Goal: Feedback & Contribution: Submit feedback/report problem

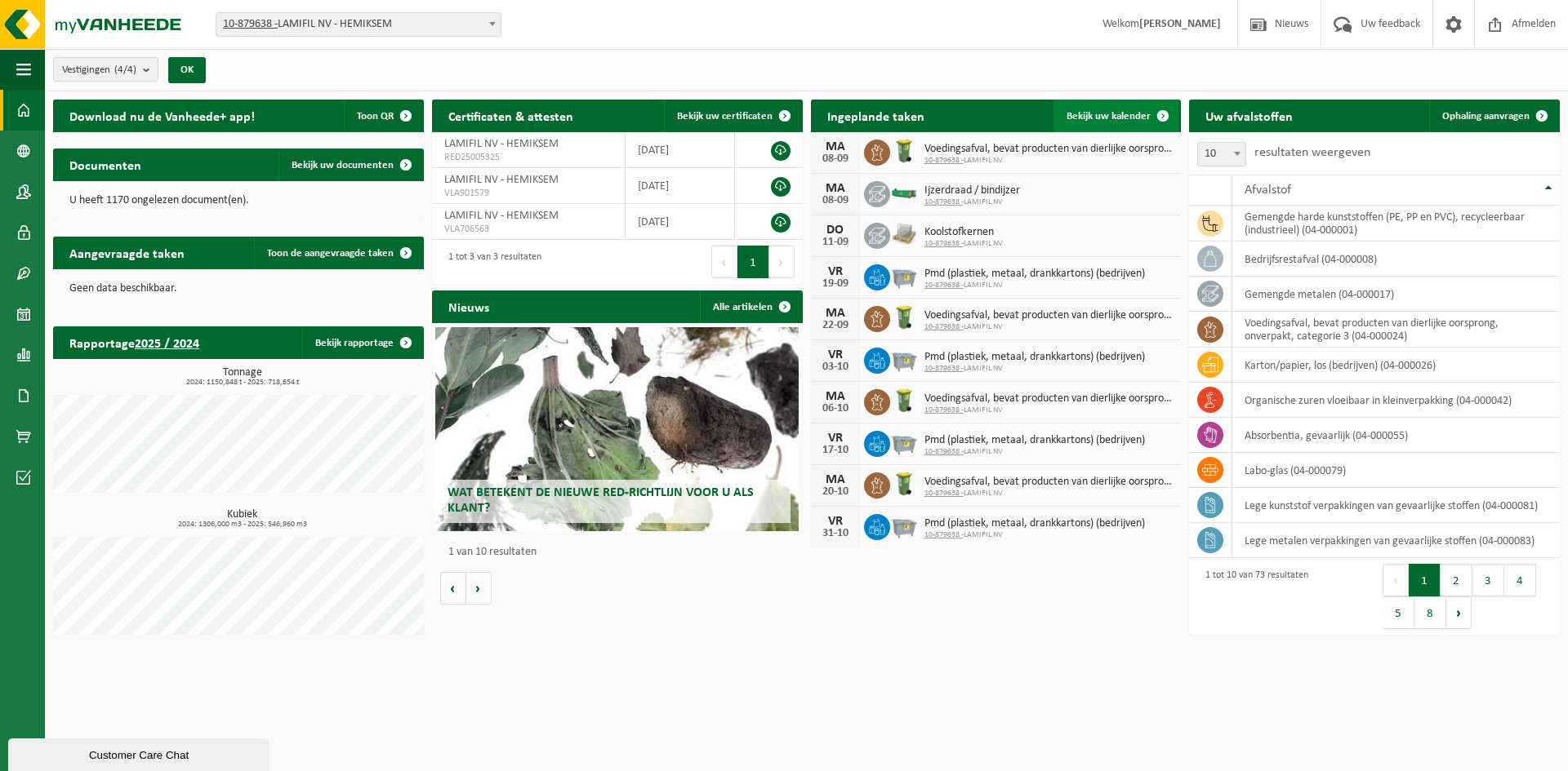
click at [1106, 104] on link "Bekijk uw kalender" at bounding box center [1116, 116] width 126 height 33
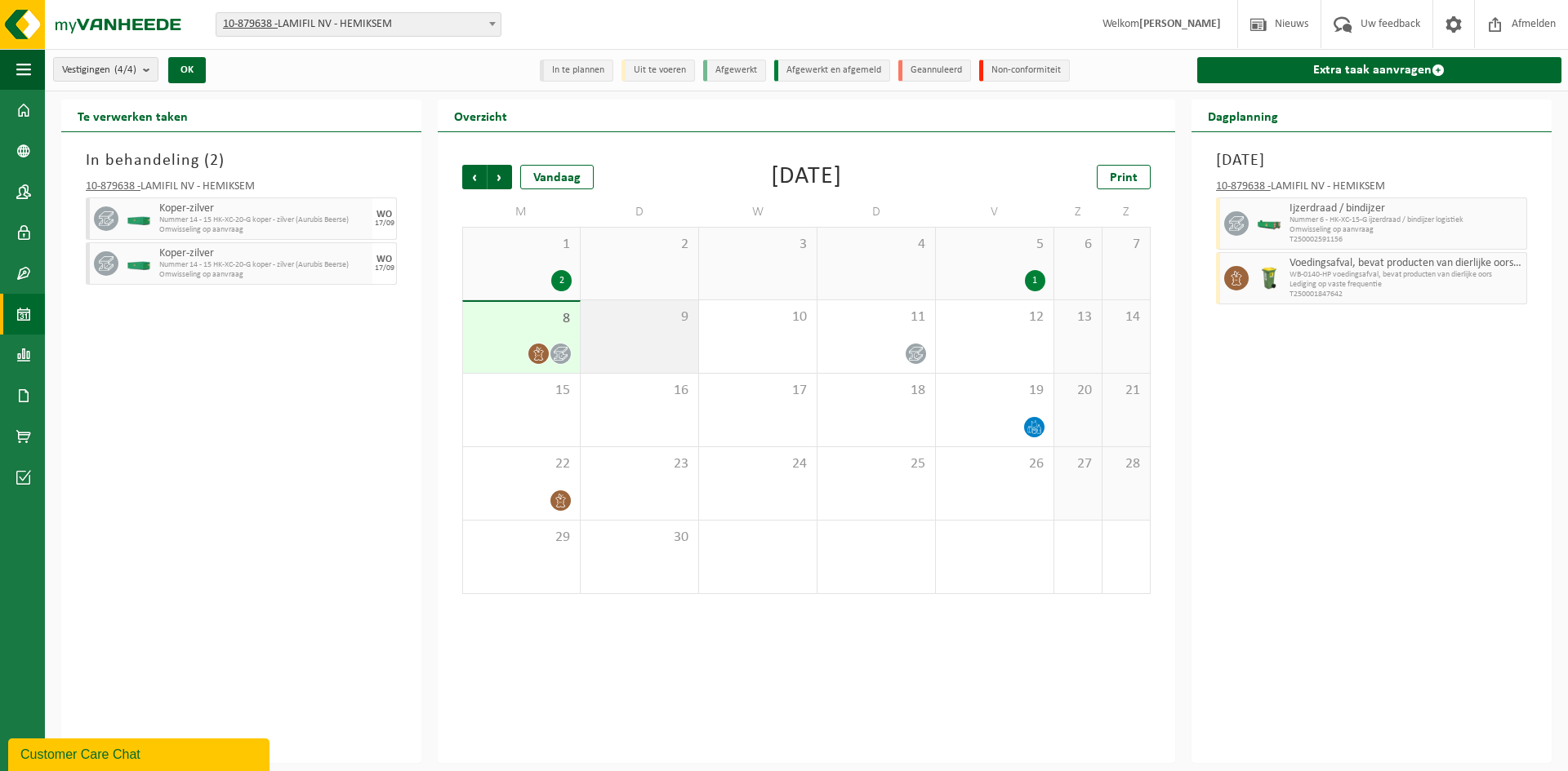
click at [656, 332] on div "9" at bounding box center [639, 337] width 117 height 72
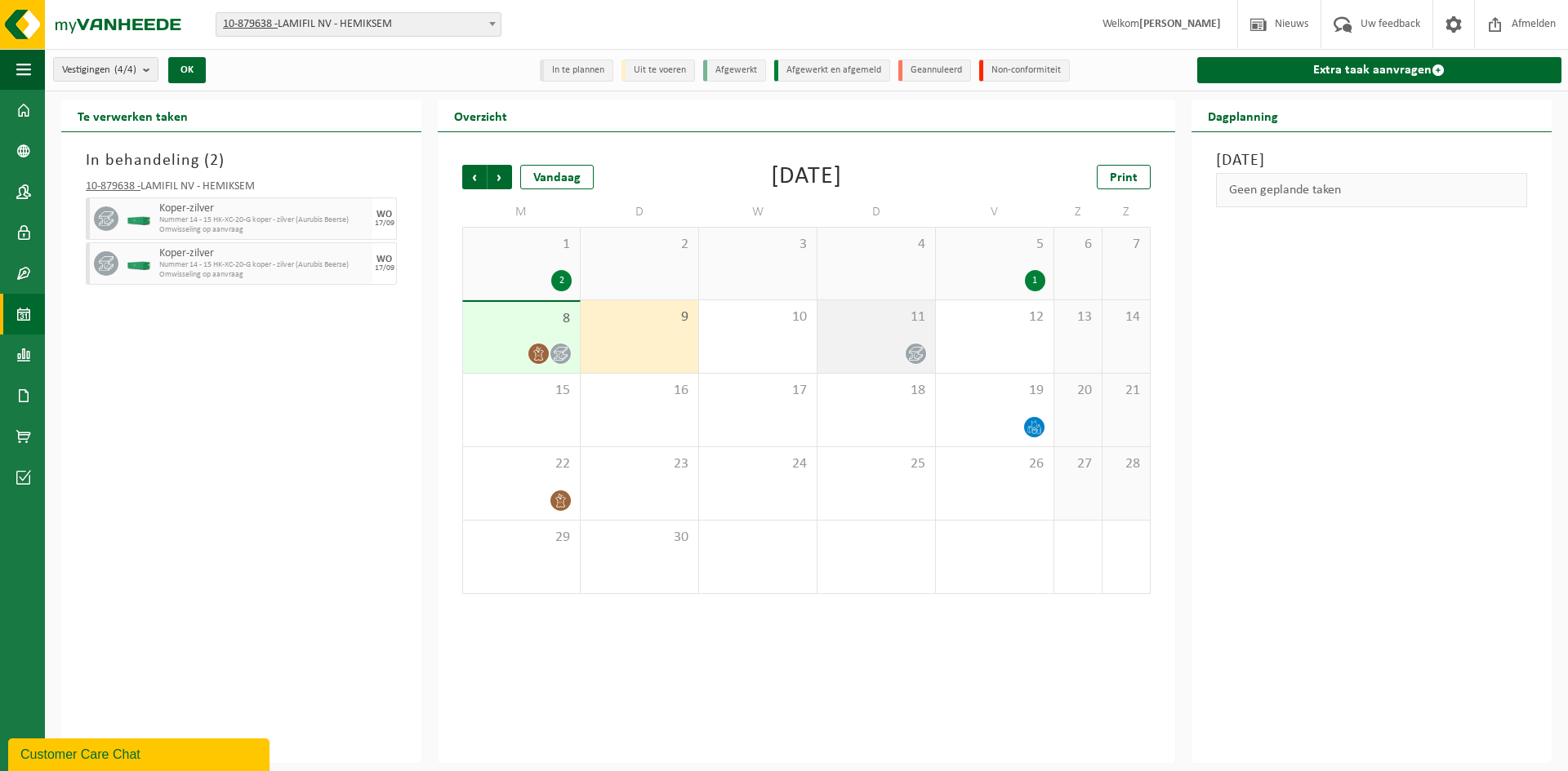
click at [844, 322] on span "11" at bounding box center [876, 318] width 101 height 18
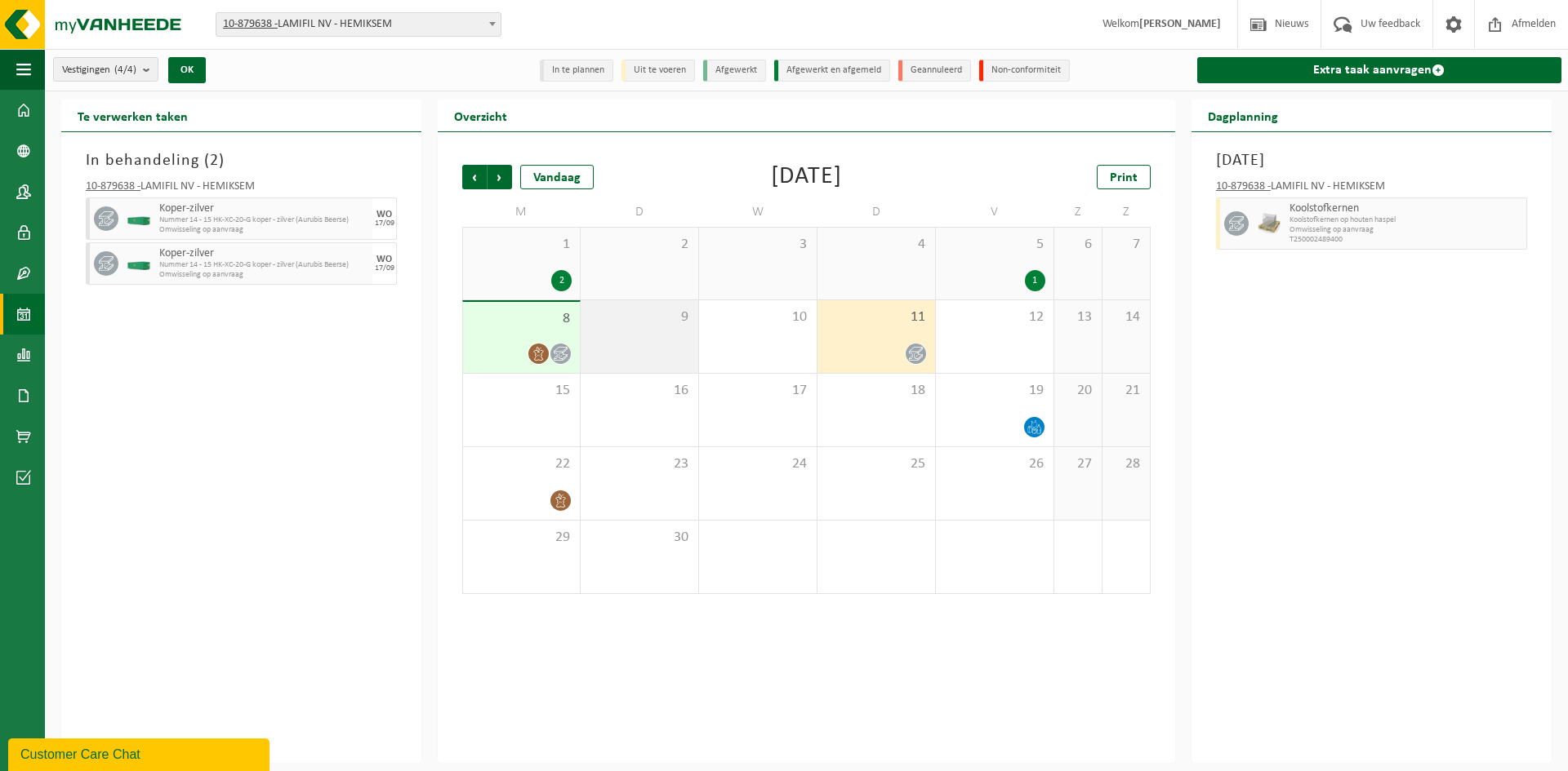
click at [633, 331] on div "9" at bounding box center [639, 337] width 117 height 72
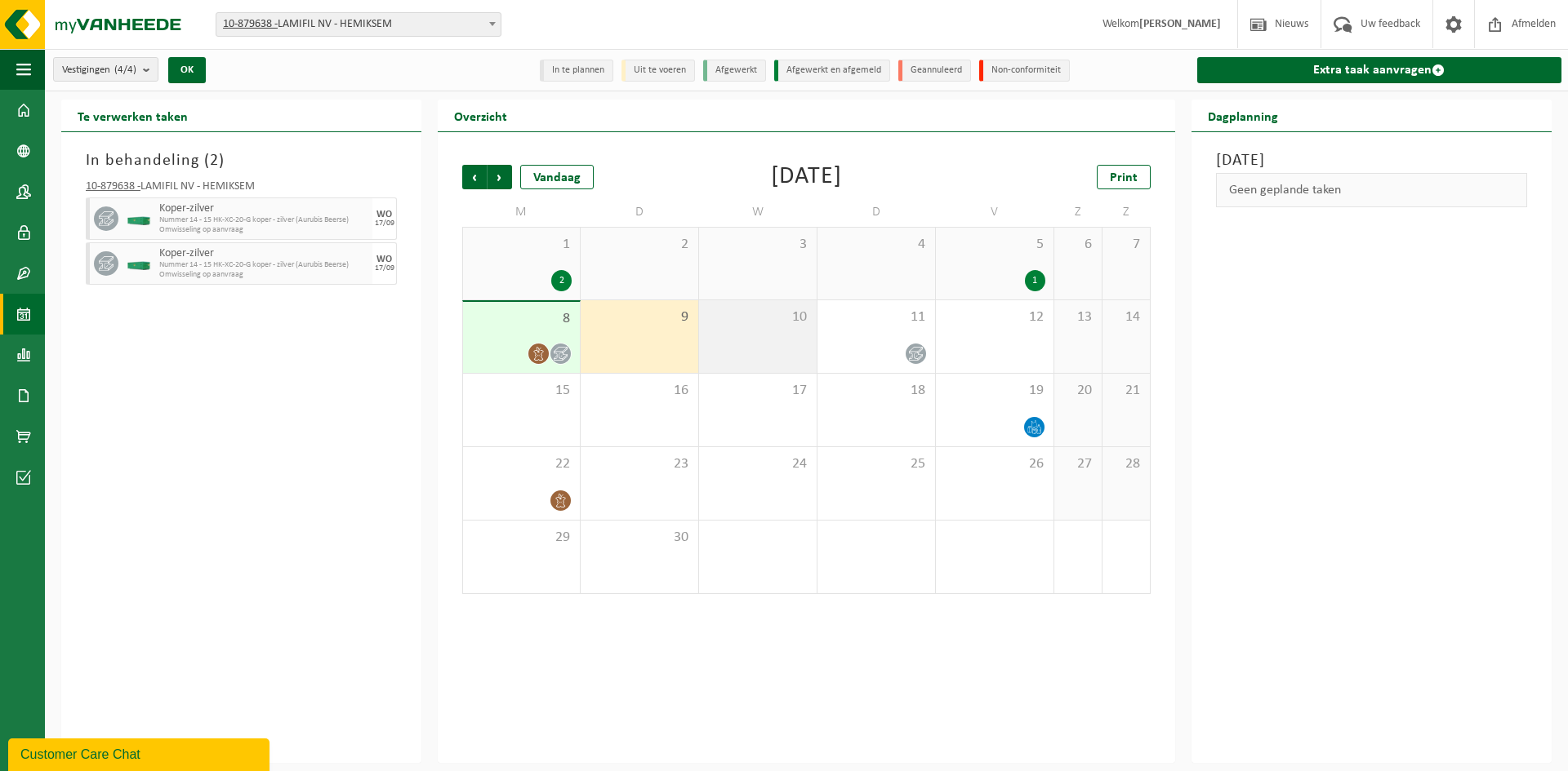
click at [746, 335] on div "10" at bounding box center [757, 337] width 117 height 72
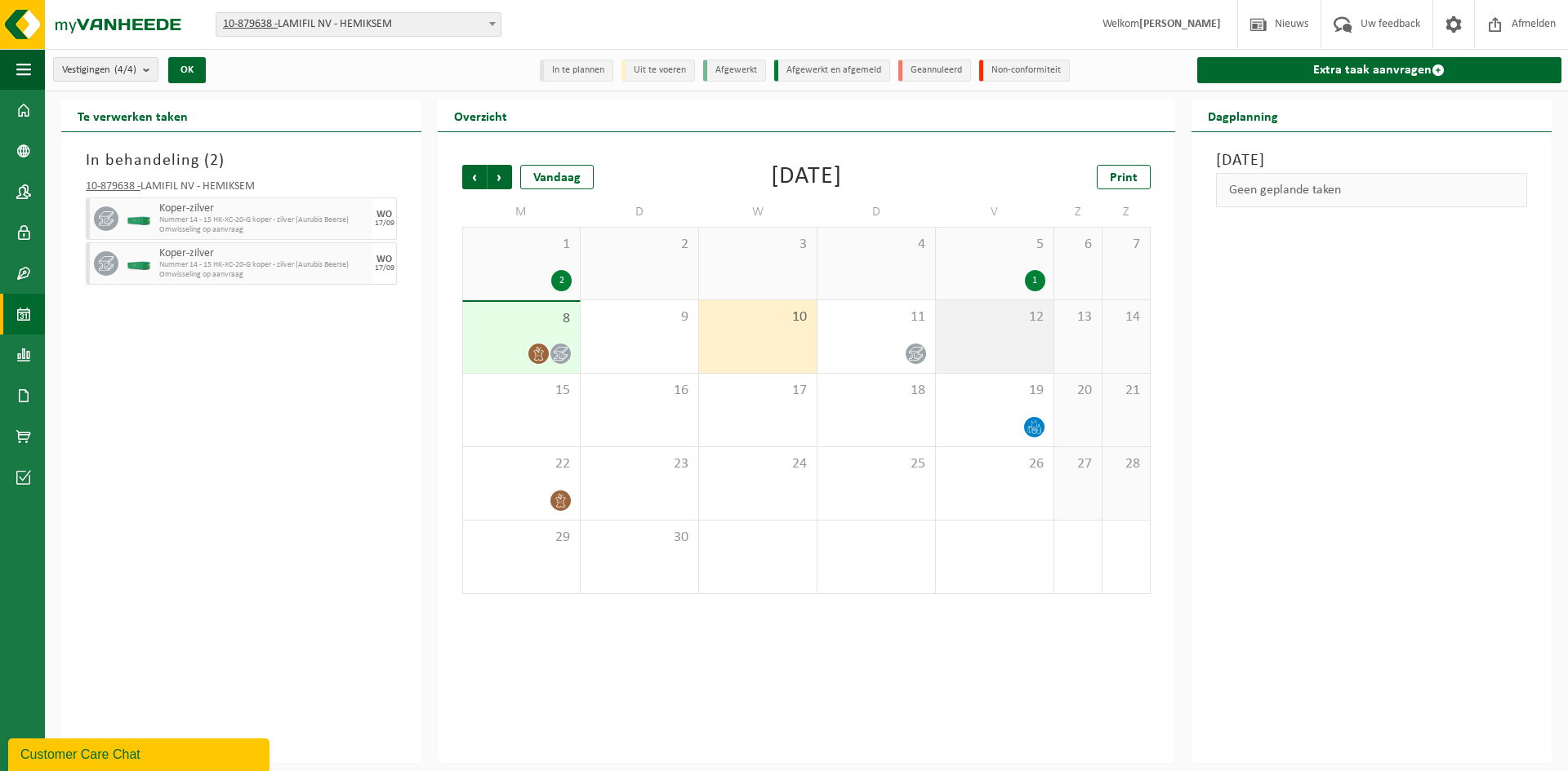
click at [969, 333] on div "12" at bounding box center [994, 337] width 117 height 72
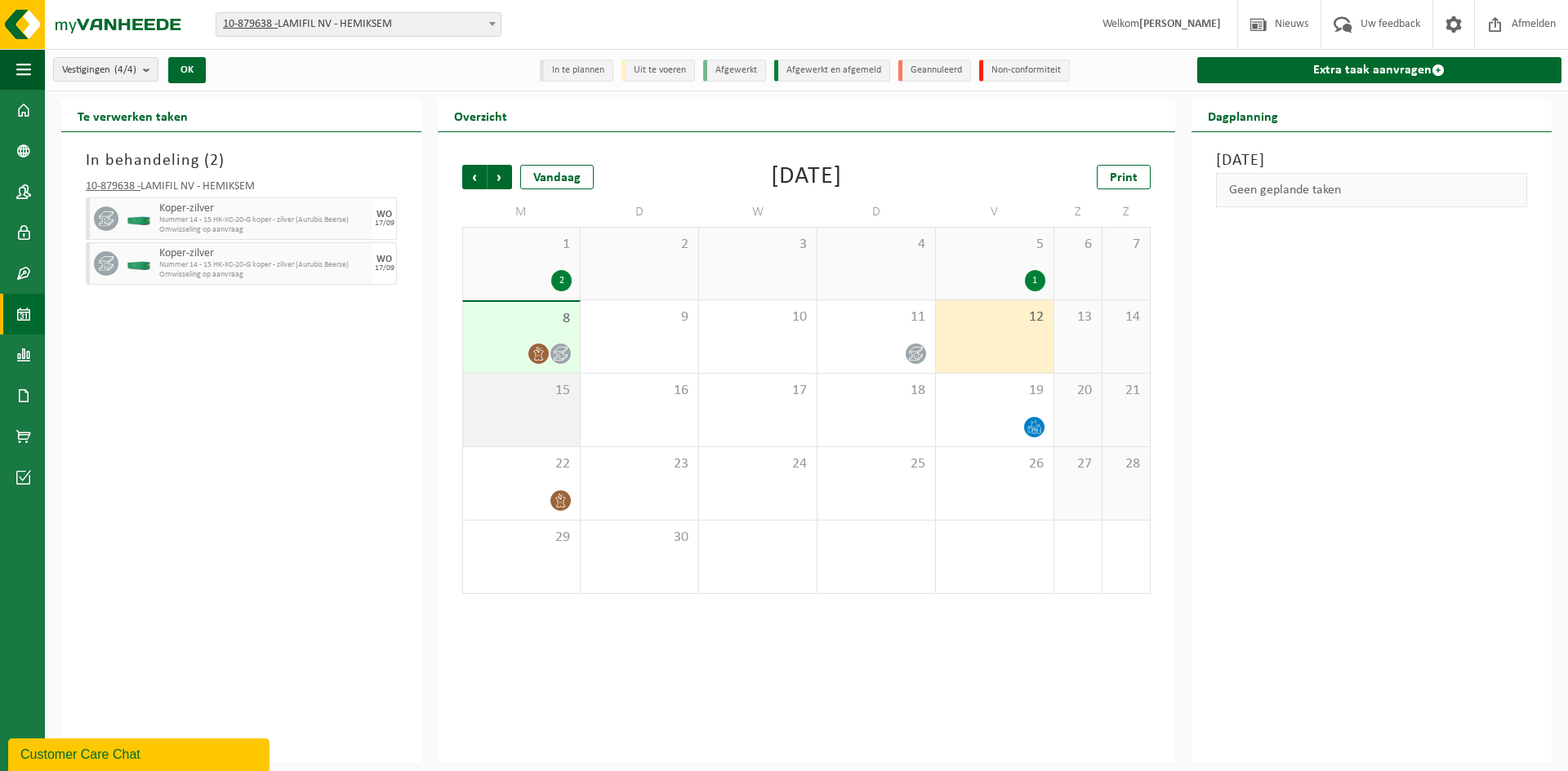
click at [544, 400] on div "15" at bounding box center [521, 410] width 116 height 72
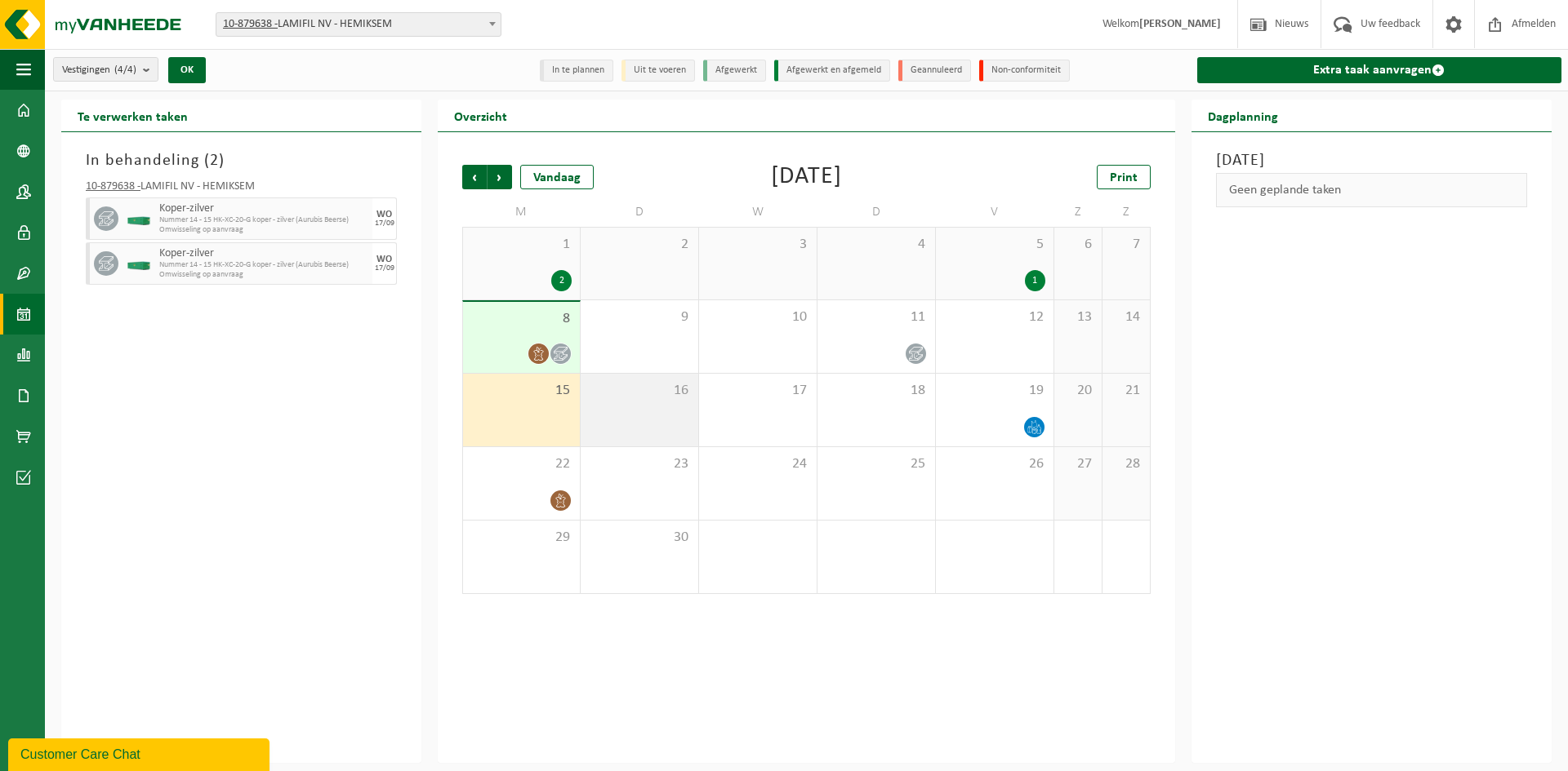
click at [649, 401] on div "16" at bounding box center [639, 410] width 117 height 72
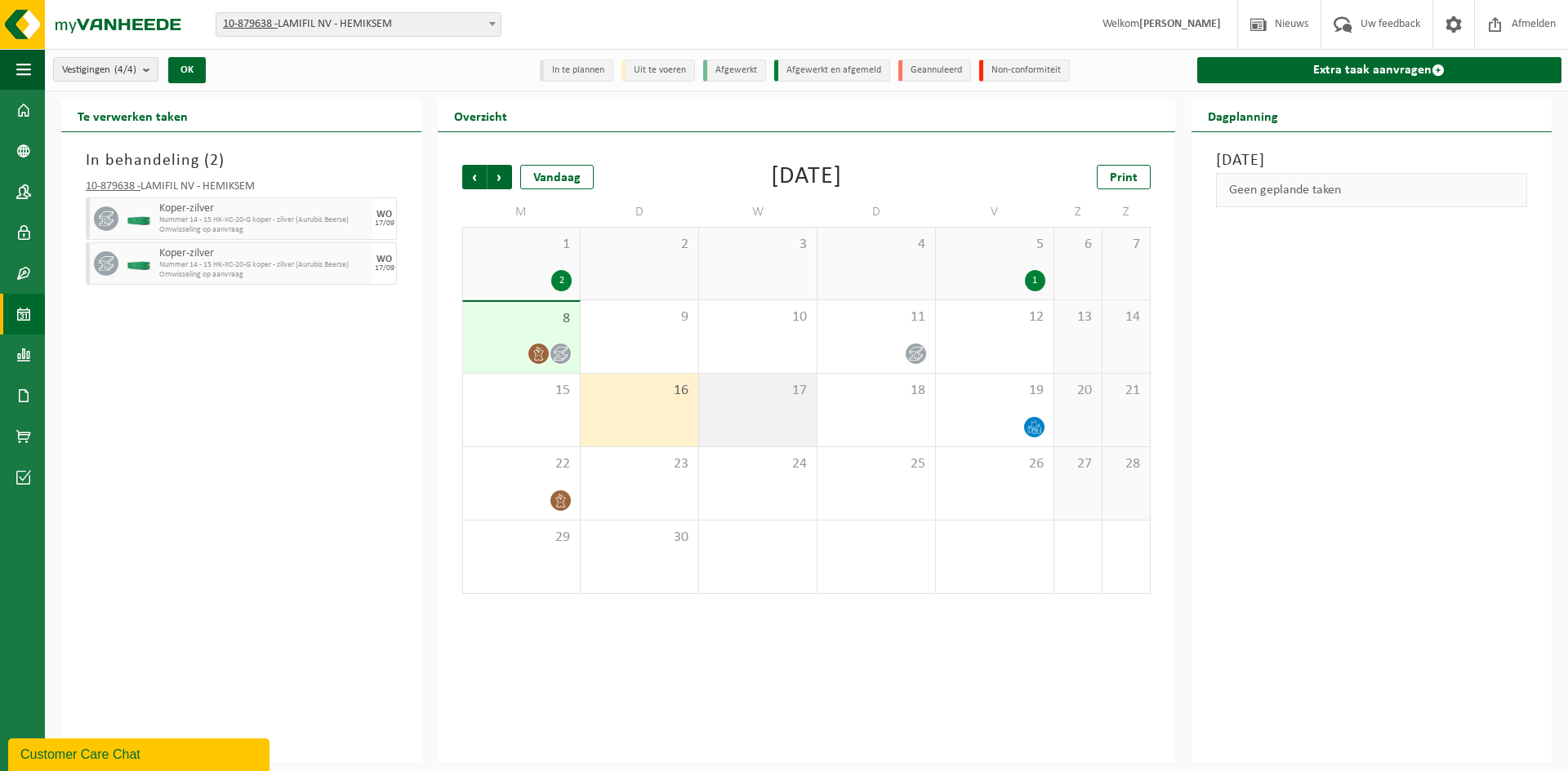
click at [757, 419] on div "17" at bounding box center [757, 410] width 117 height 72
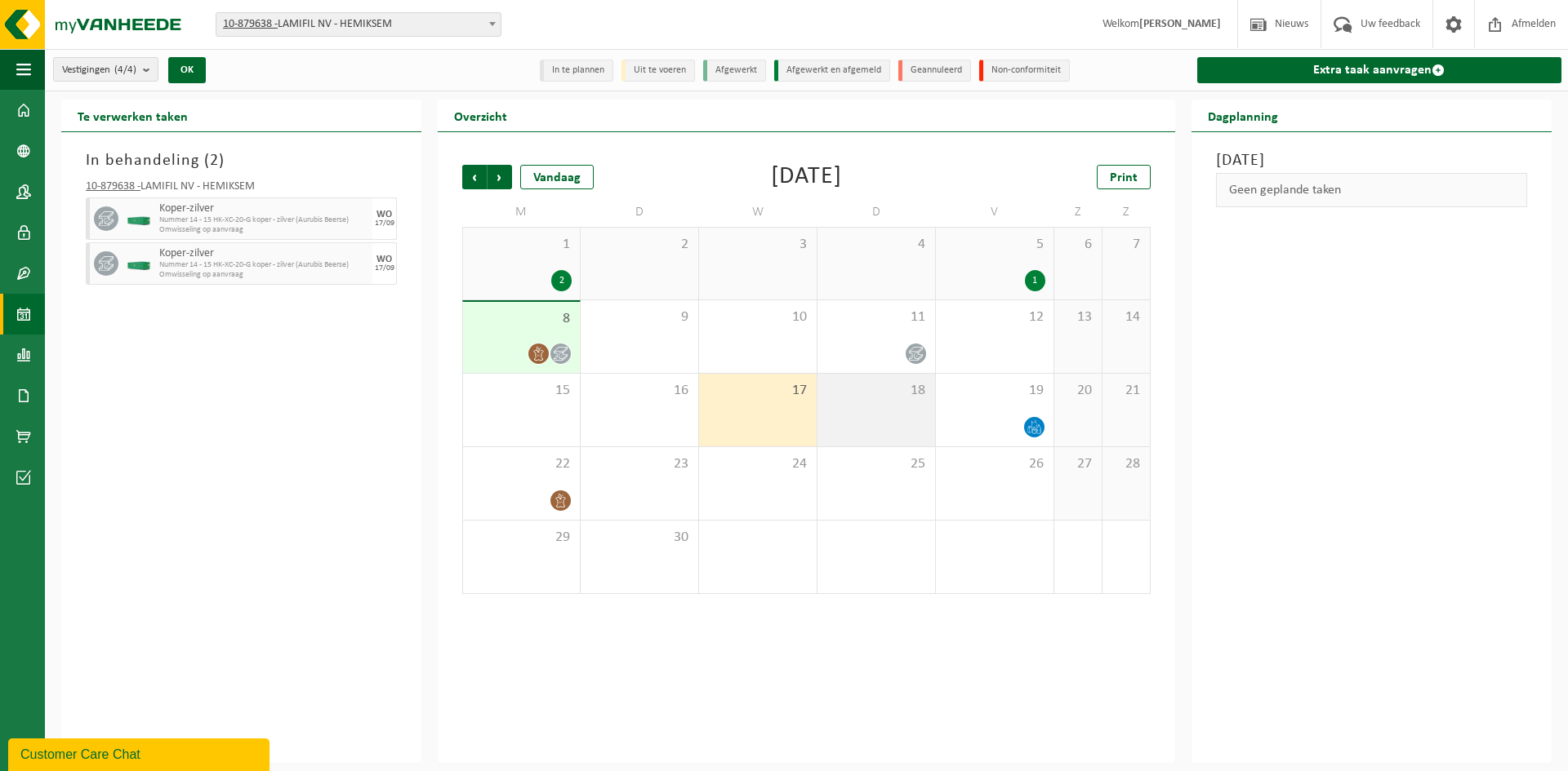
click at [867, 424] on div "18" at bounding box center [875, 410] width 117 height 72
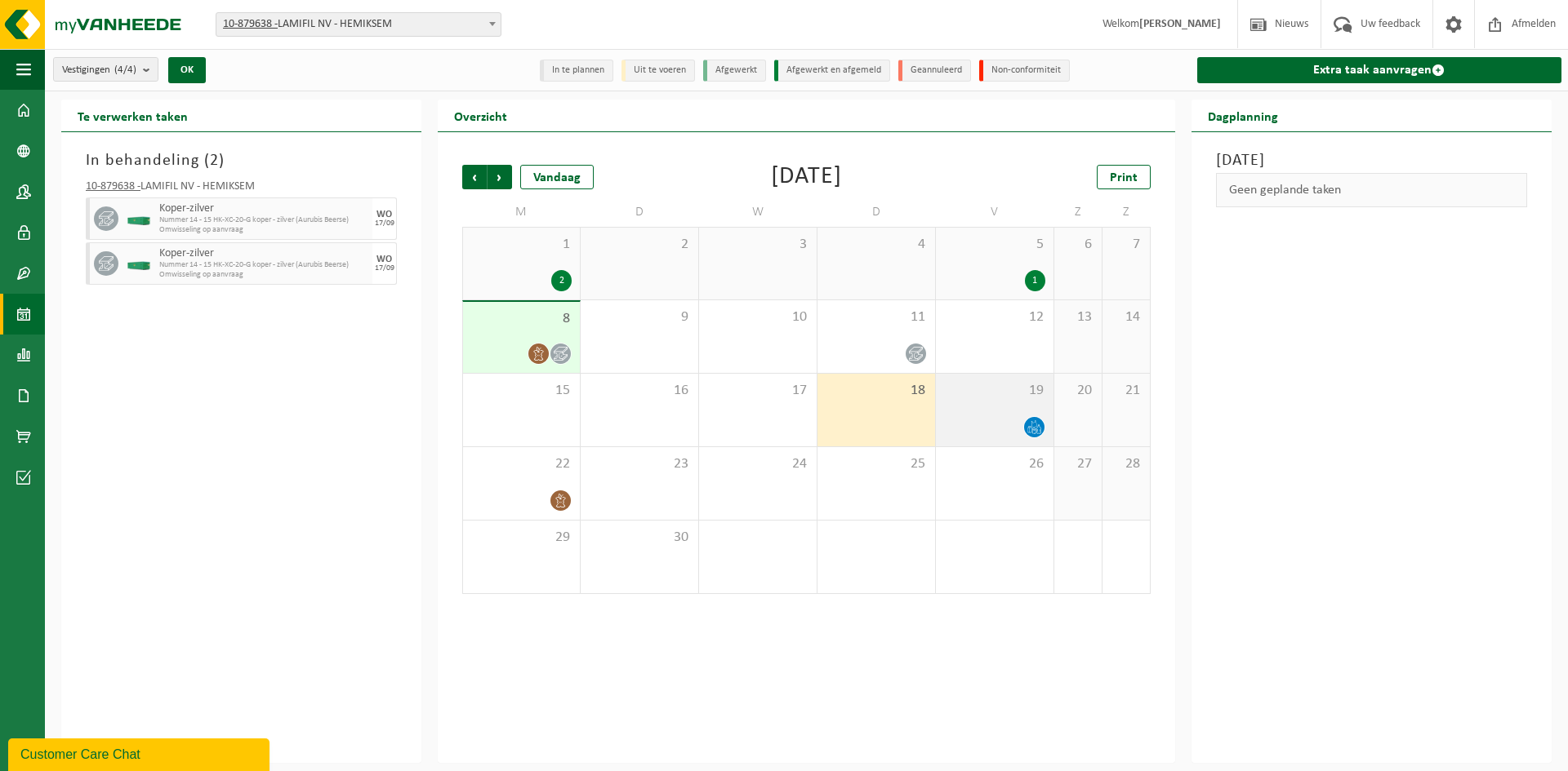
click at [975, 417] on div at bounding box center [994, 427] width 101 height 22
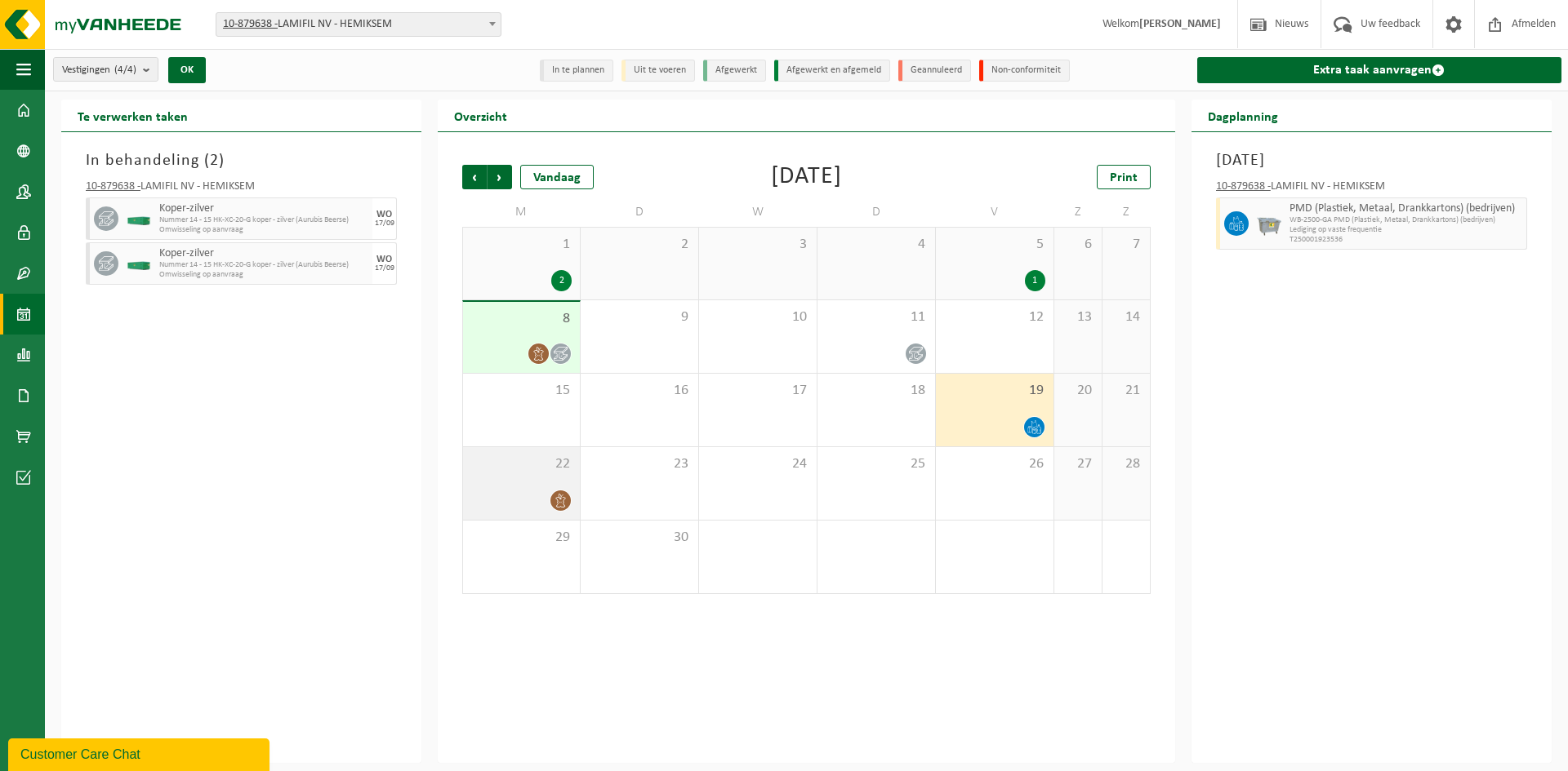
click at [536, 483] on div "22" at bounding box center [521, 483] width 116 height 72
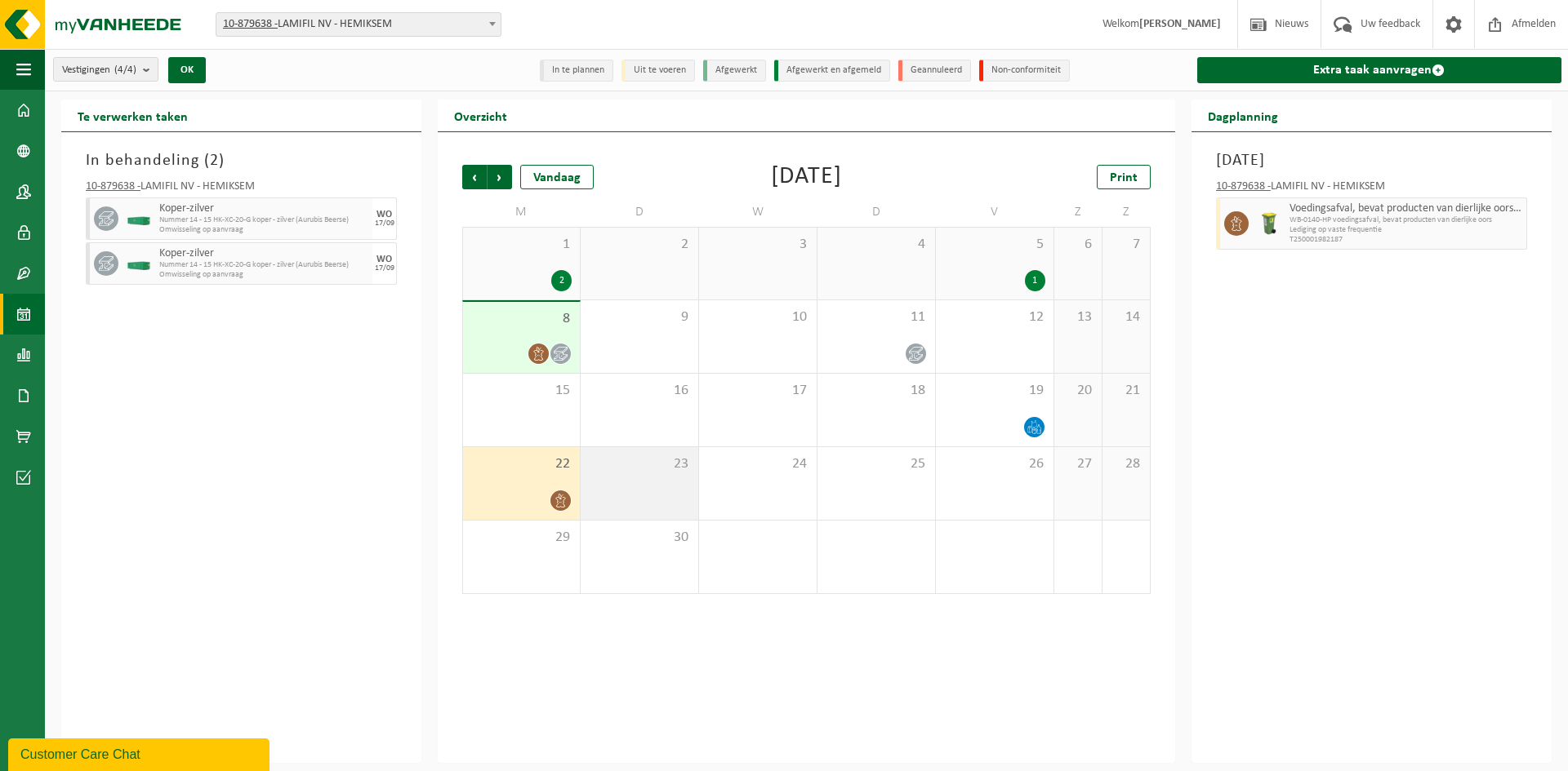
click at [631, 477] on div "23" at bounding box center [639, 483] width 117 height 72
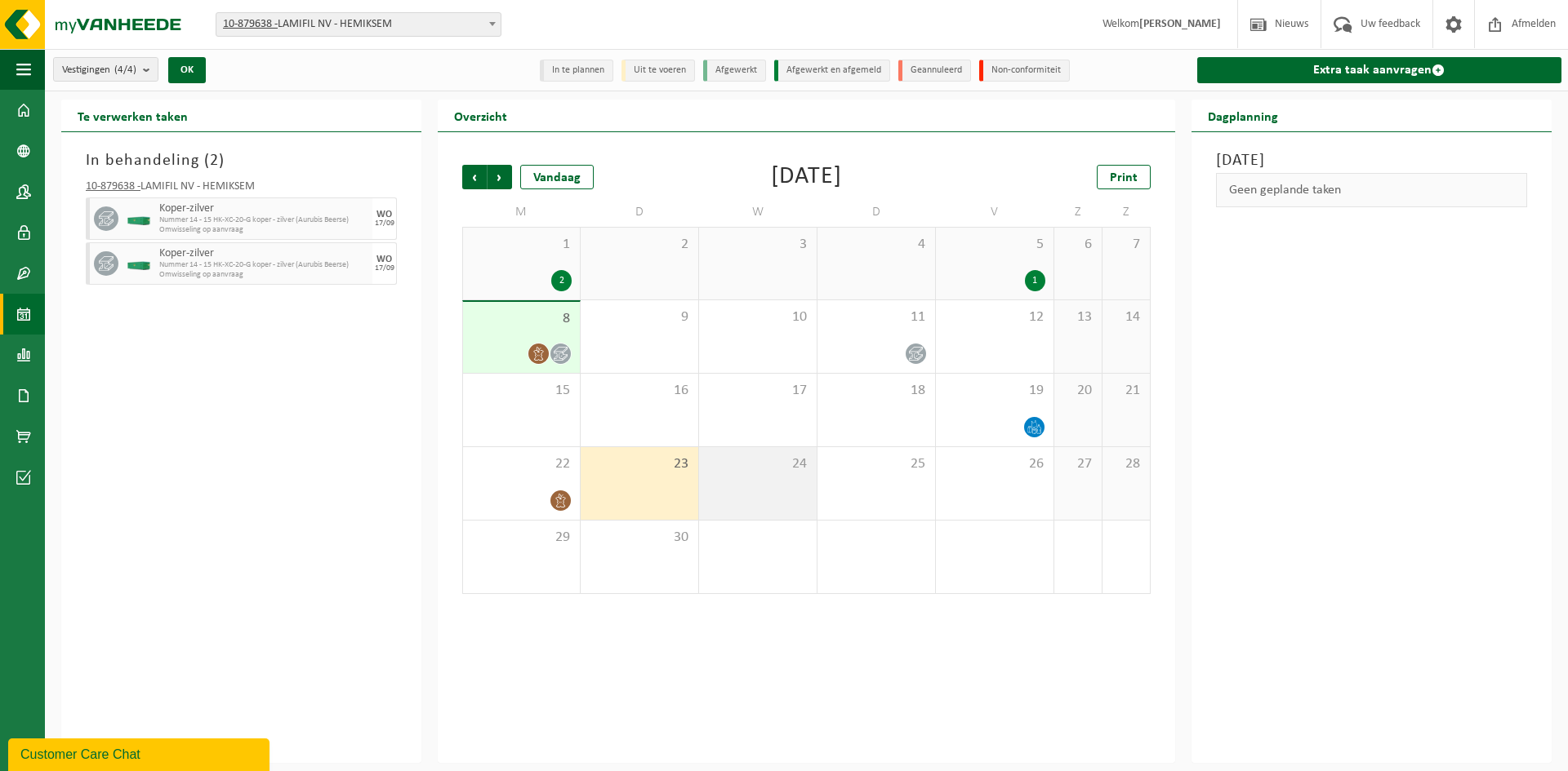
click at [771, 483] on div "24" at bounding box center [757, 483] width 117 height 72
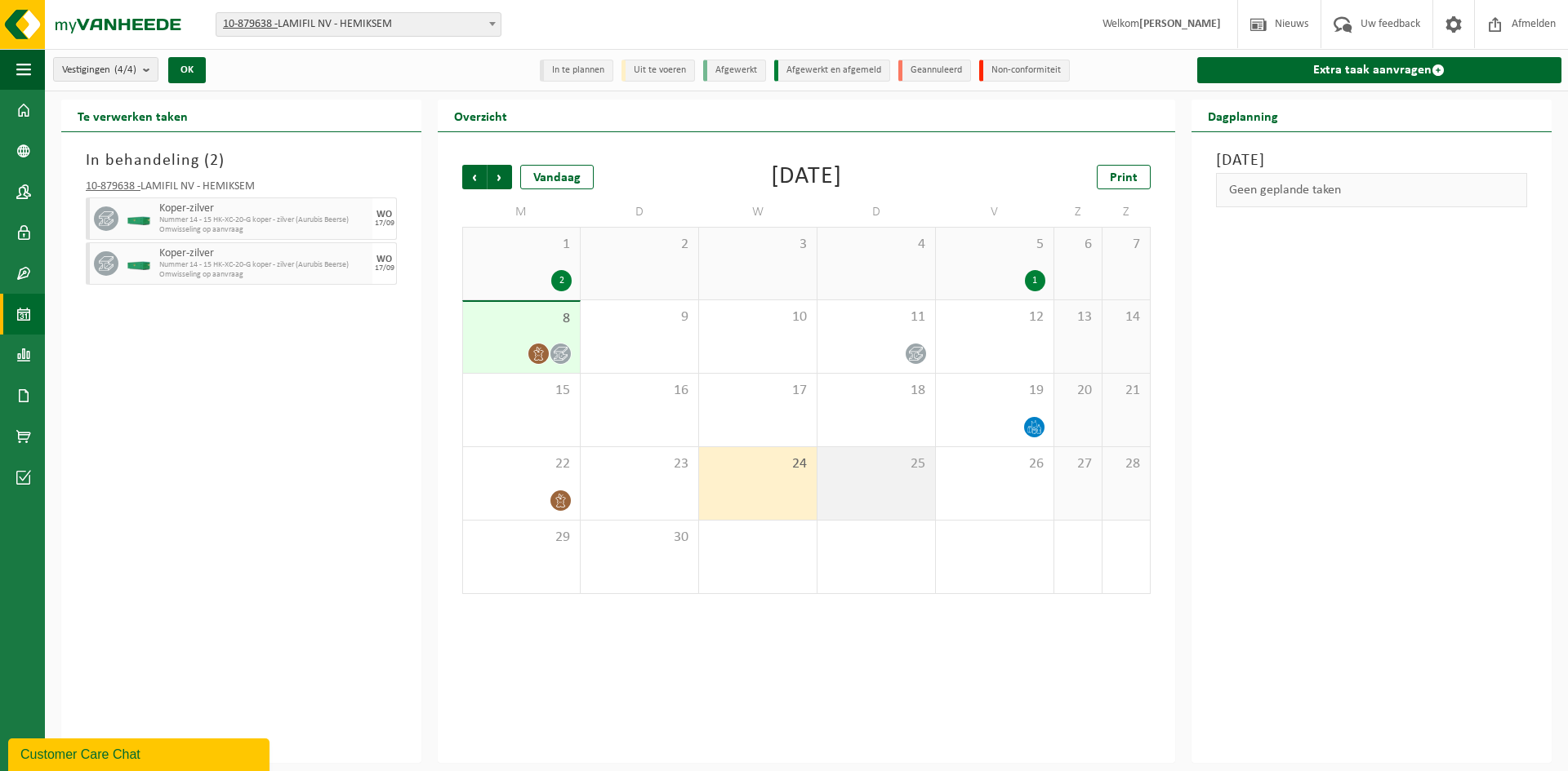
click at [871, 486] on div "25" at bounding box center [875, 483] width 117 height 72
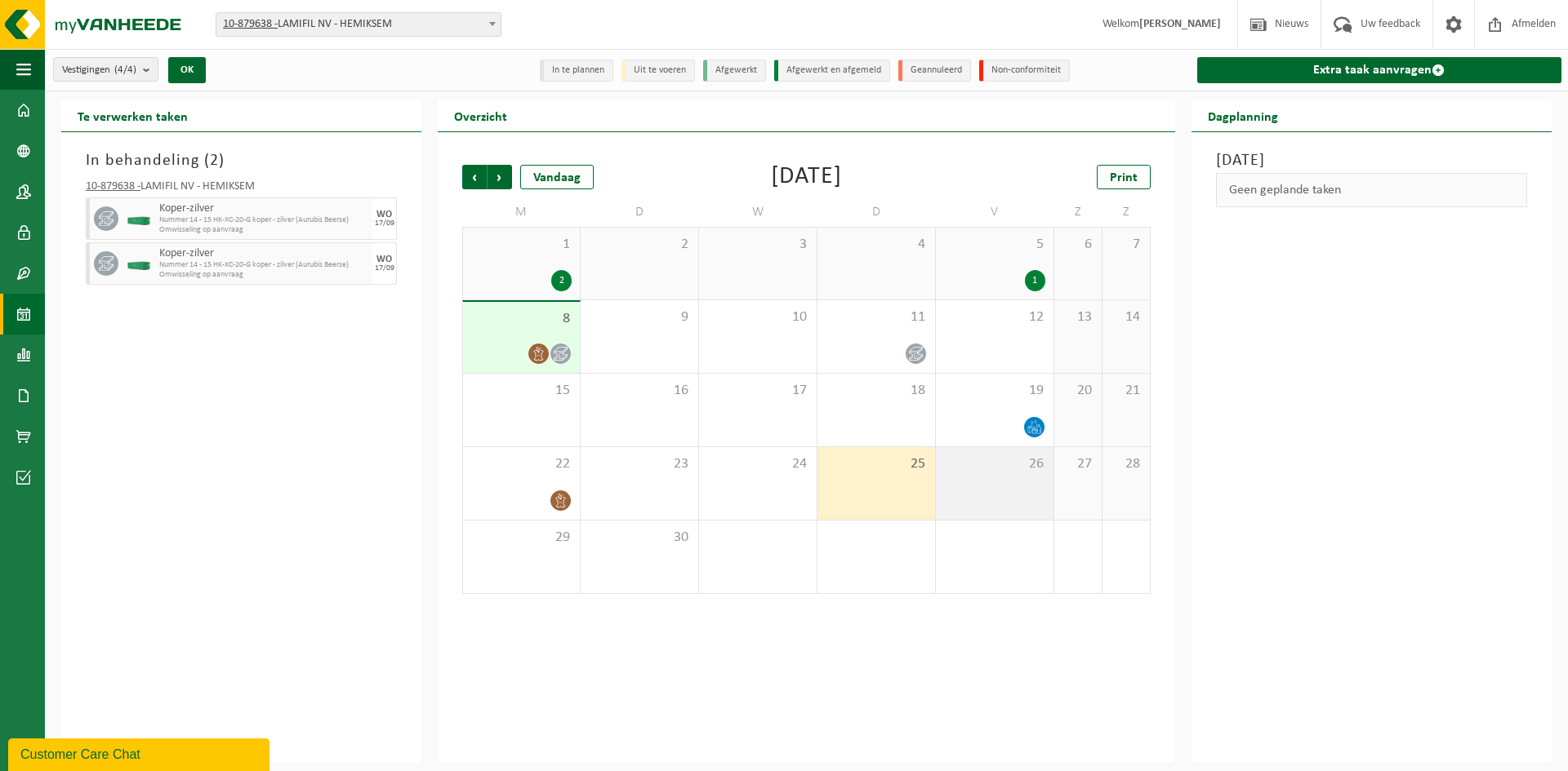
click at [955, 486] on div "26" at bounding box center [994, 483] width 117 height 72
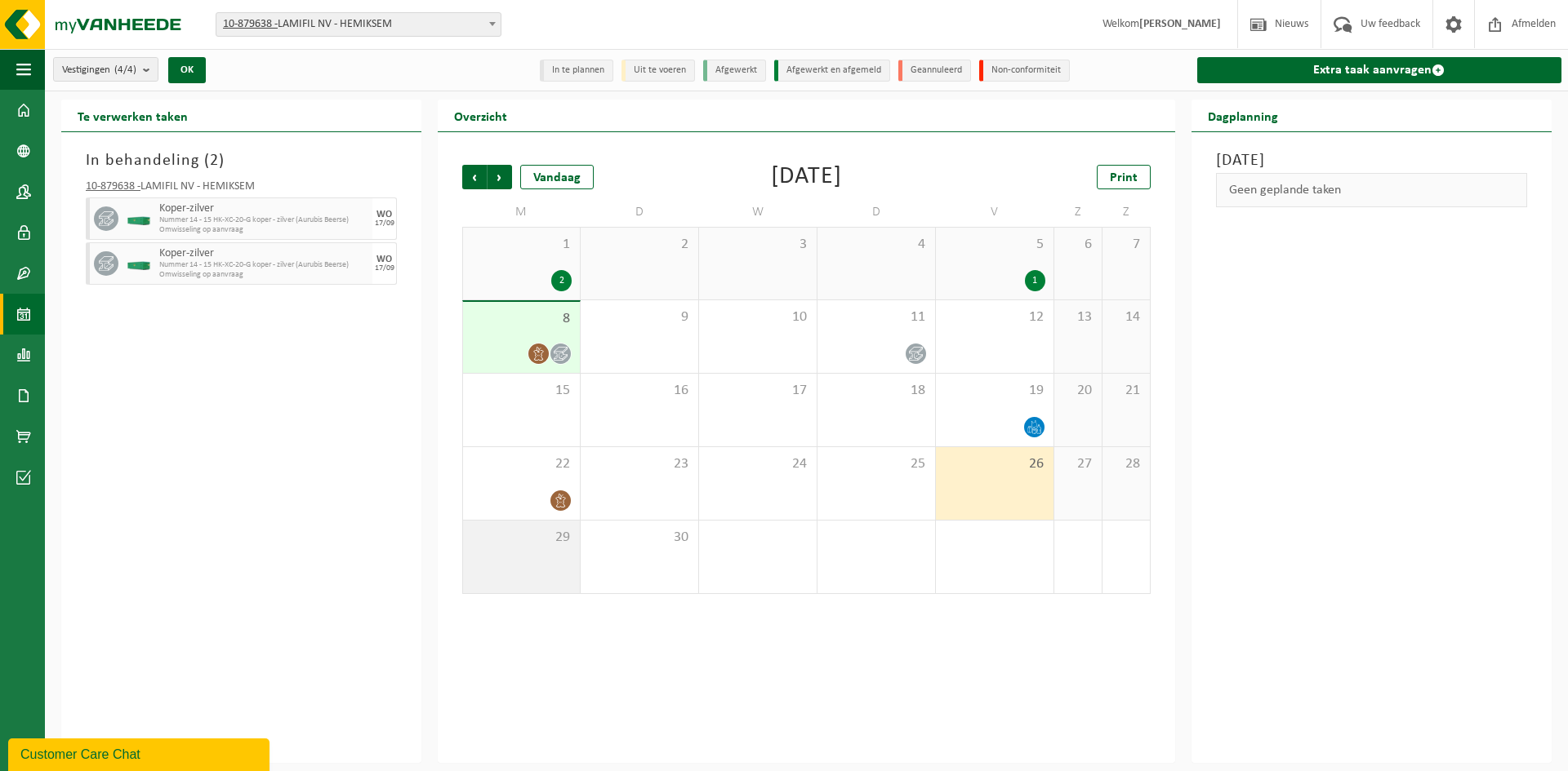
click at [556, 543] on span "29" at bounding box center [521, 538] width 101 height 18
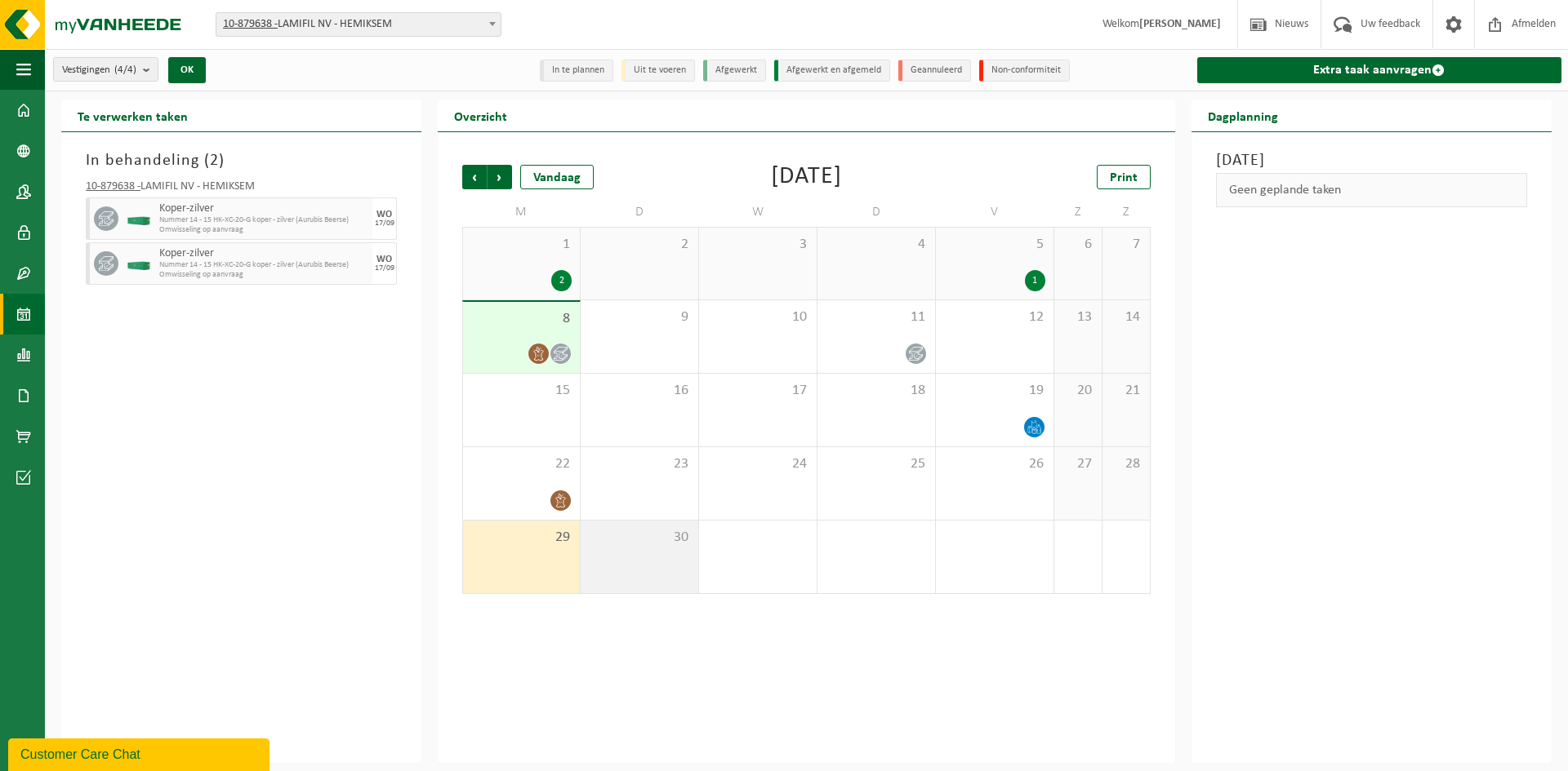
click at [638, 548] on div "30" at bounding box center [639, 557] width 117 height 72
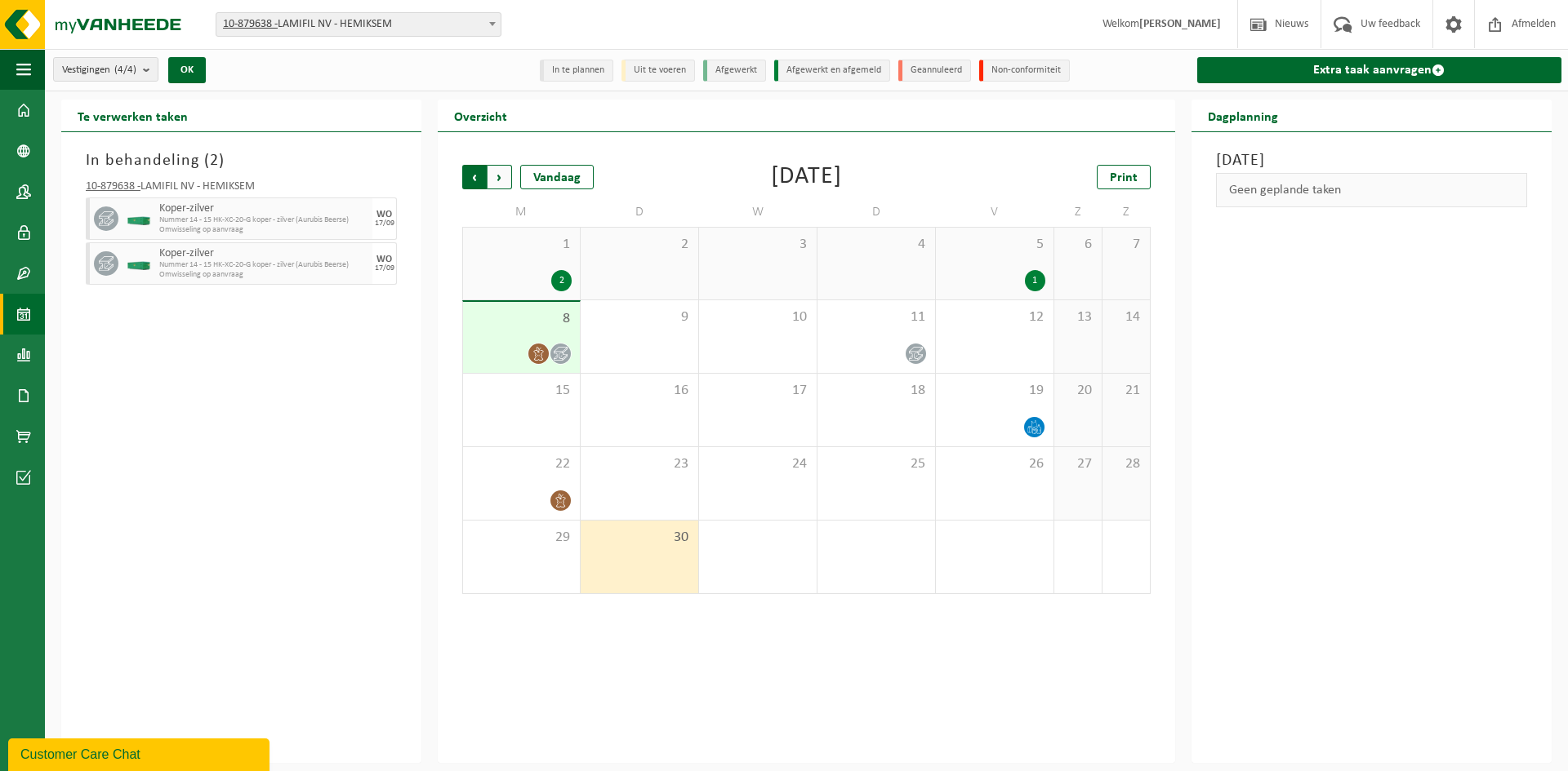
click at [498, 176] on span "Volgende" at bounding box center [499, 177] width 25 height 25
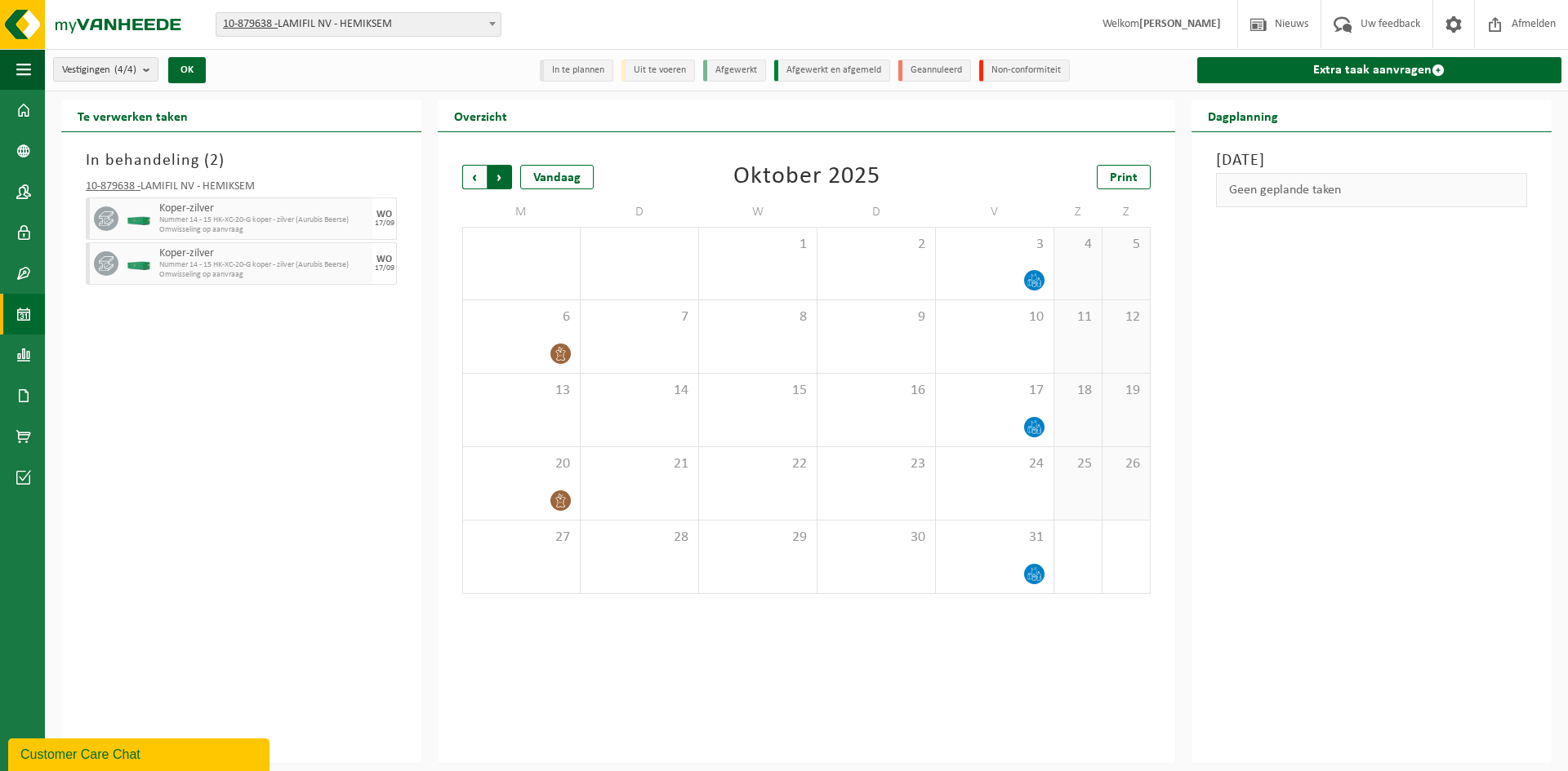
click at [475, 176] on span "Vorige" at bounding box center [475, 177] width 25 height 25
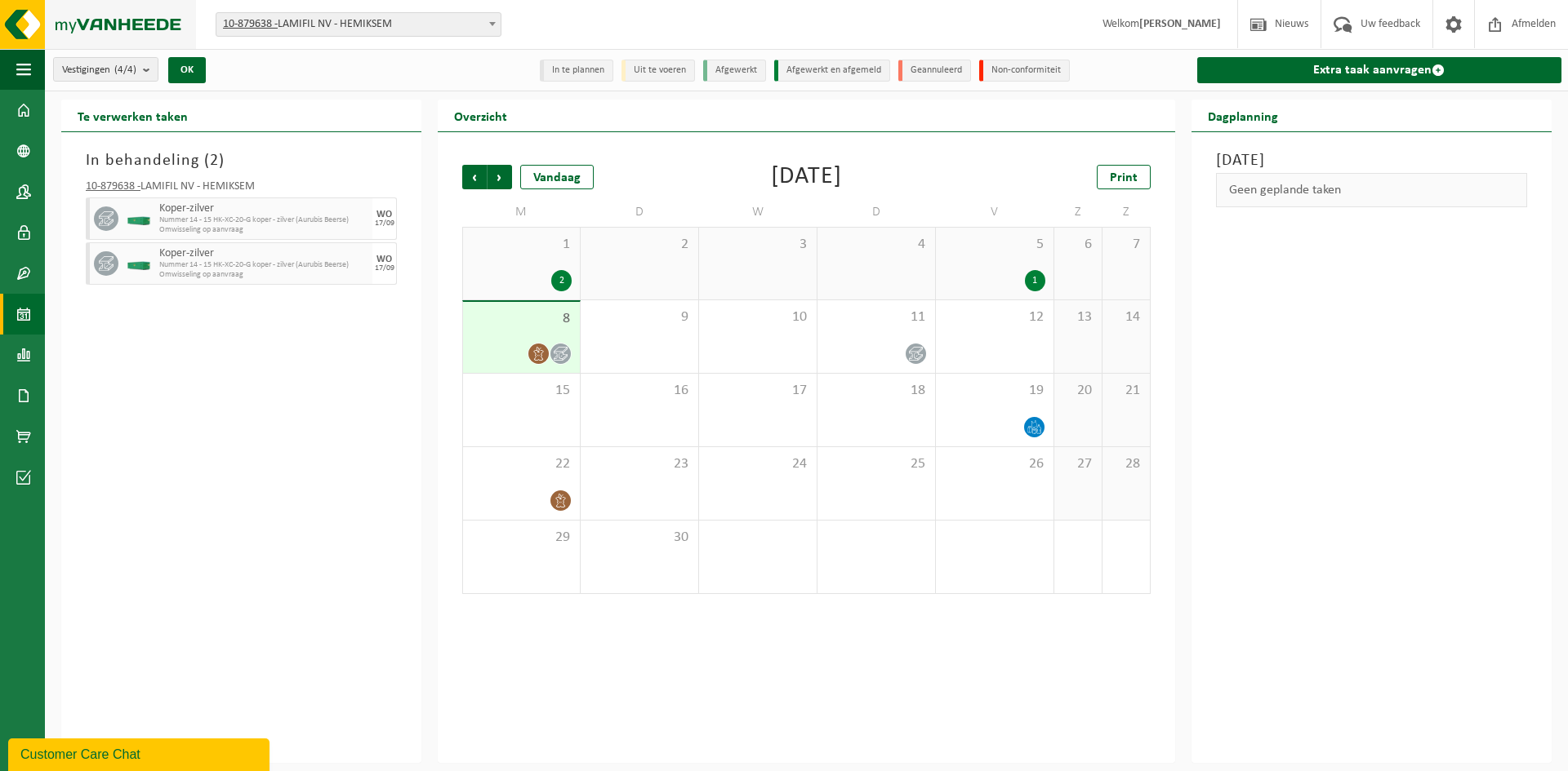
click at [119, 23] on img at bounding box center [98, 25] width 196 height 49
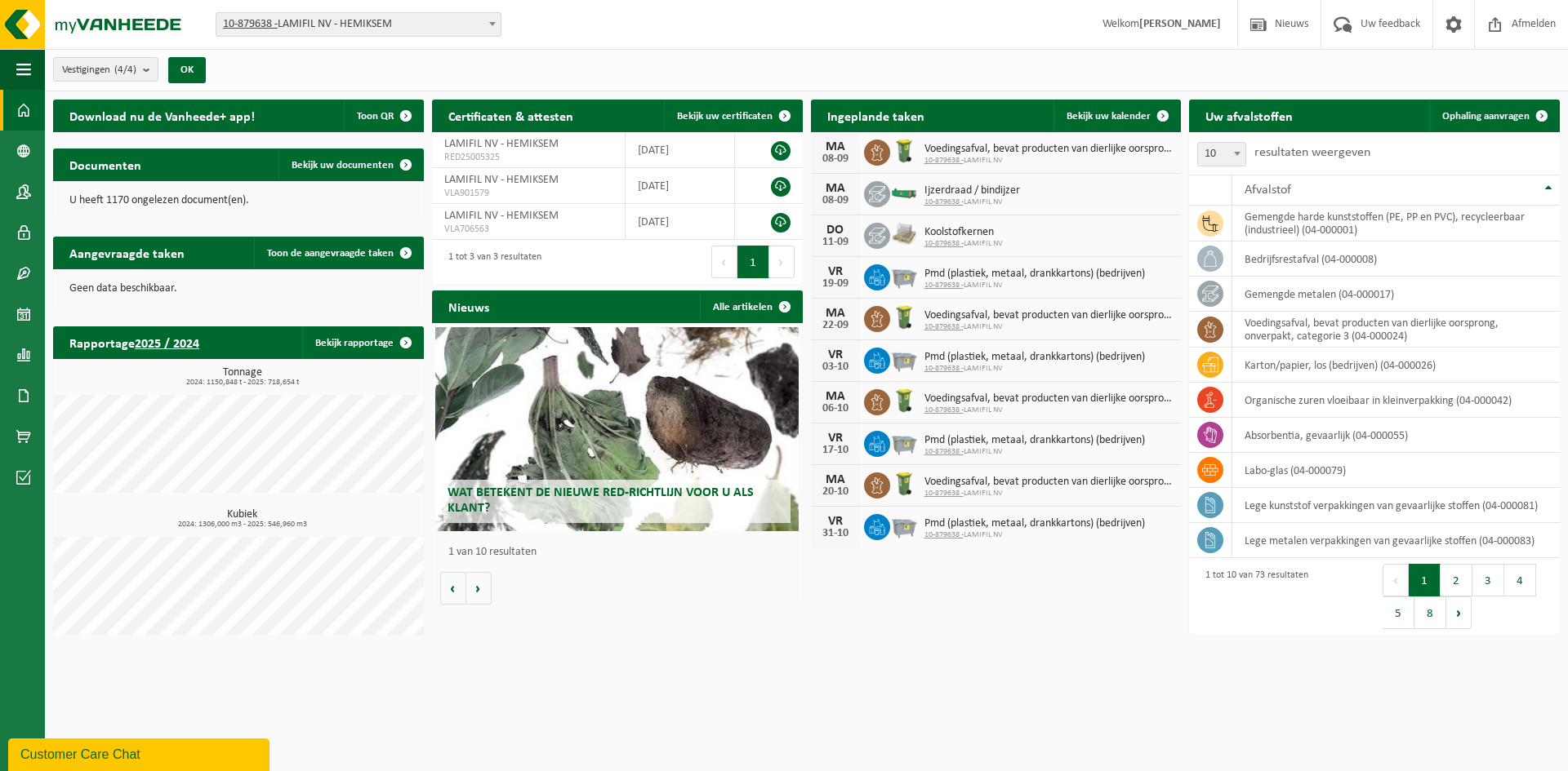
click at [805, 49] on div "Vestiging: 10-879638 - LAMIFIL NV - HEMIKSEM 10-907268 - LAMIFIL - DRAAD/KABEL …" at bounding box center [784, 25] width 1568 height 49
click at [695, 574] on div "Wat betekent de nieuwe RED-richtlijn voor u als klant? Market update Market upd…" at bounding box center [618, 463] width 371 height 281
click at [761, 605] on div "Nieuws Alle artikelen Wat betekent de nieuwe RED-richtlijn voor u als klant? Ma…" at bounding box center [617, 447] width 379 height 331
click at [1122, 124] on link "Bekijk uw kalender" at bounding box center [1116, 116] width 126 height 33
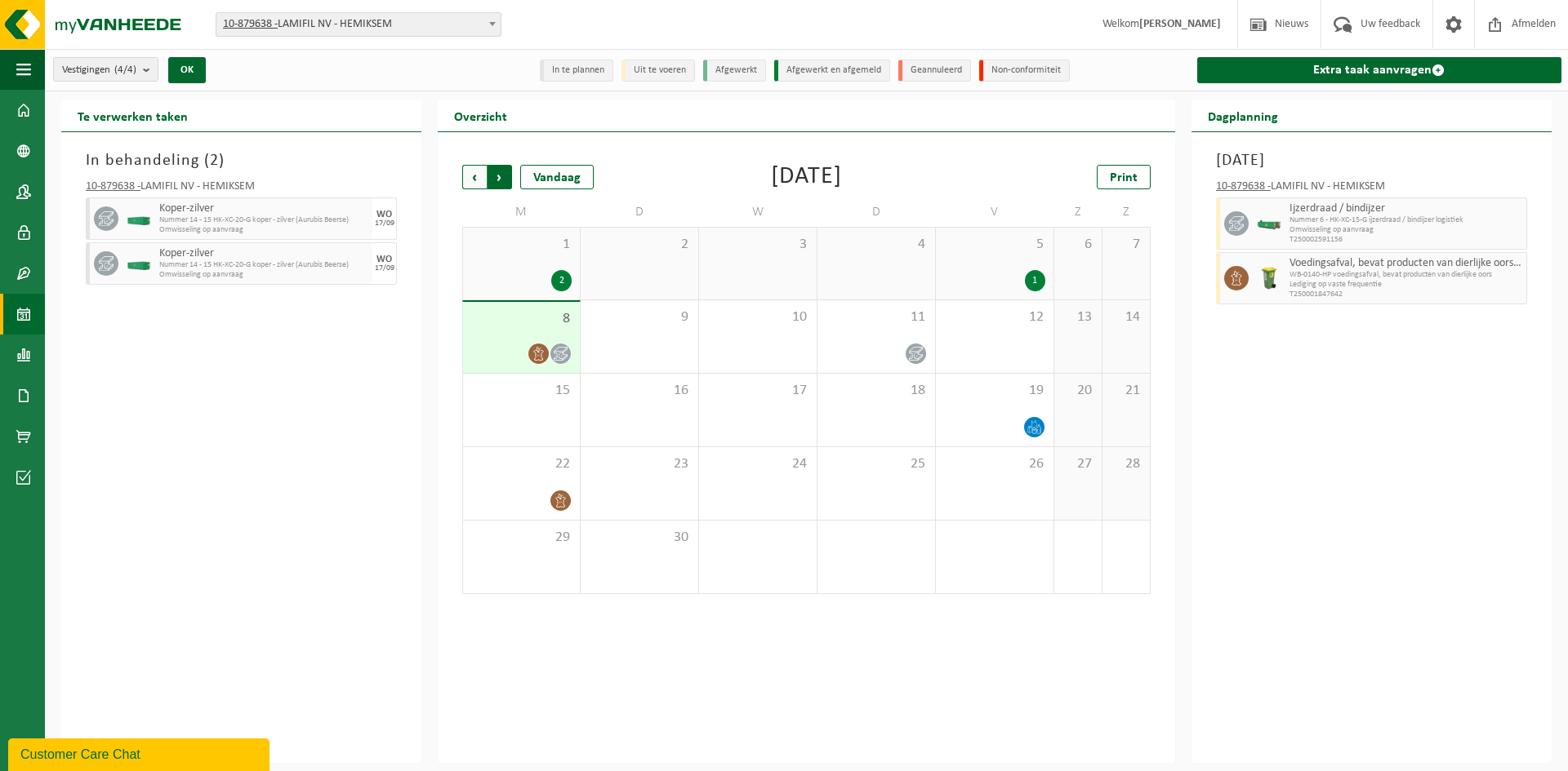
click at [484, 179] on span "Vorige" at bounding box center [475, 177] width 25 height 25
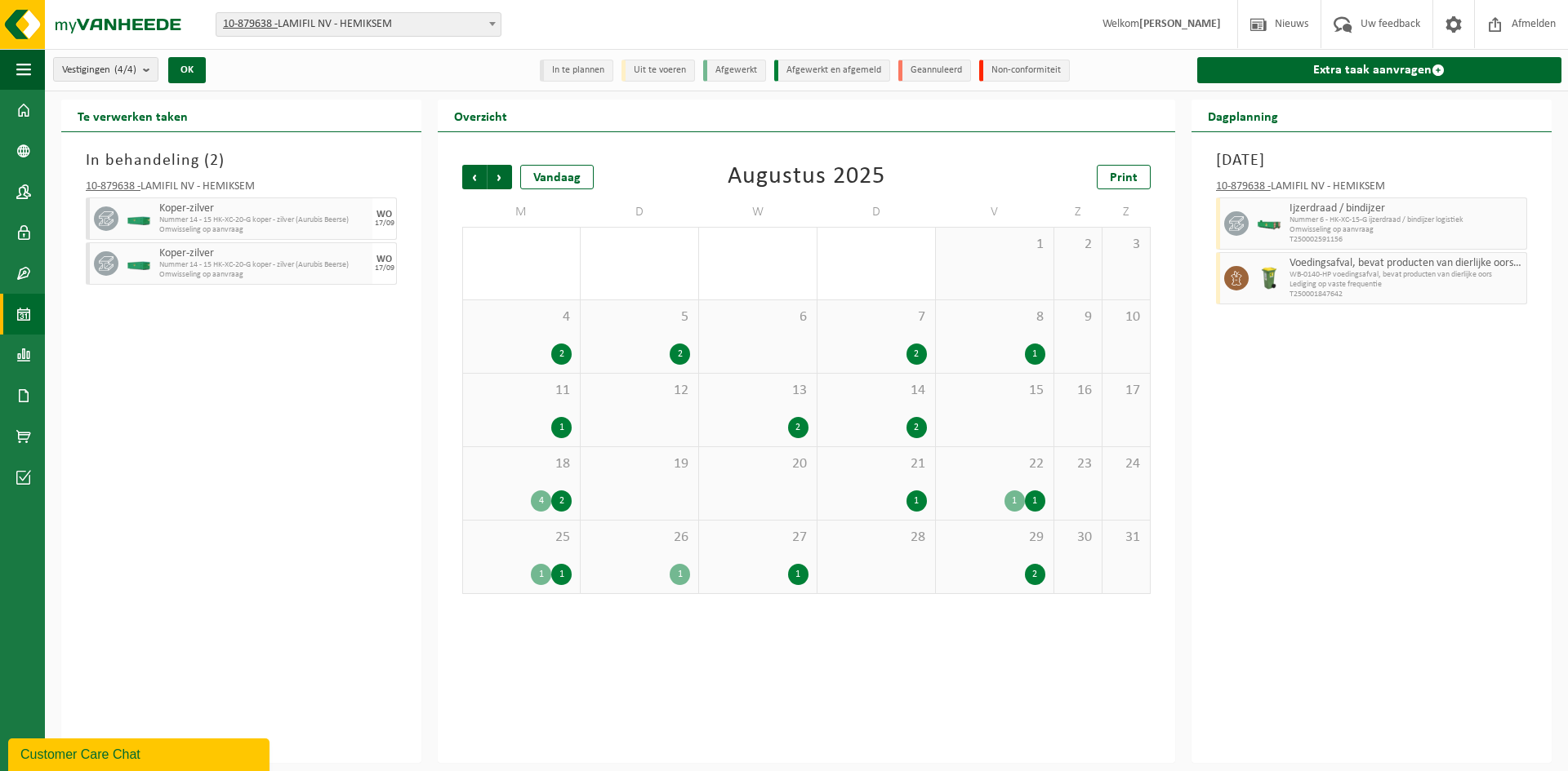
click at [645, 558] on div "26 1" at bounding box center [639, 557] width 117 height 72
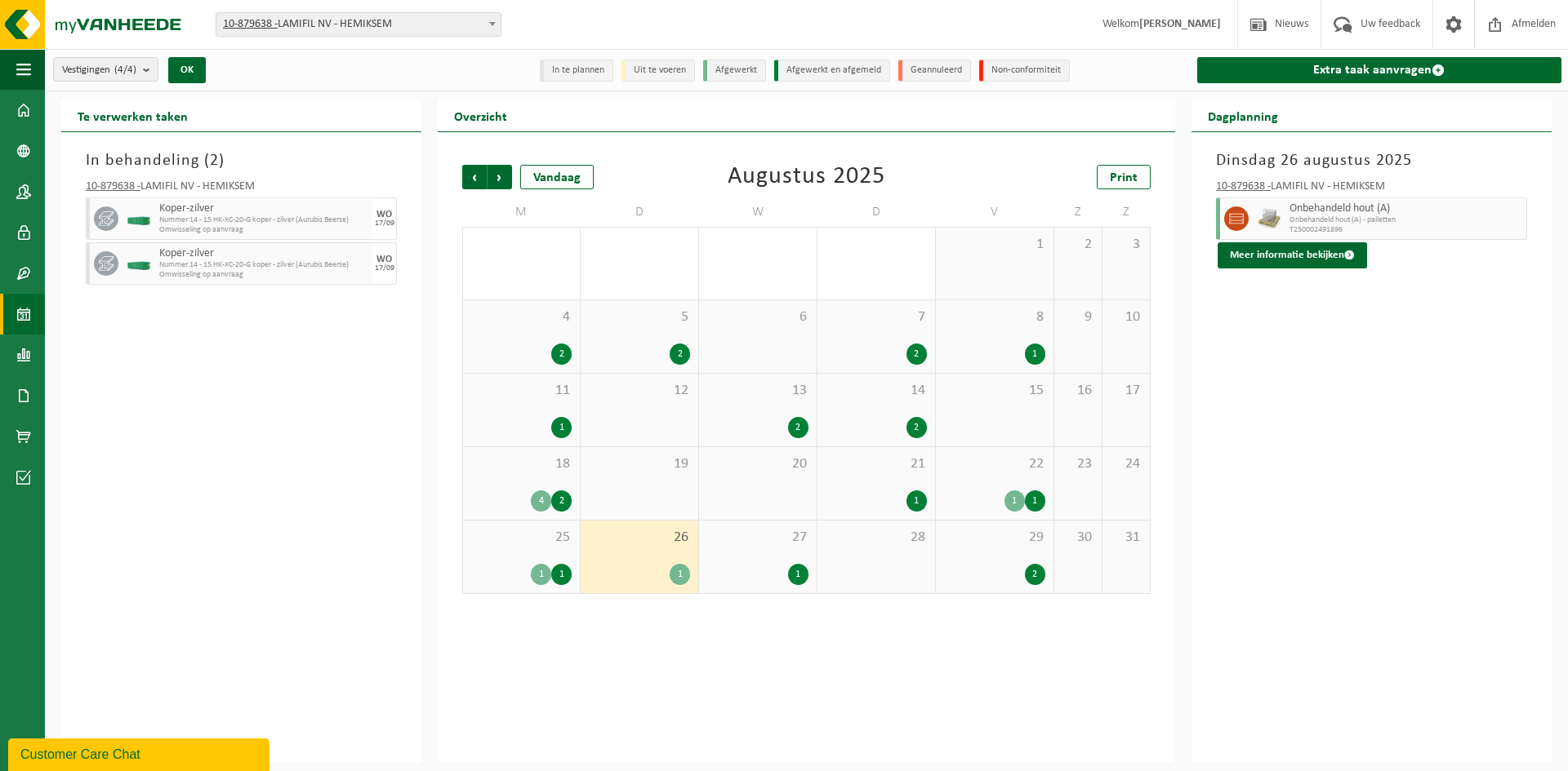
click at [748, 551] on div "27 1" at bounding box center [757, 557] width 117 height 72
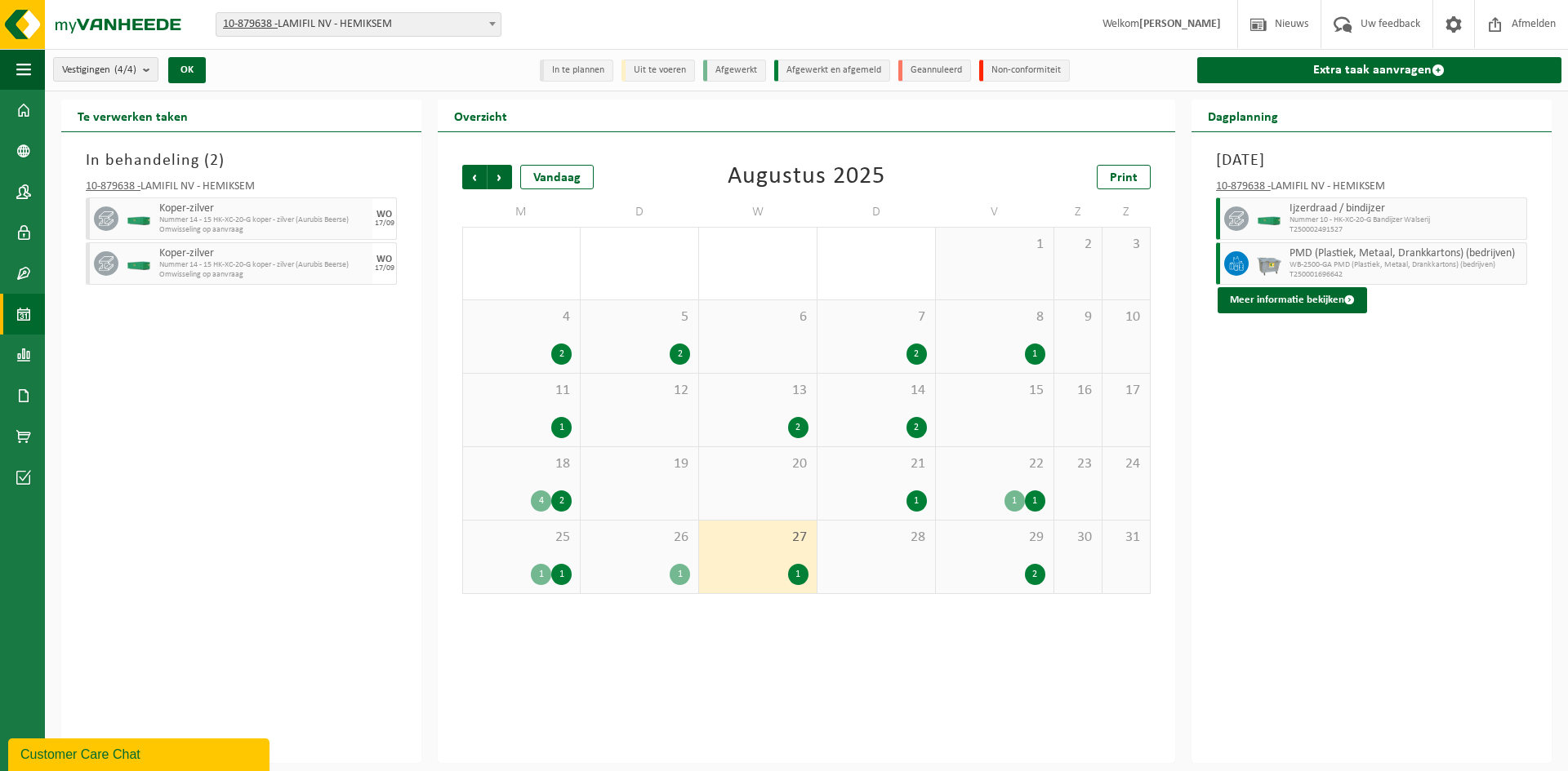
click at [859, 550] on div "28" at bounding box center [875, 557] width 117 height 72
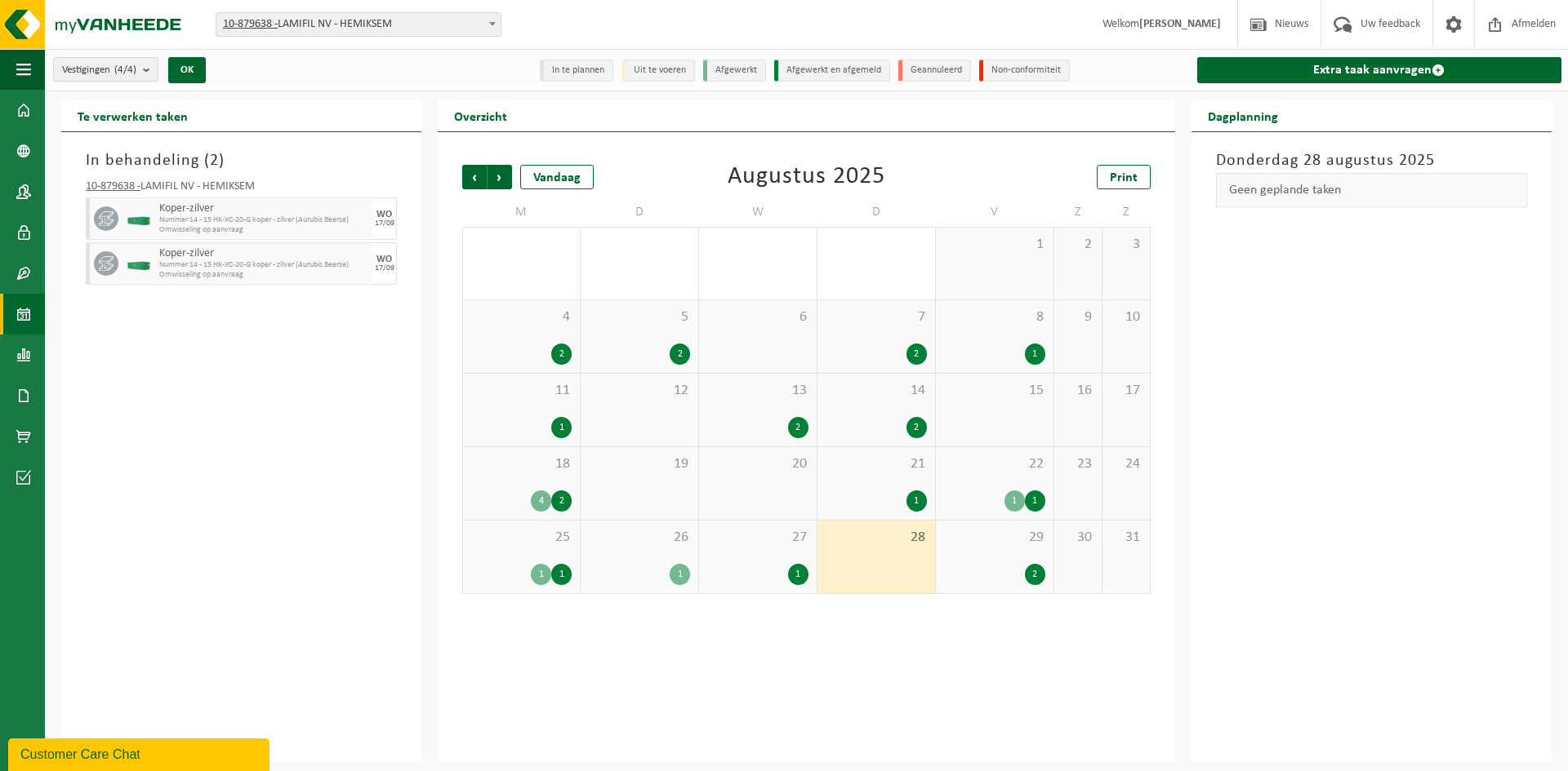
click at [947, 550] on div "29 2" at bounding box center [994, 557] width 117 height 72
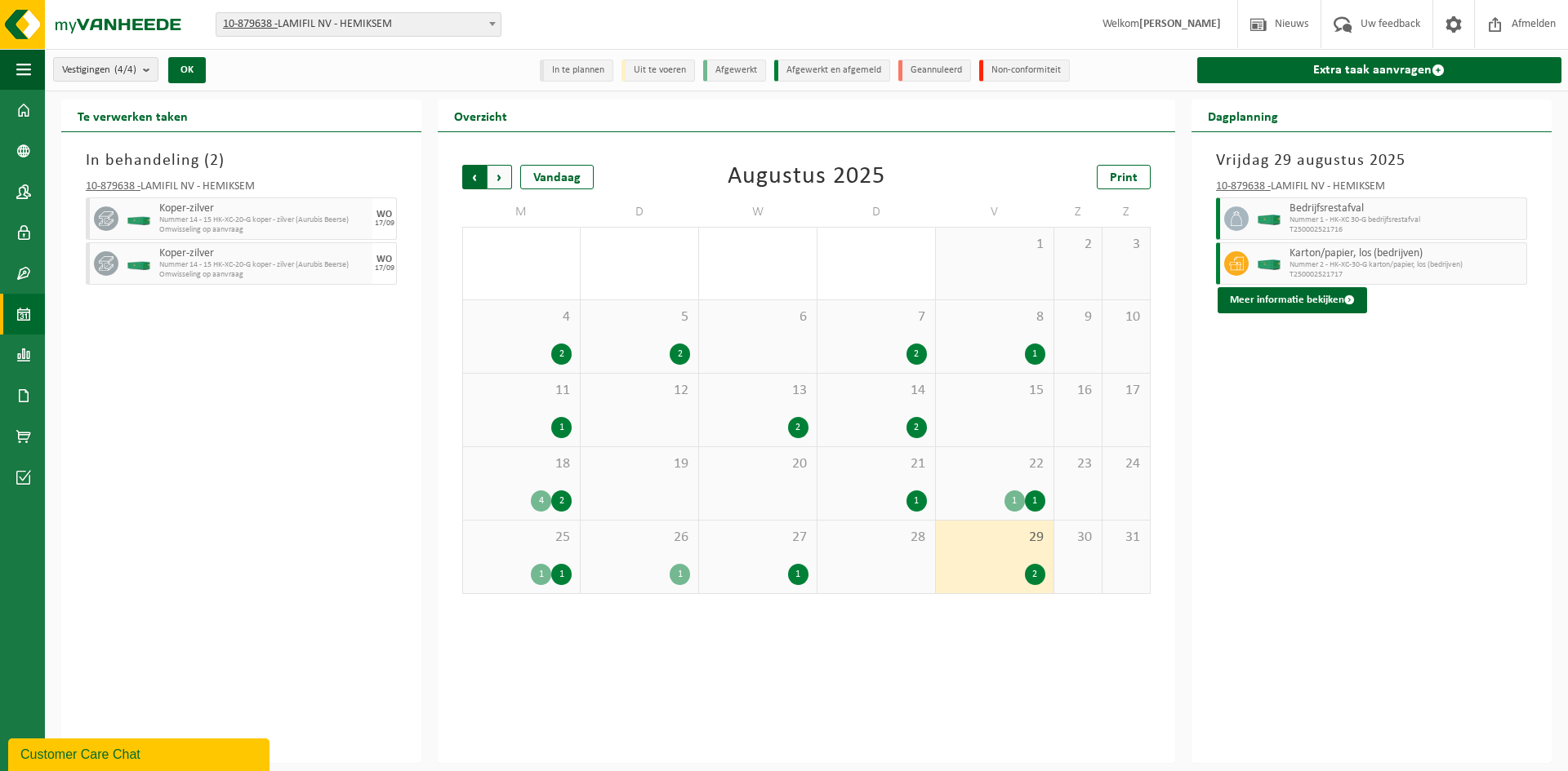
click at [506, 181] on span "Volgende" at bounding box center [499, 177] width 25 height 25
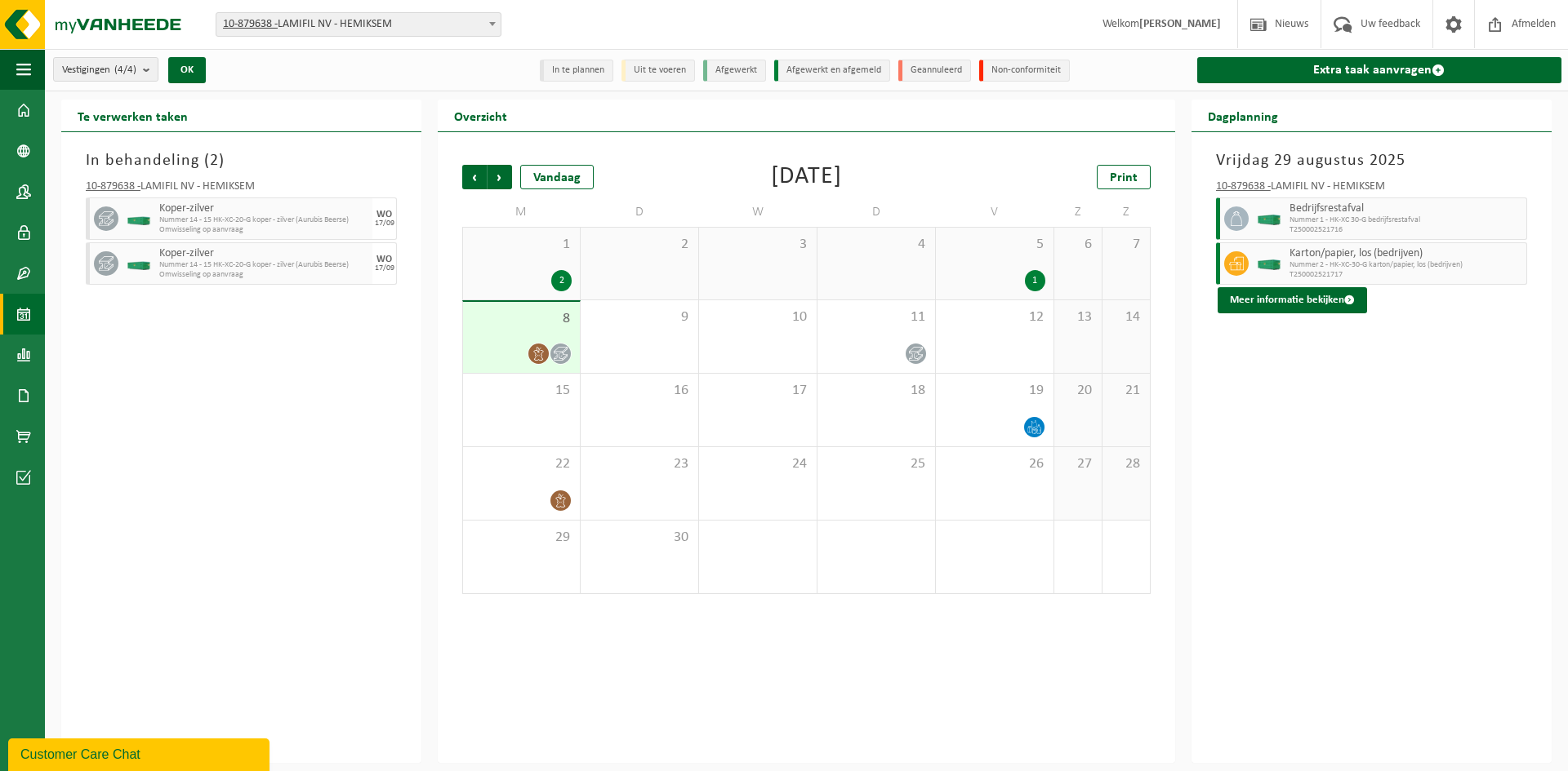
click at [523, 321] on span "8" at bounding box center [521, 319] width 101 height 18
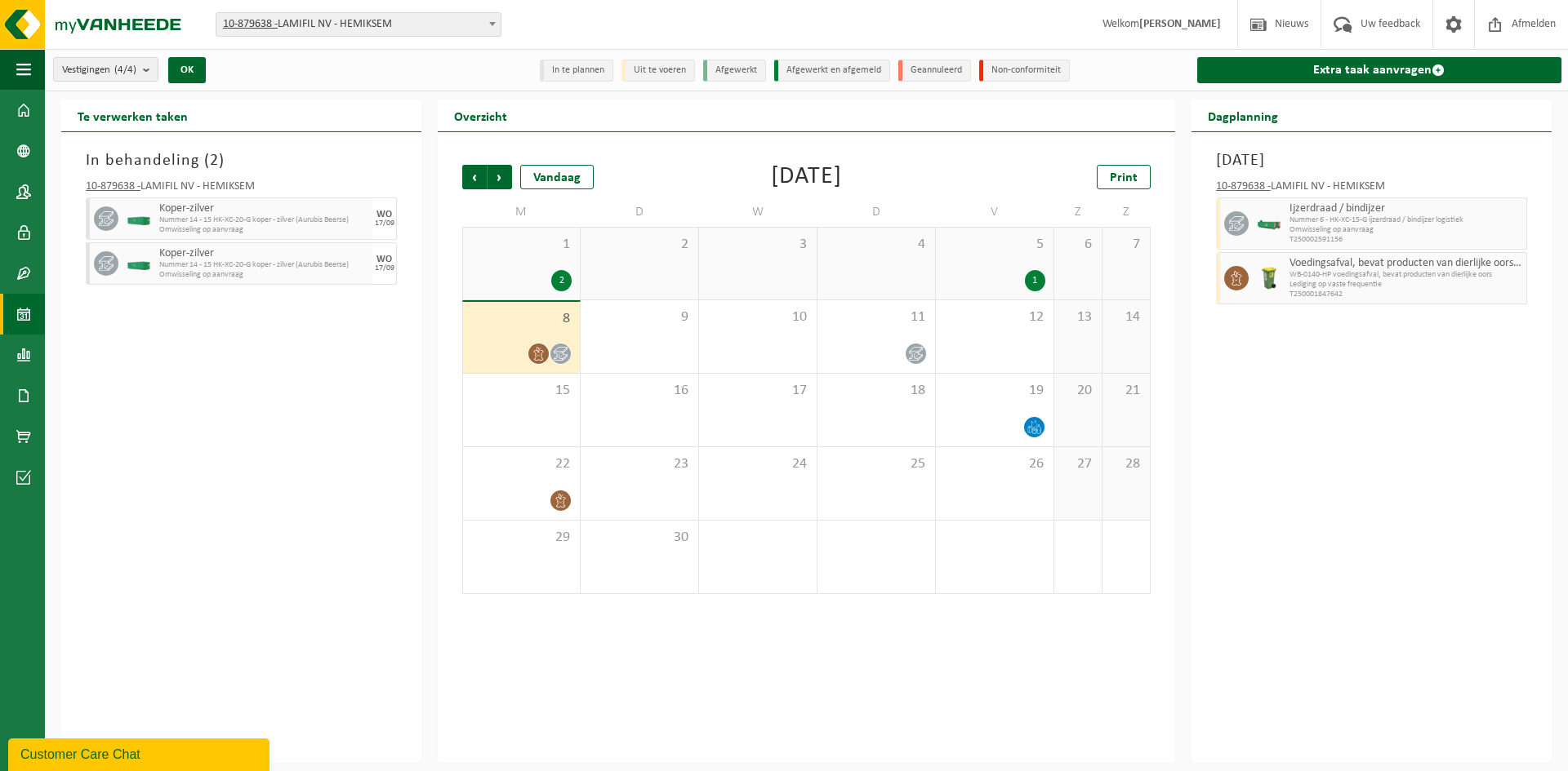
click at [981, 263] on div "5 1" at bounding box center [994, 263] width 117 height 71
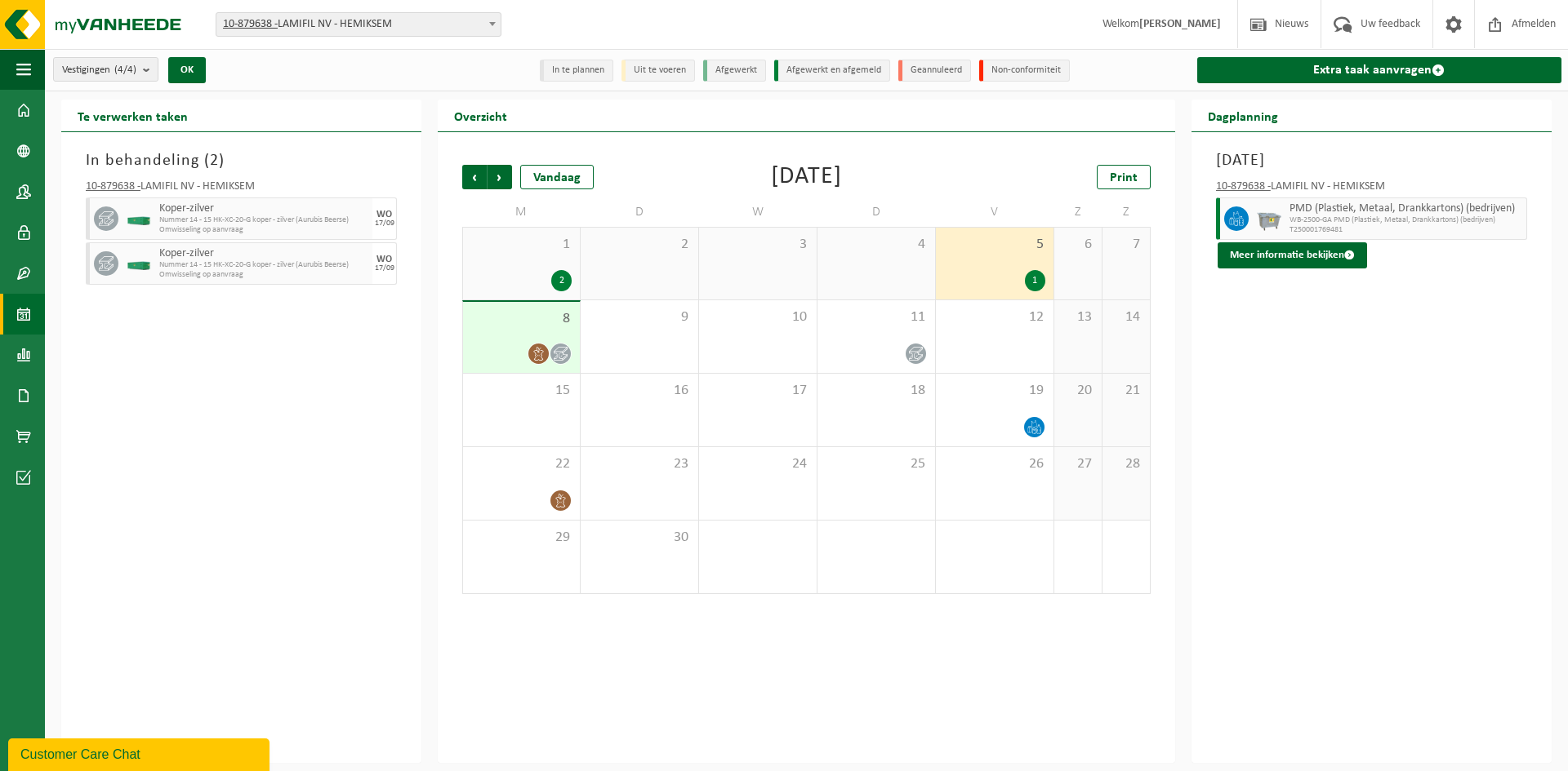
click at [890, 263] on div "4" at bounding box center [875, 263] width 117 height 71
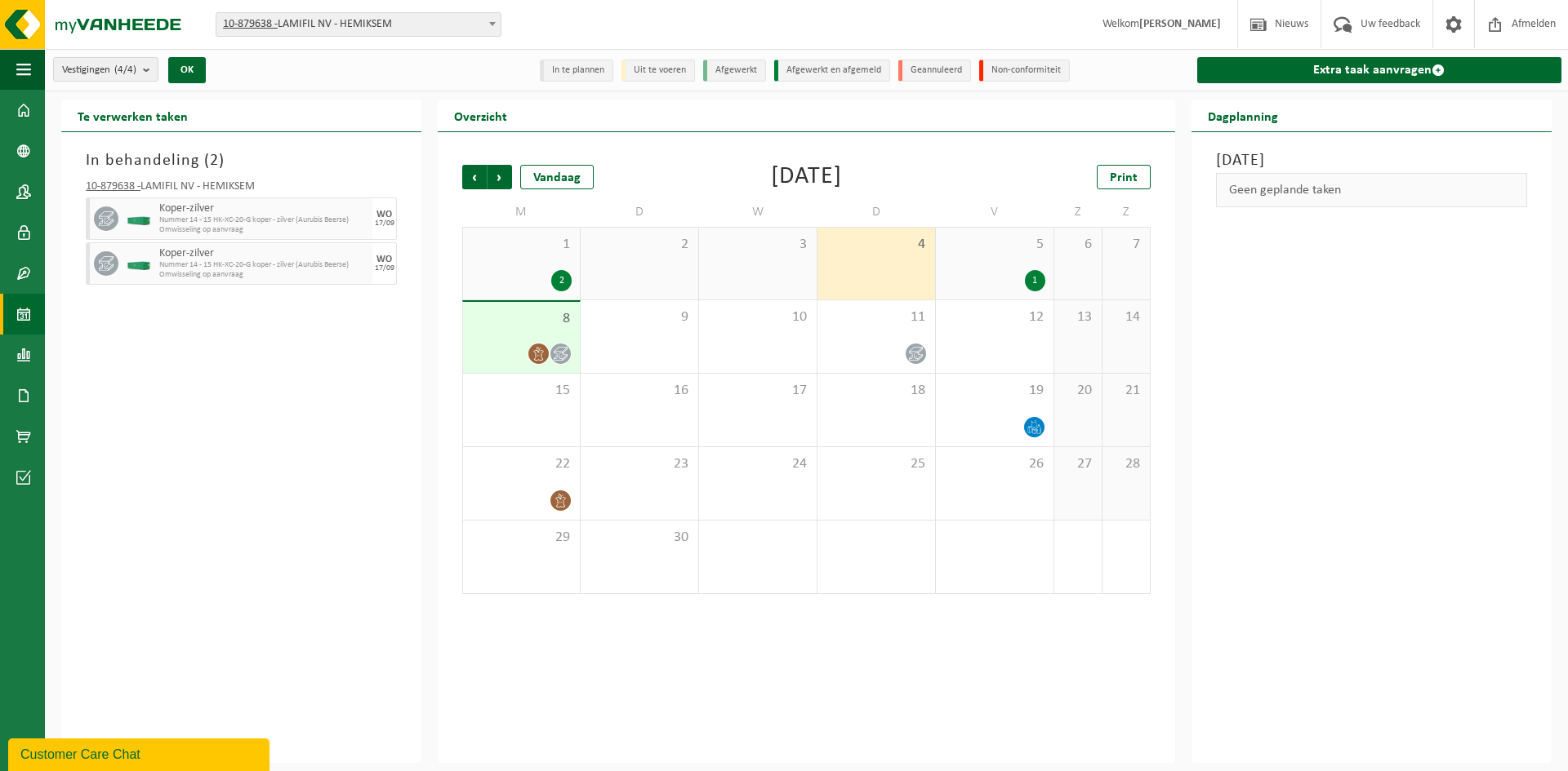
click at [761, 266] on div "3" at bounding box center [757, 263] width 117 height 71
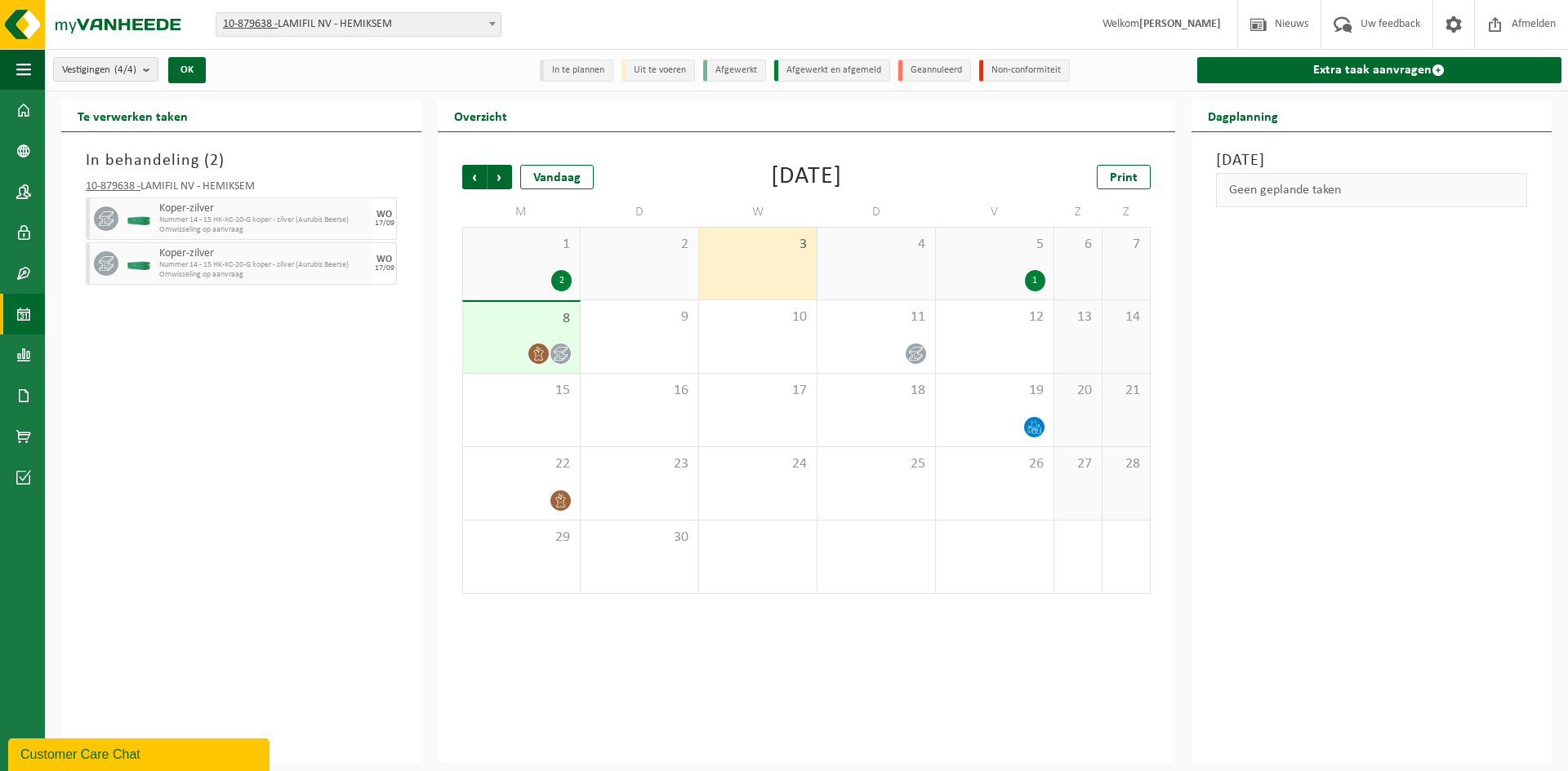
click at [624, 266] on div "2" at bounding box center [639, 263] width 117 height 71
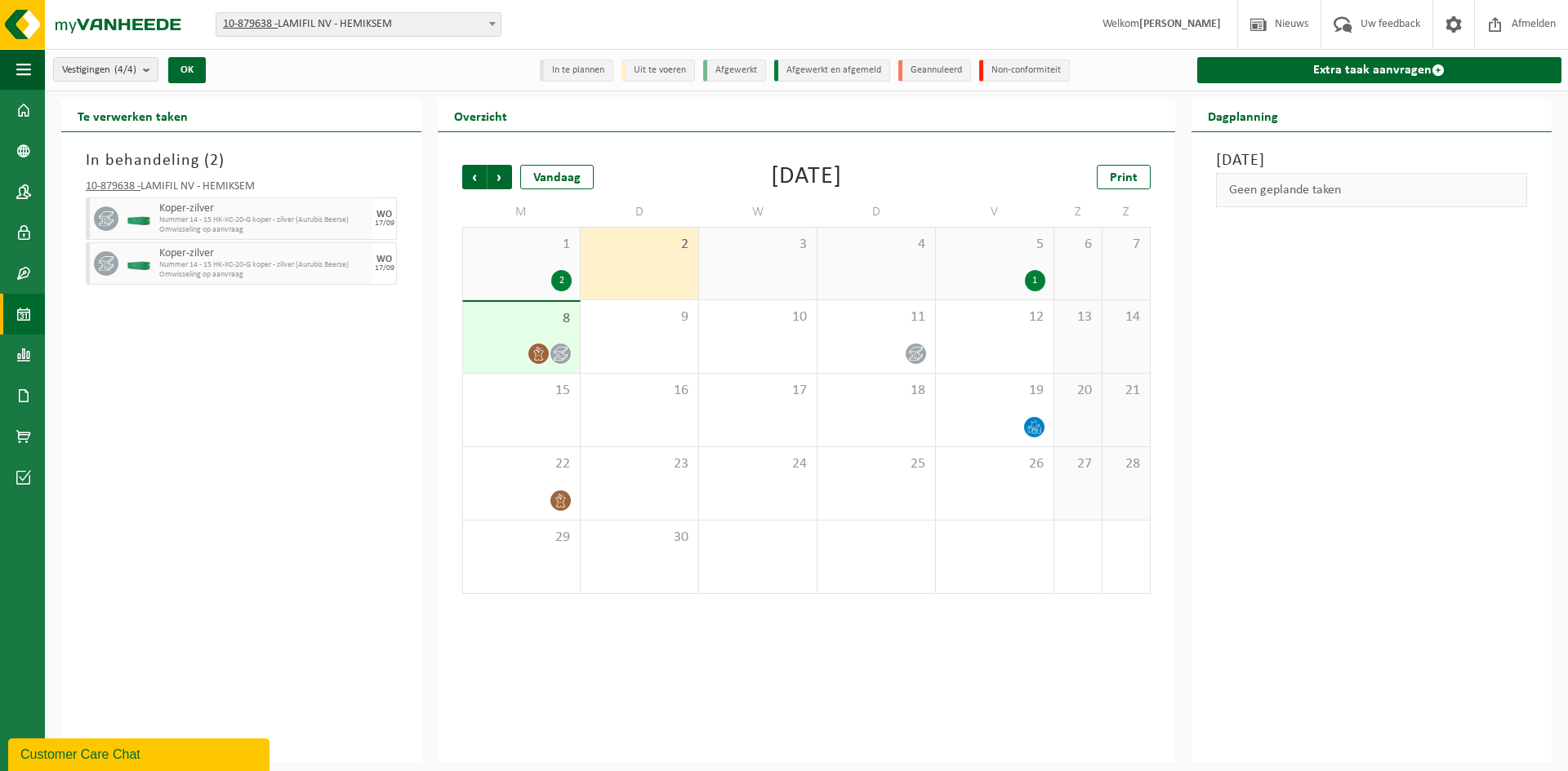
click at [548, 264] on div "1 2" at bounding box center [521, 263] width 116 height 71
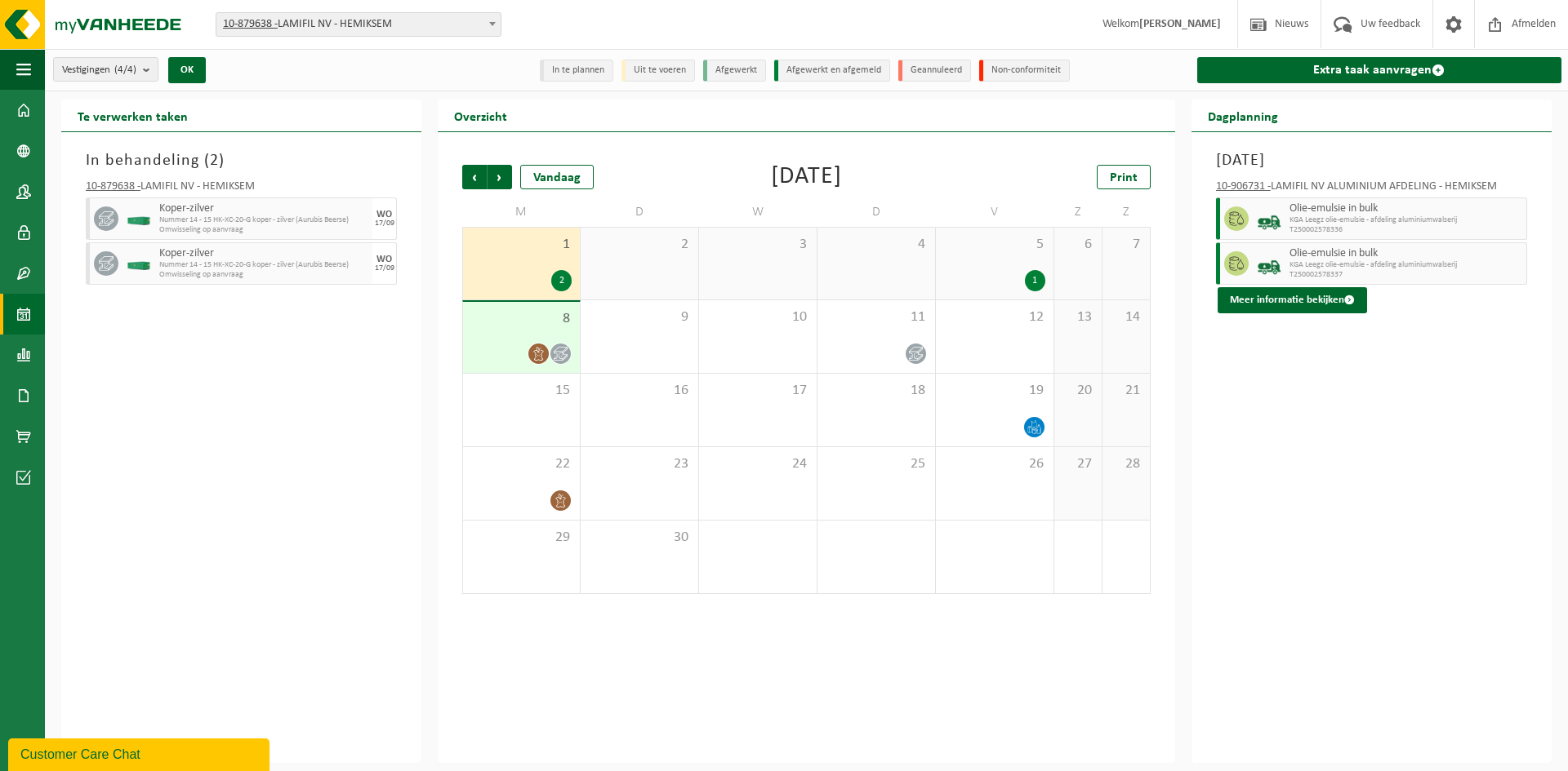
click at [535, 320] on span "8" at bounding box center [521, 319] width 101 height 18
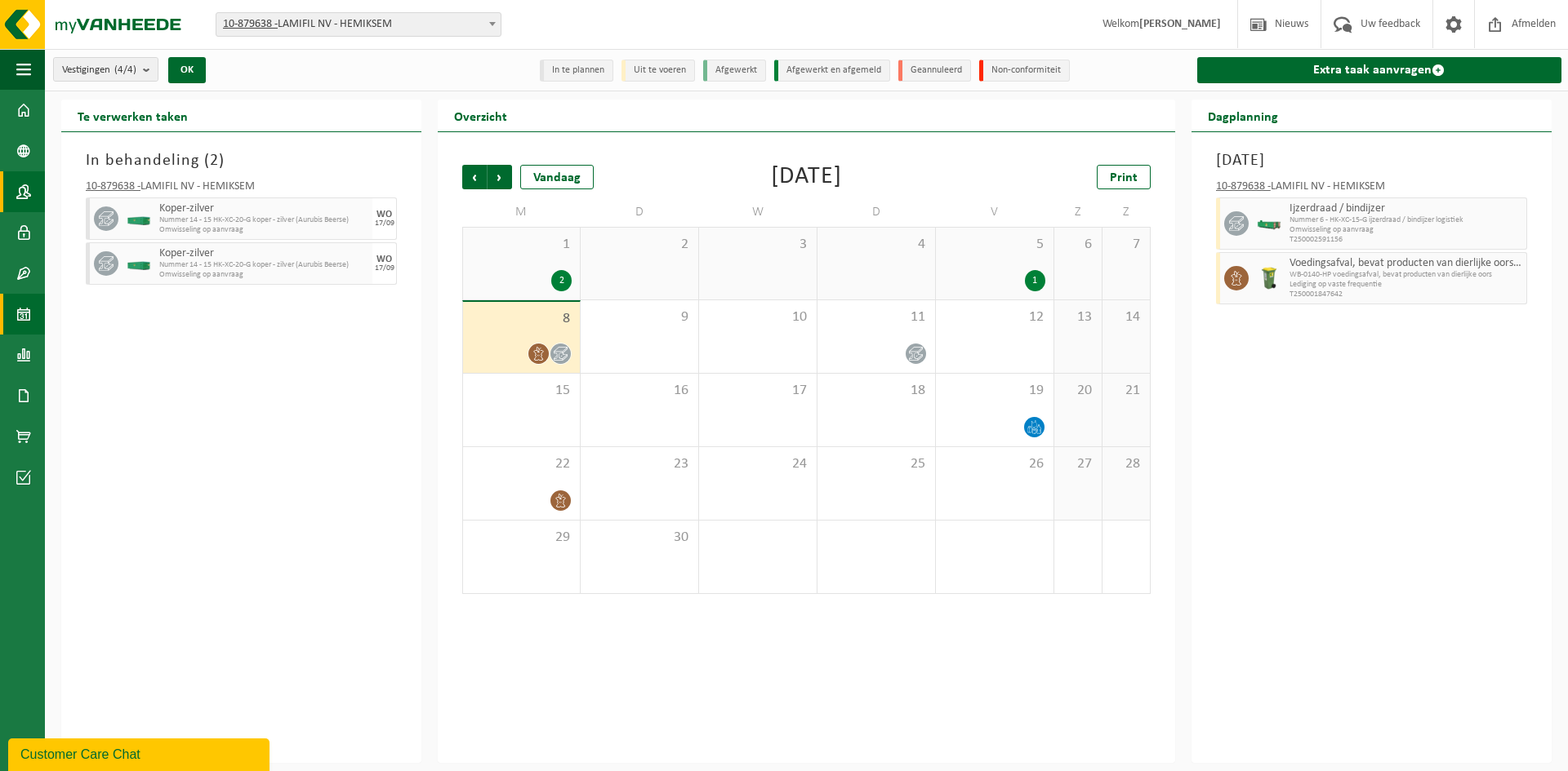
click at [17, 196] on span at bounding box center [24, 191] width 15 height 41
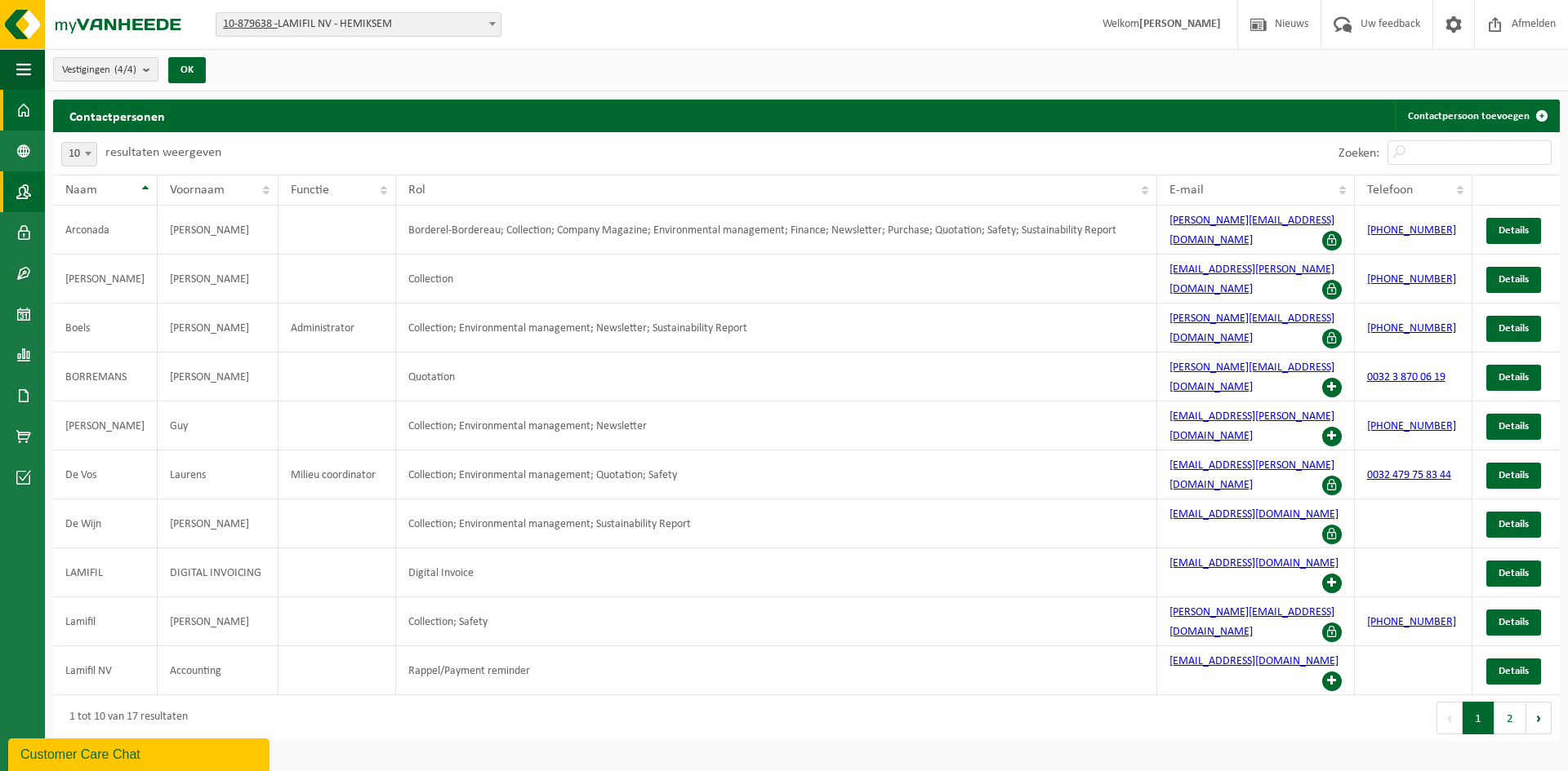
click at [18, 110] on span at bounding box center [24, 110] width 15 height 41
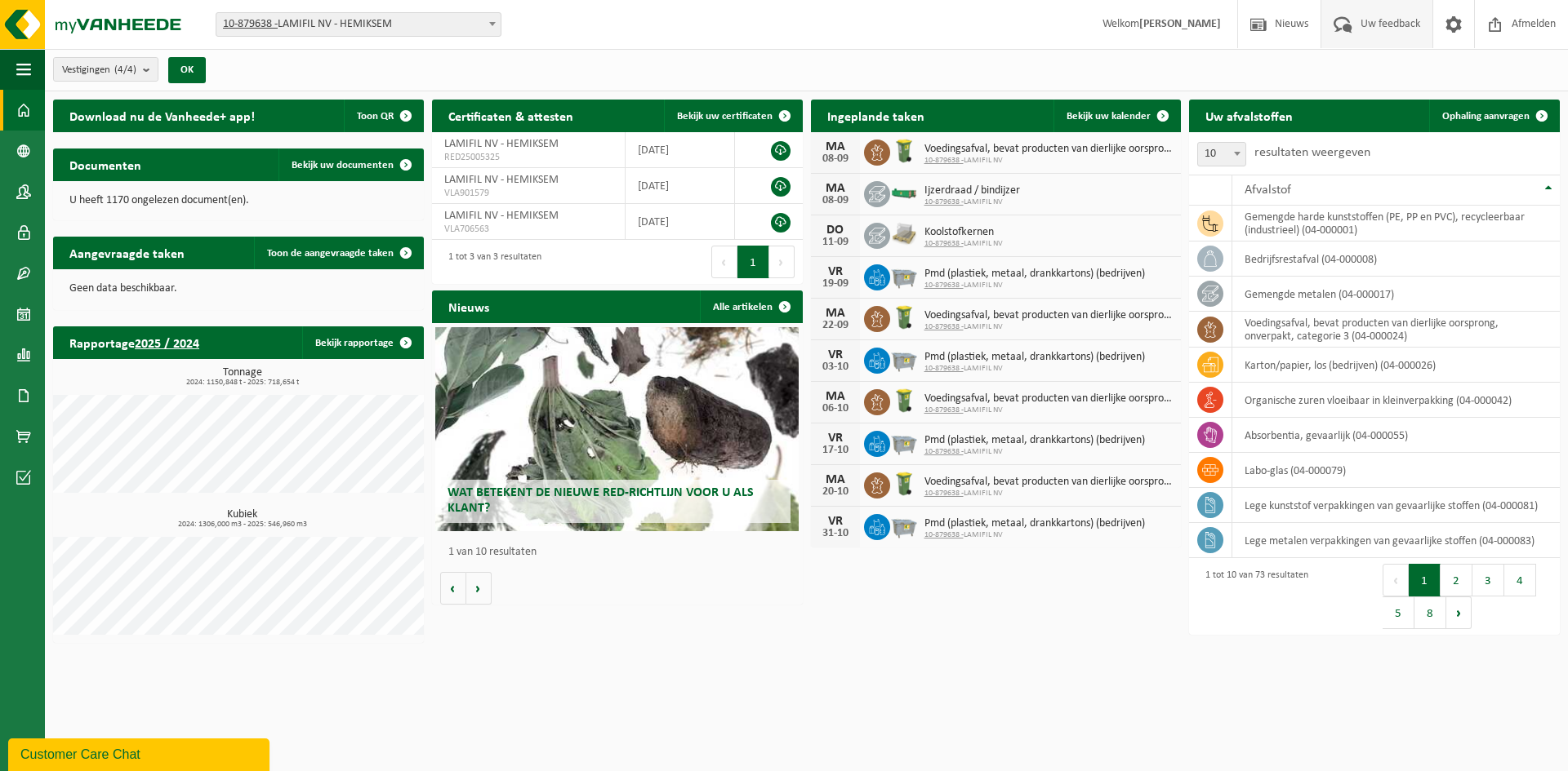
click at [1372, 27] on span "Uw feedback" at bounding box center [1390, 24] width 68 height 49
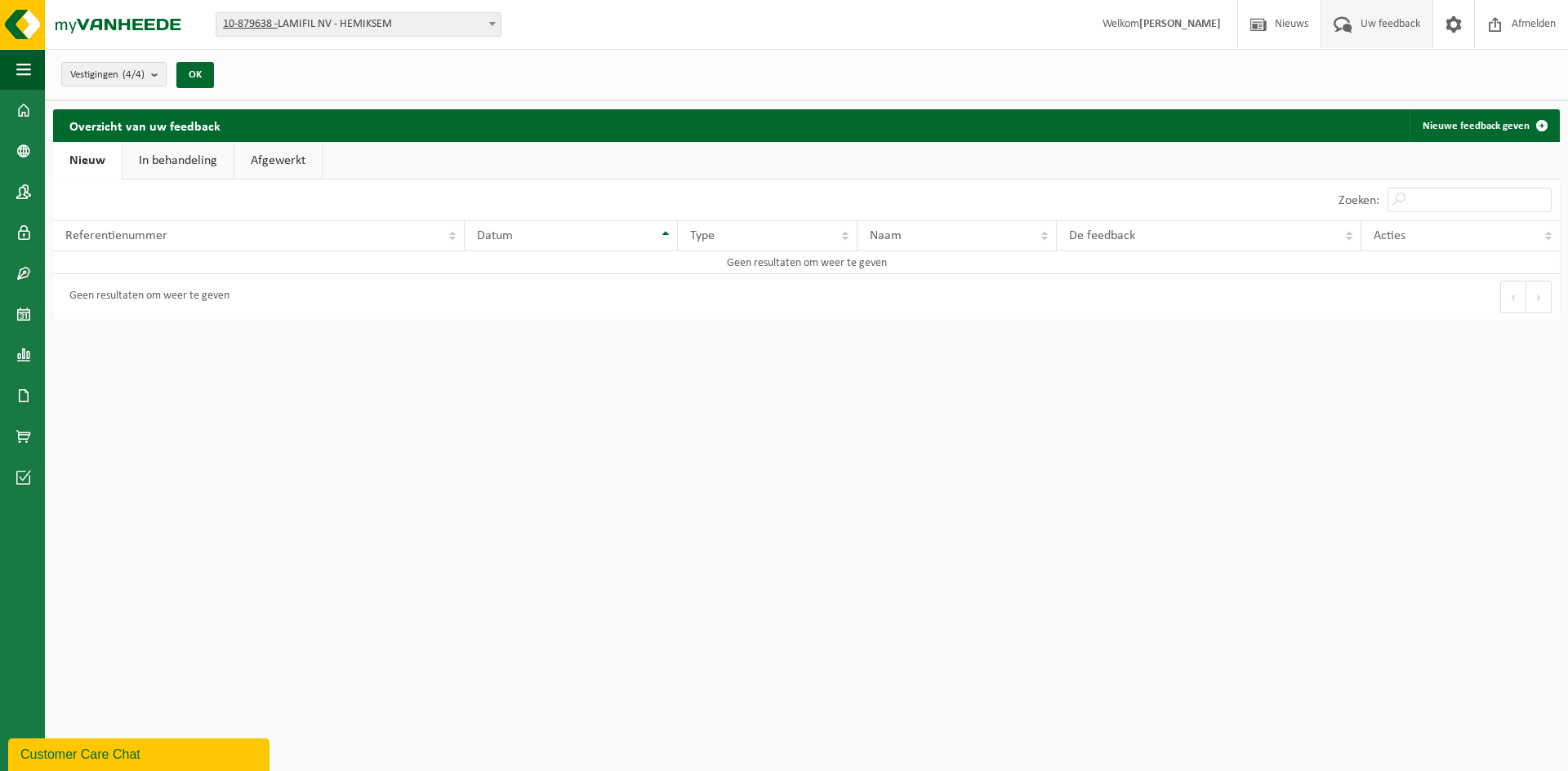
click at [163, 159] on link "In behandeling" at bounding box center [178, 161] width 111 height 38
click at [284, 167] on link "Afgewerkt" at bounding box center [280, 161] width 87 height 38
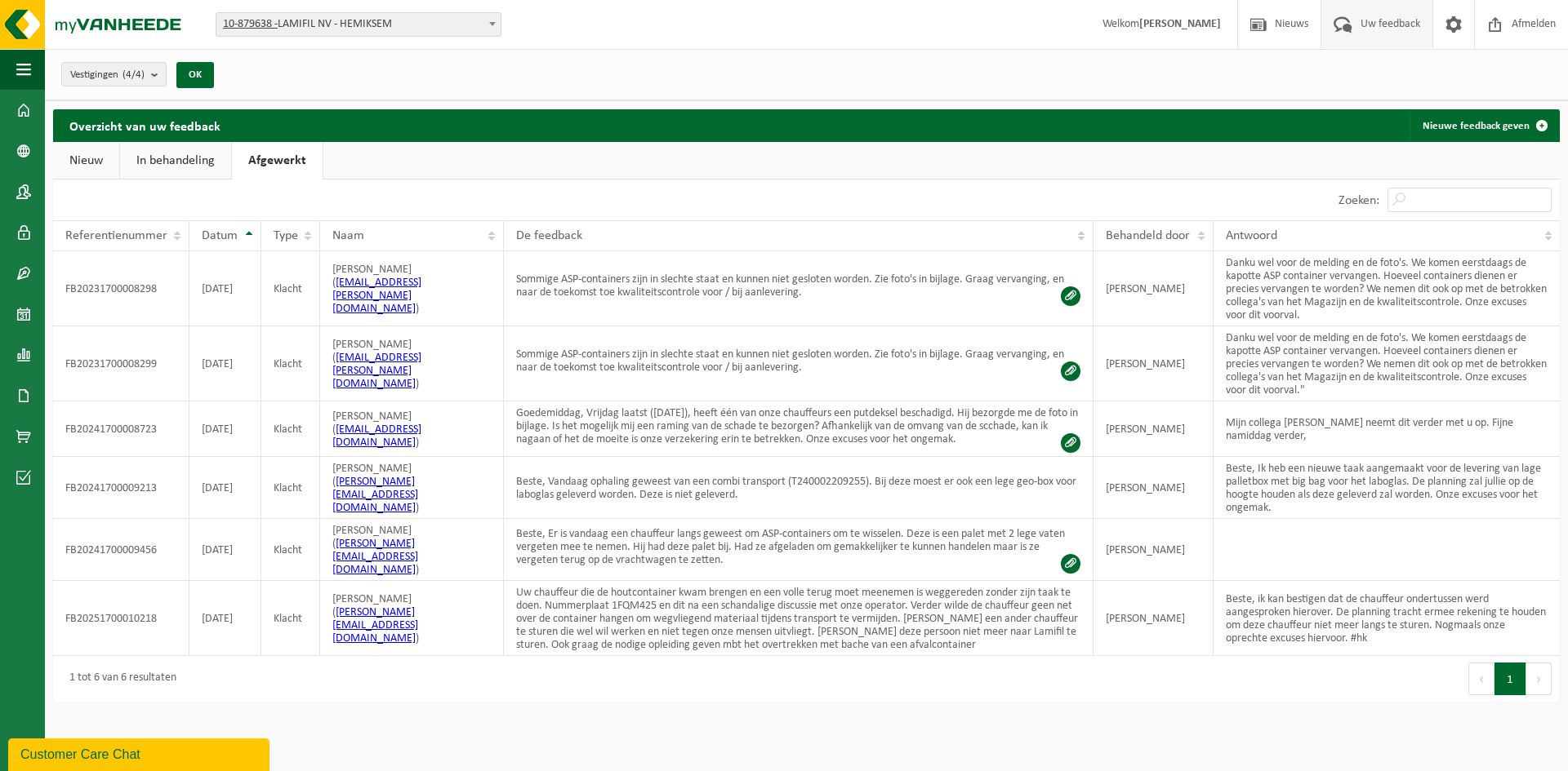
click at [211, 166] on link "In behandeling" at bounding box center [176, 161] width 111 height 38
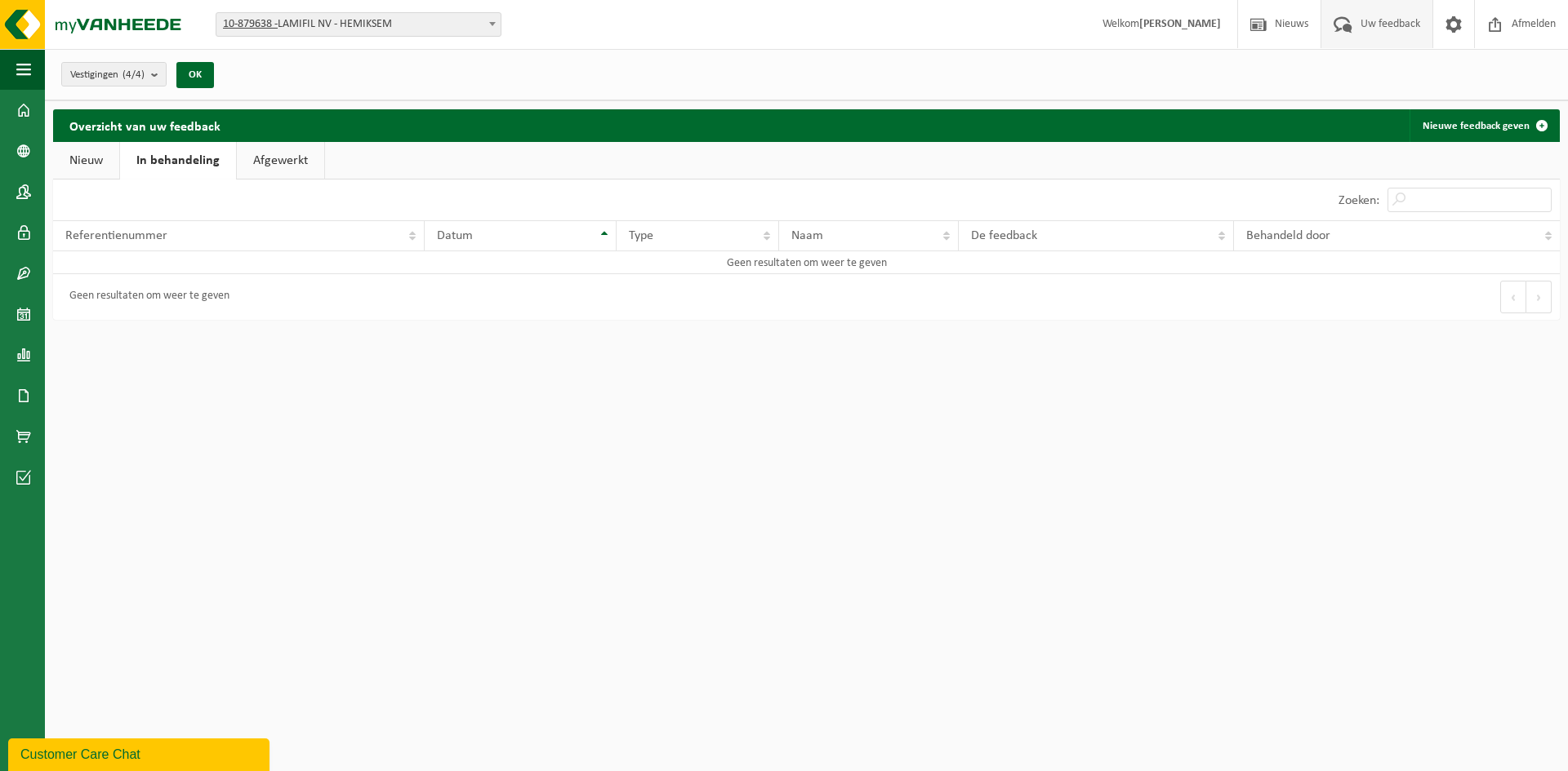
click at [79, 168] on link "Nieuw" at bounding box center [86, 161] width 66 height 38
click at [19, 106] on span at bounding box center [24, 110] width 15 height 41
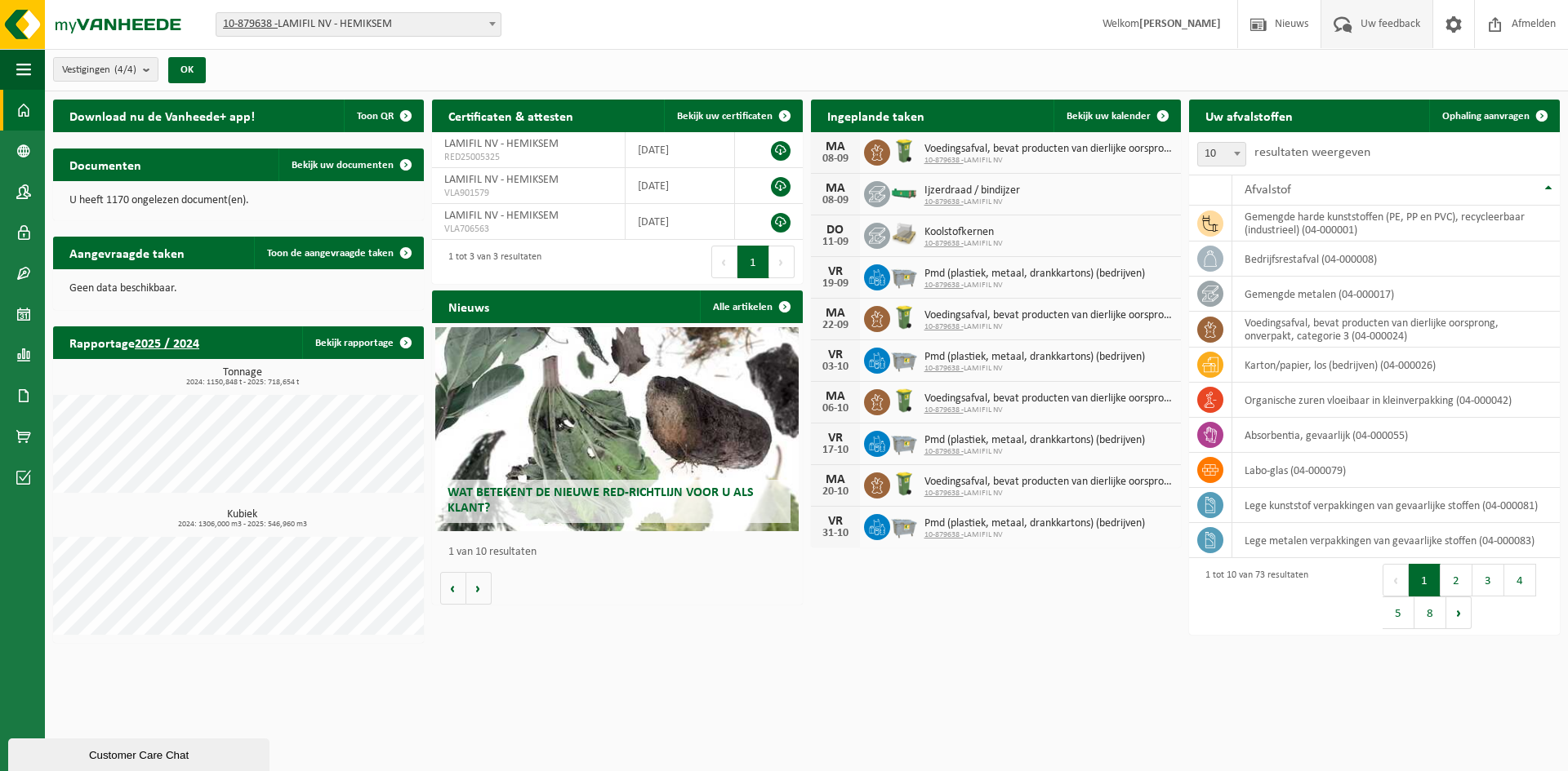
click at [1352, 36] on span at bounding box center [1343, 24] width 27 height 49
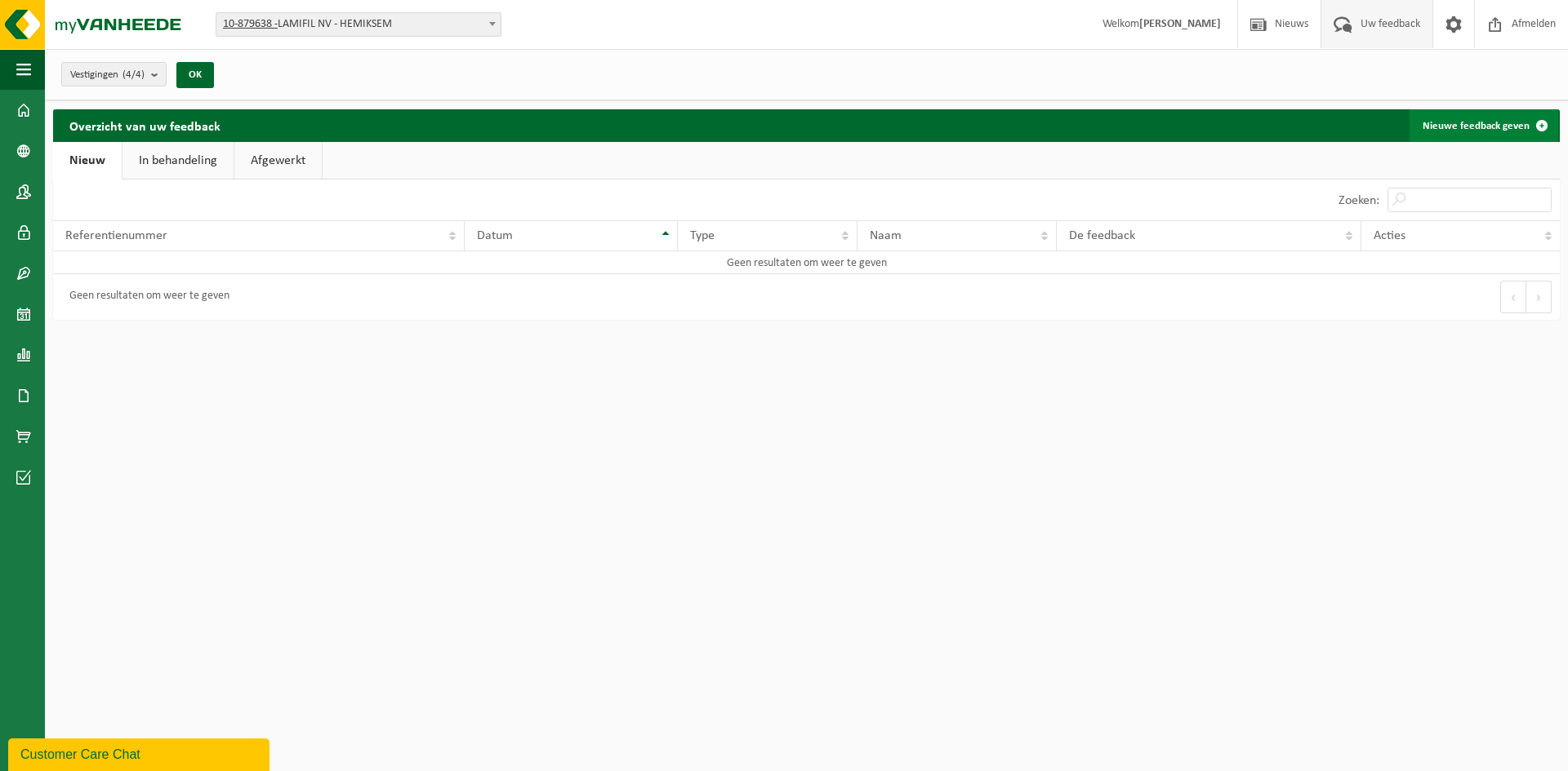
click at [1473, 127] on link "Nieuwe feedback geven" at bounding box center [1483, 125] width 148 height 33
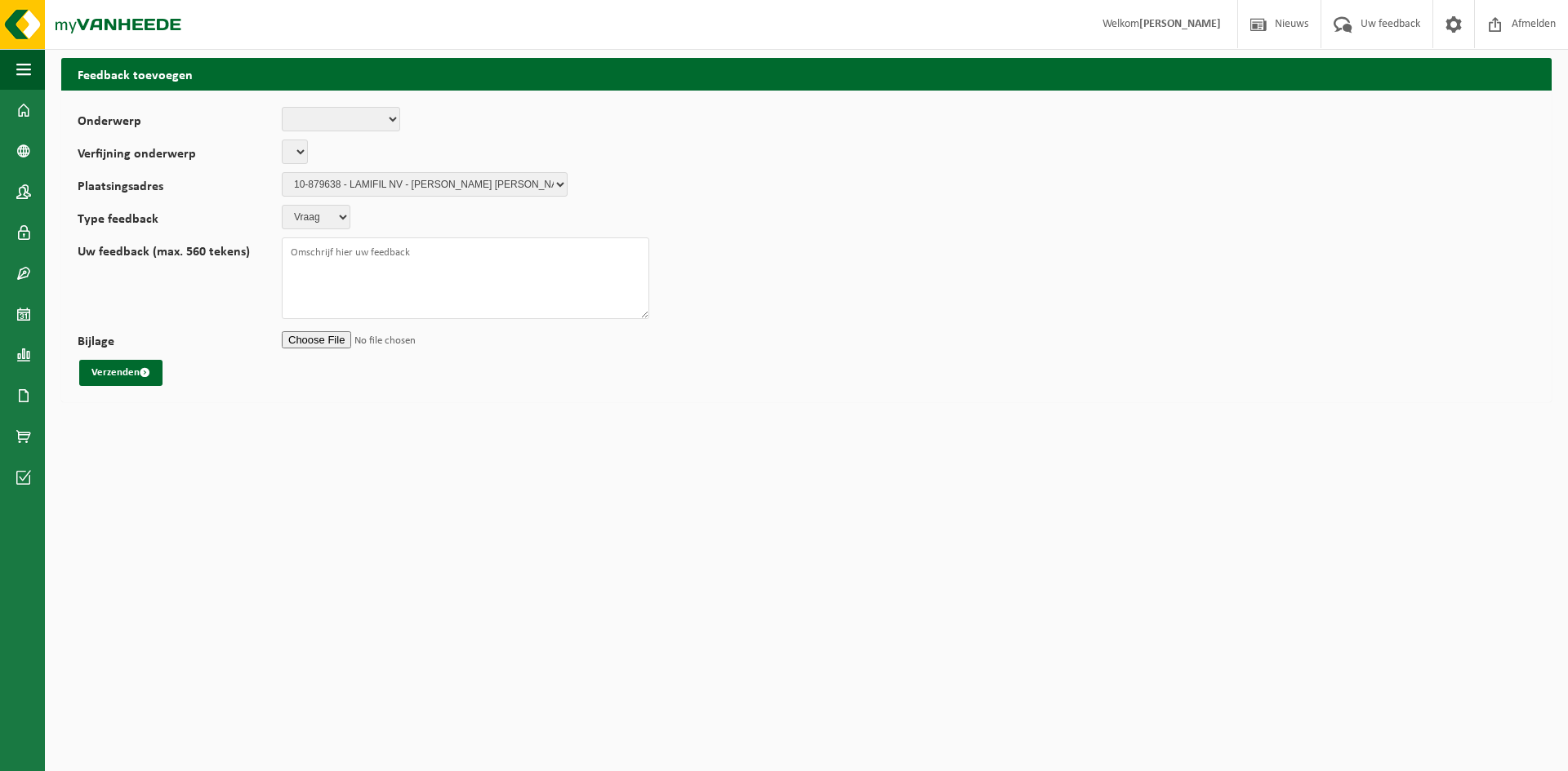
select select
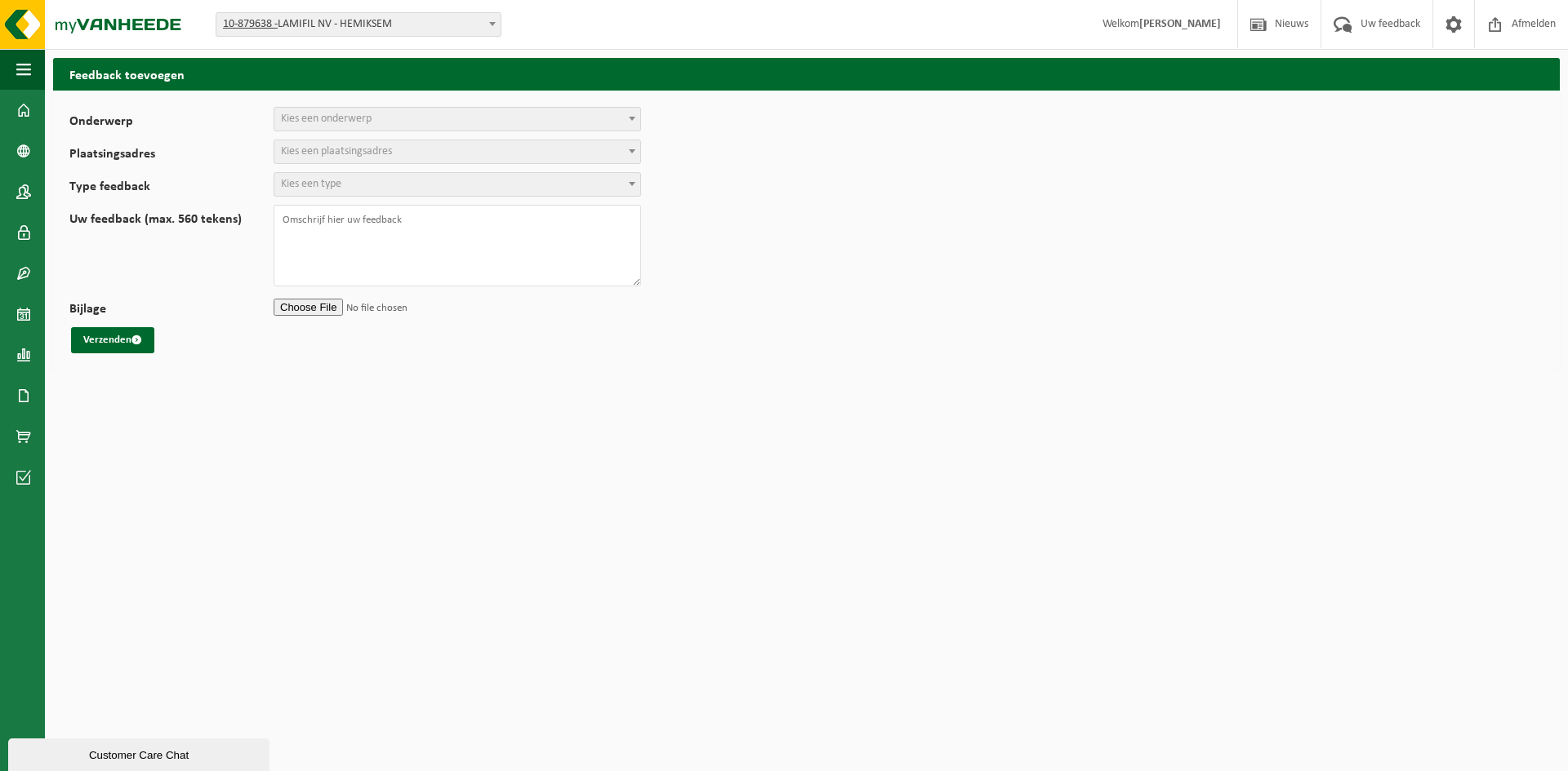
click at [326, 121] on span "Kies een onderwerp" at bounding box center [326, 119] width 91 height 12
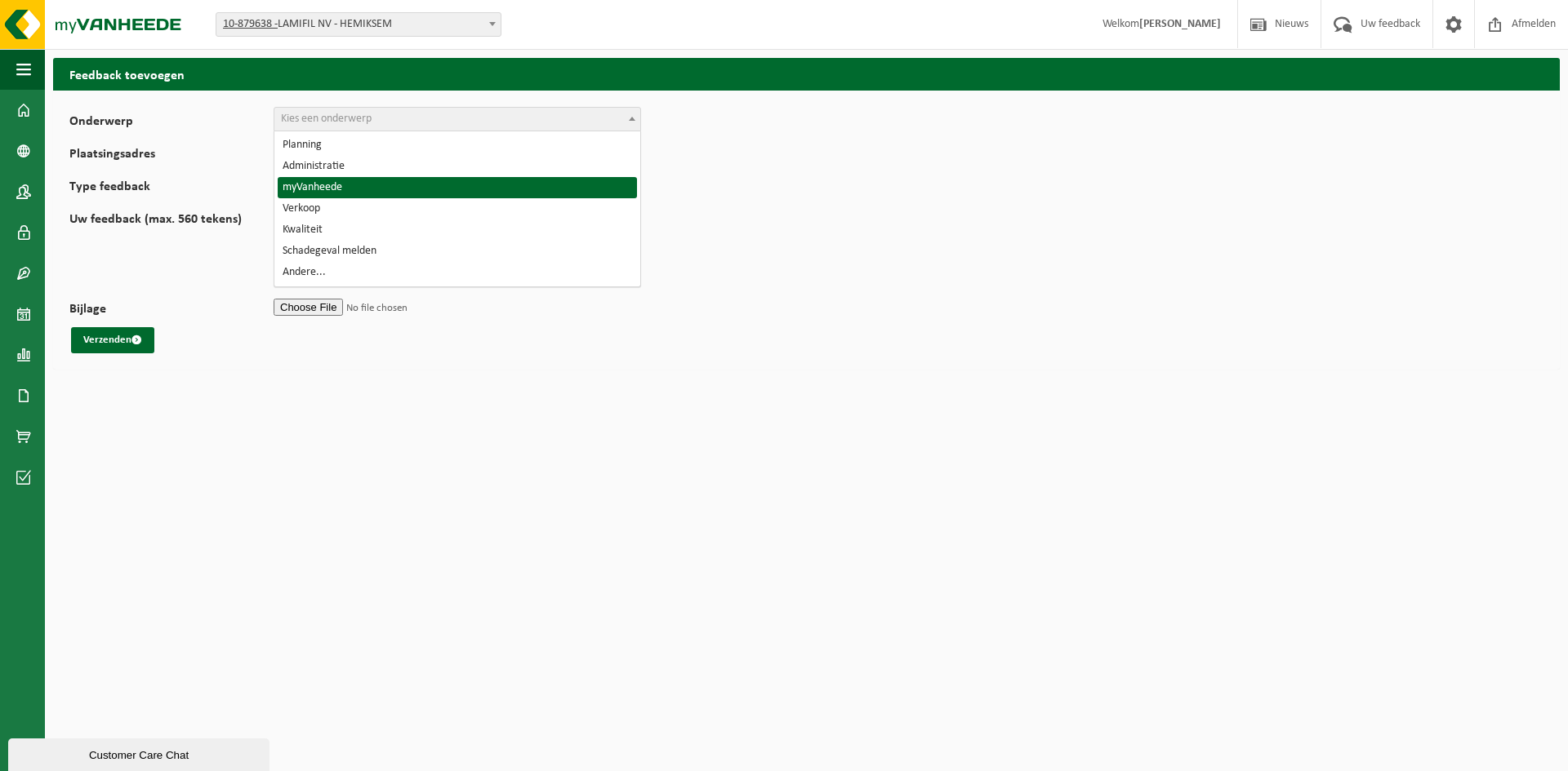
select select "11"
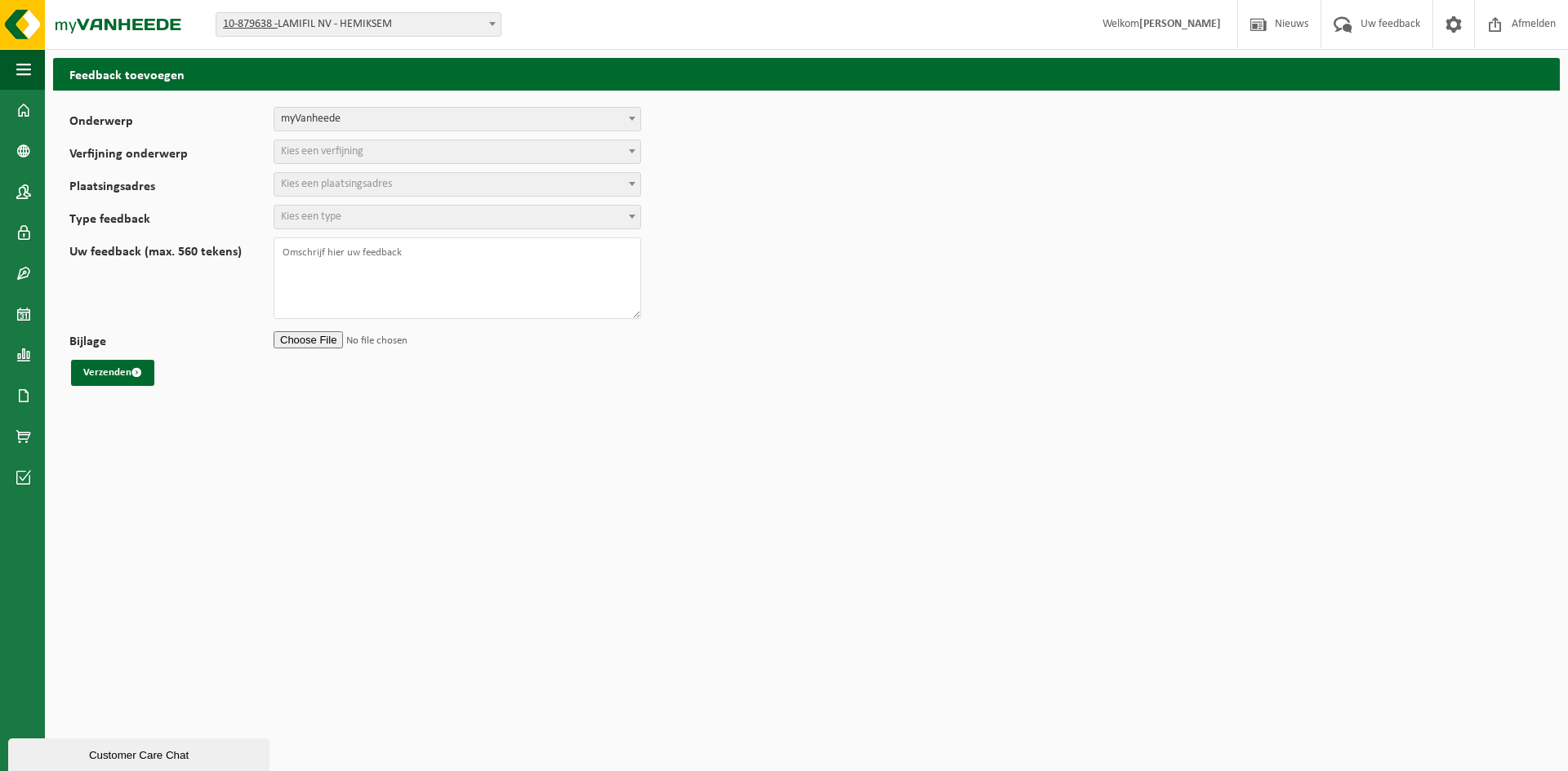
click at [349, 148] on span "Kies een verfijning" at bounding box center [321, 152] width 82 height 12
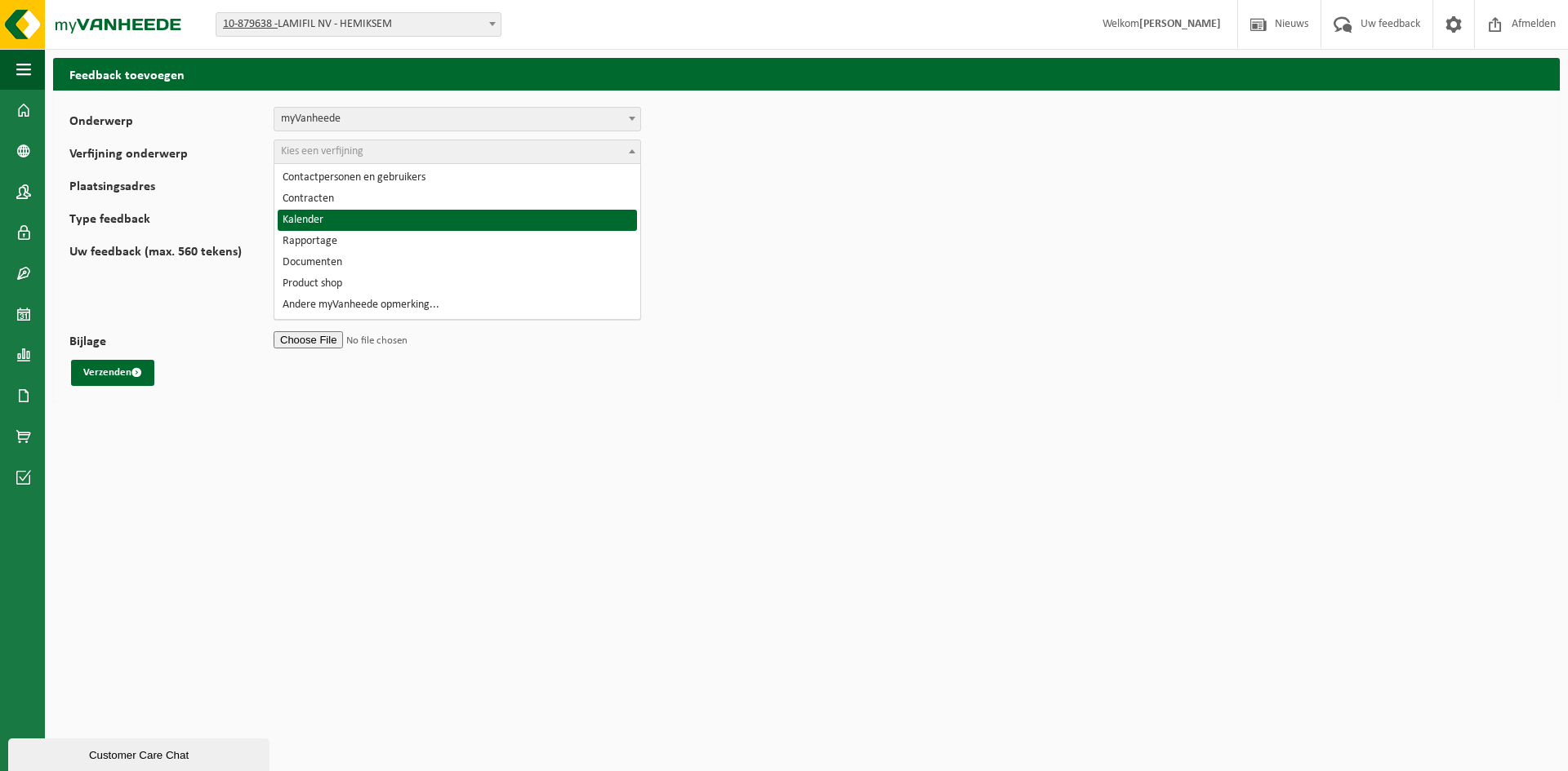
select select "14"
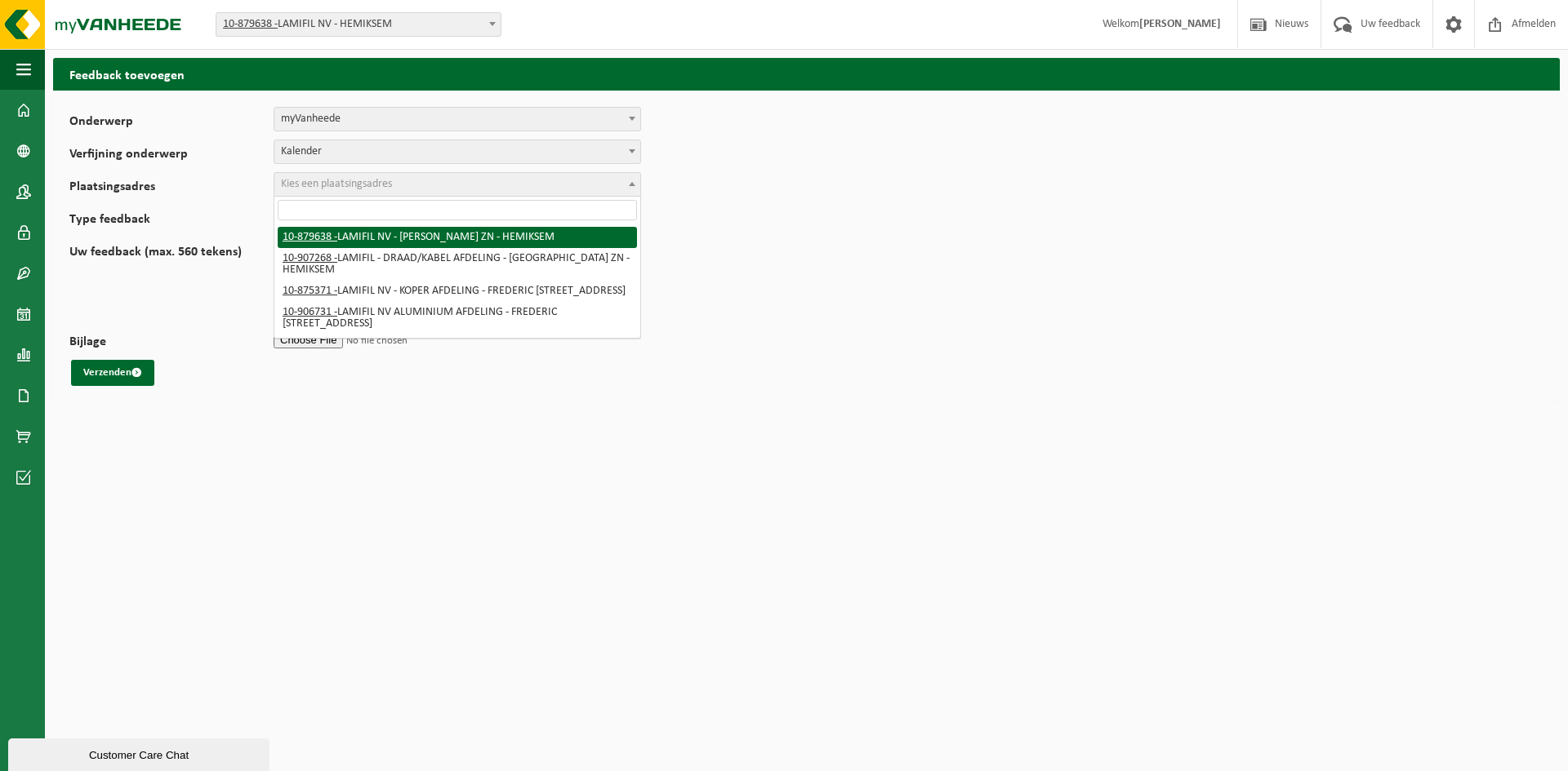
click at [374, 176] on span "Kies een plaatsingsadres" at bounding box center [457, 184] width 366 height 23
select select "108998"
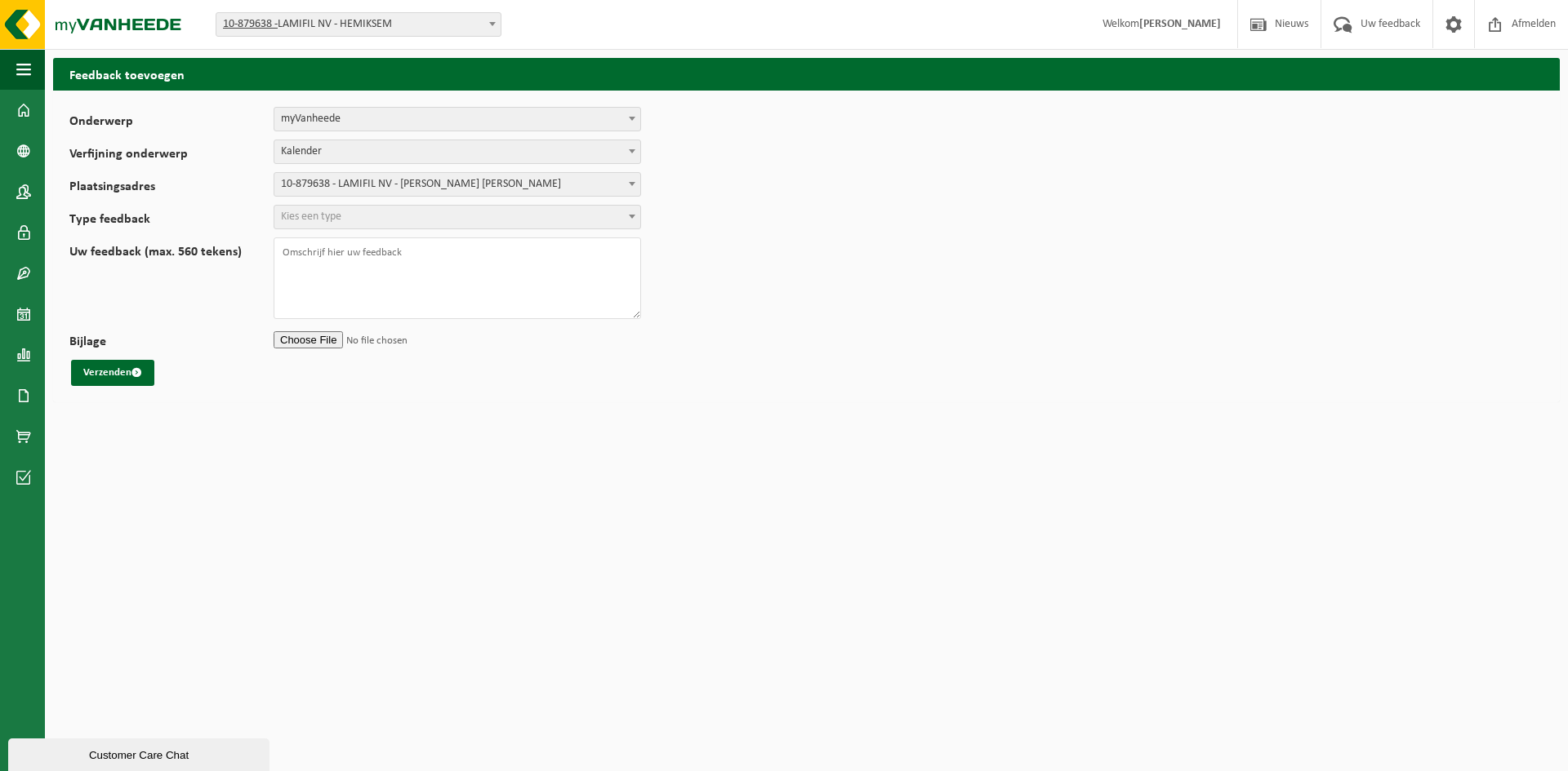
click at [420, 213] on span "Kies een type" at bounding box center [457, 217] width 366 height 23
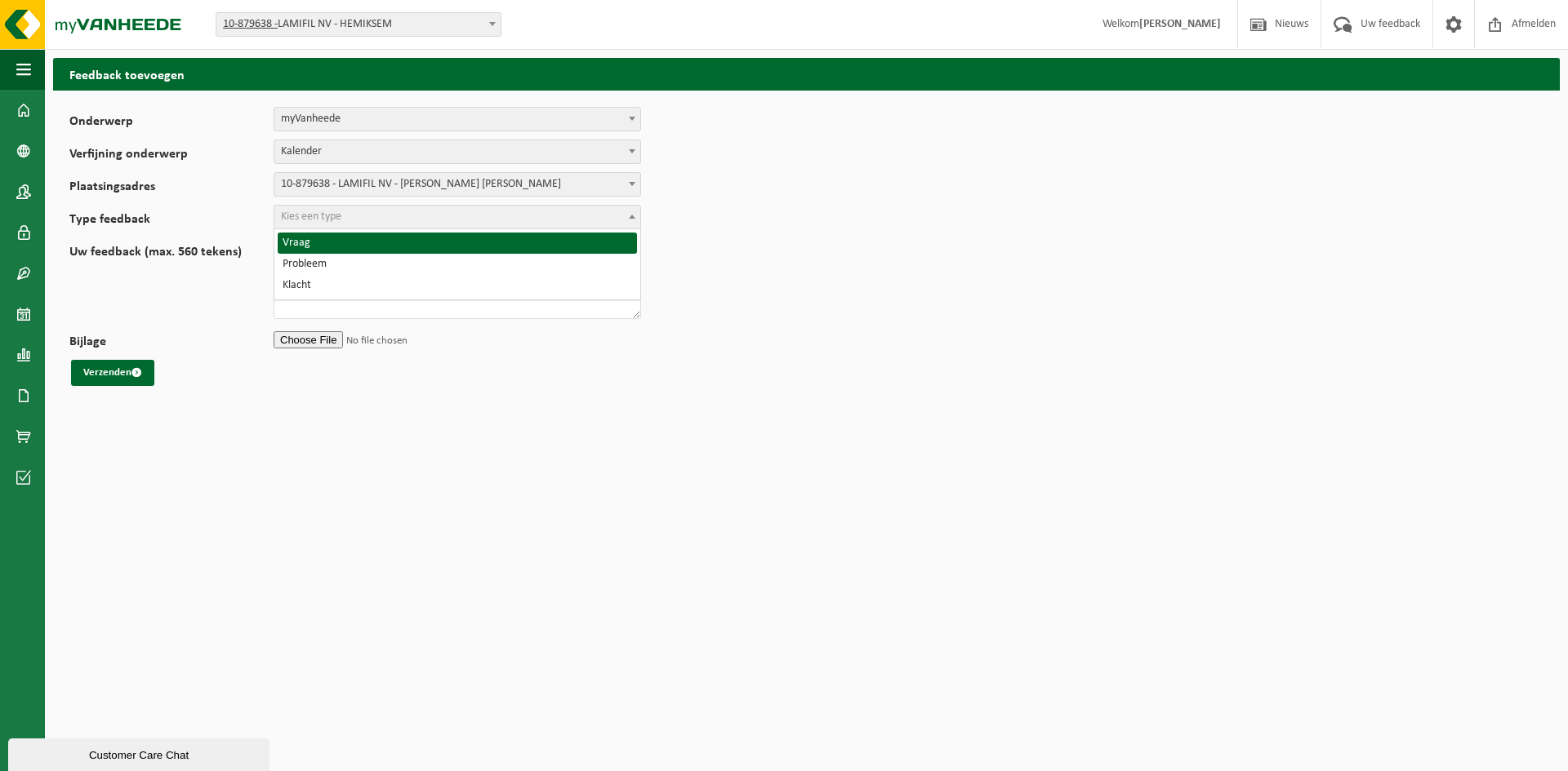
select select "QUE"
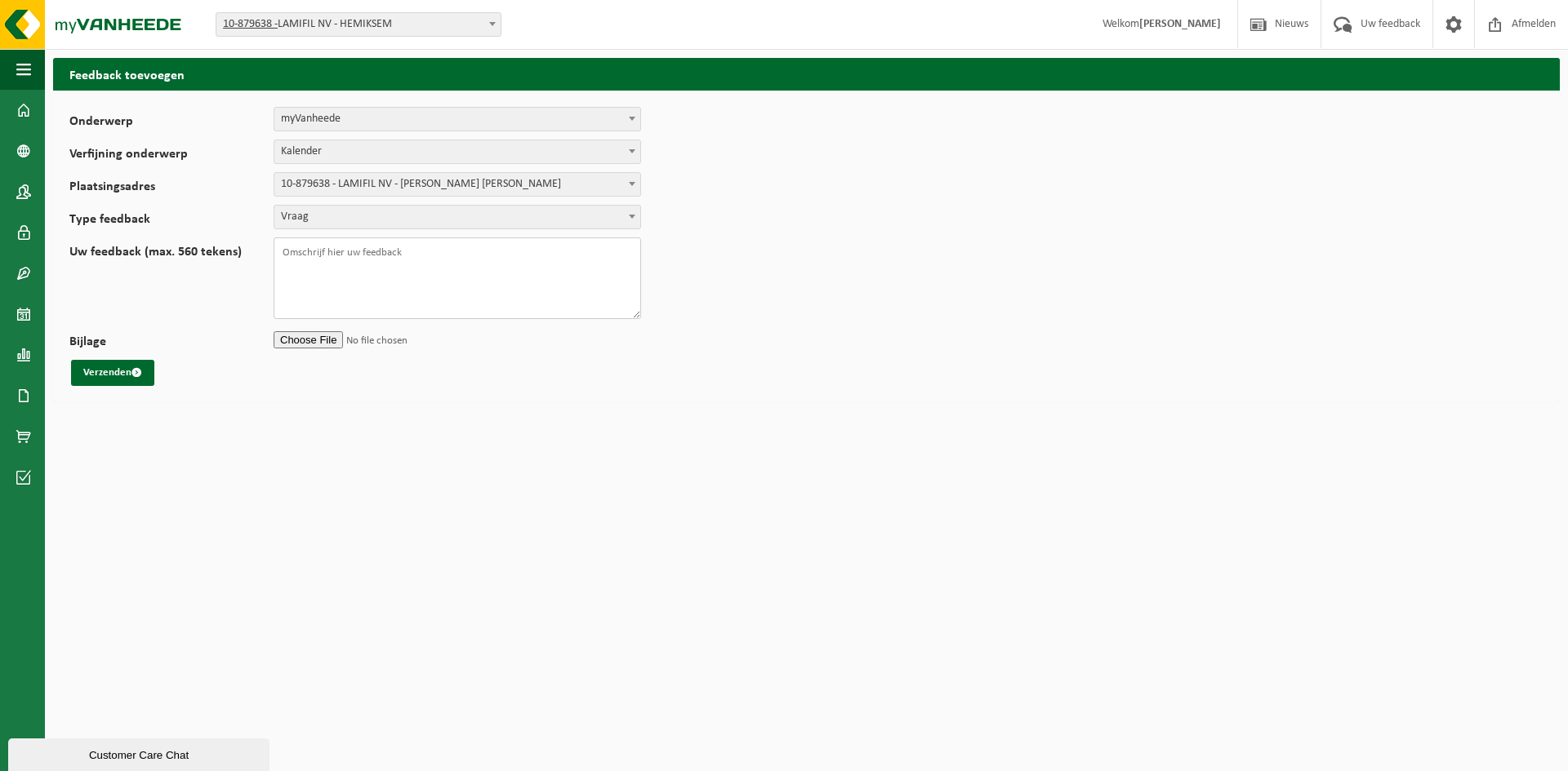
click at [338, 263] on textarea "Uw feedback (max. 560 tekens)" at bounding box center [457, 278] width 367 height 82
click at [544, 286] on textarea "Graag zouden wij de optie hebben om naast de kalender ook een totaal overzicht …" at bounding box center [457, 278] width 367 height 82
click at [542, 276] on textarea "Graag zouden wij de optie hebben om naast de kalender ook een totaal overzicht …" at bounding box center [457, 278] width 367 height 82
click at [534, 274] on textarea "Graag zouden wij de optie hebben om naast de kalender ook een totaal overzicht …" at bounding box center [457, 278] width 367 height 82
drag, startPoint x: 465, startPoint y: 277, endPoint x: 416, endPoint y: 279, distance: 49.0
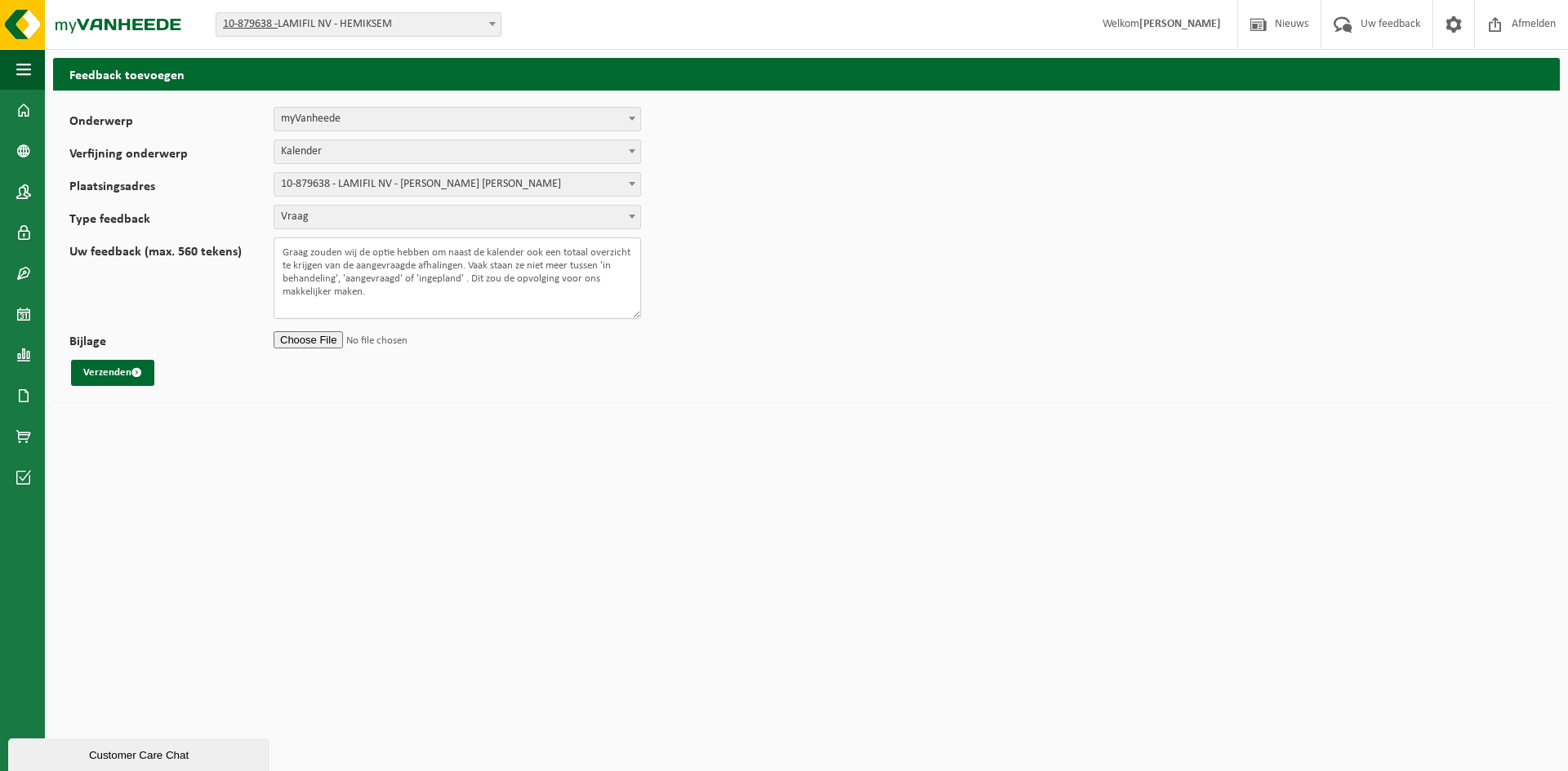
click at [416, 279] on textarea "Graag zouden wij de optie hebben om naast de kalender ook een totaal overzicht …" at bounding box center [457, 278] width 367 height 82
click at [584, 308] on textarea "Graag zouden wij de optie hebben om naast de kalender ook een totaal overzicht …" at bounding box center [457, 278] width 367 height 82
type textarea "Graag zouden wij de optie hebben om naast de kalender ook een totaal overzicht …"
click at [126, 372] on button "Verzenden" at bounding box center [113, 373] width 83 height 26
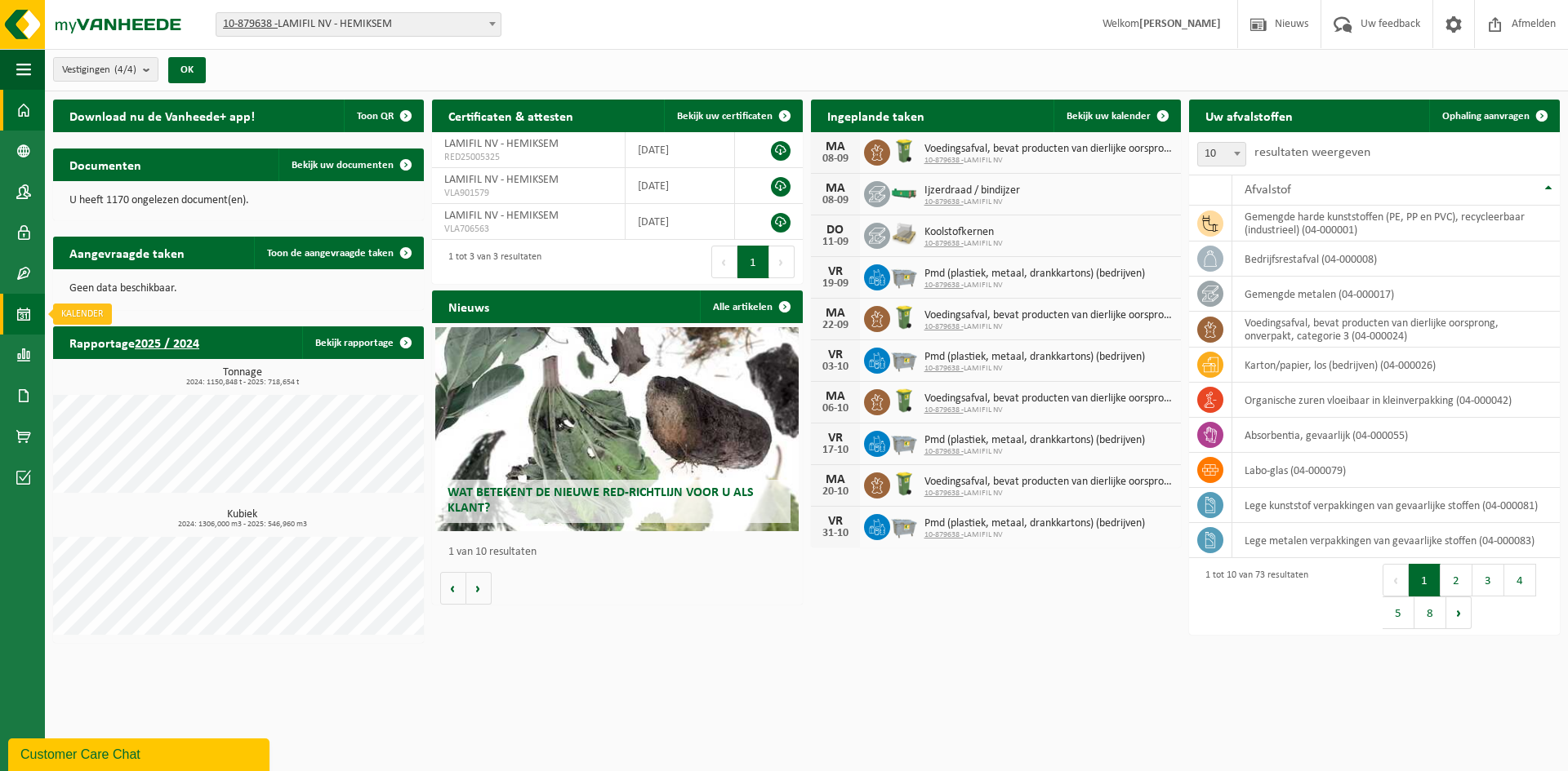
click at [19, 318] on span at bounding box center [24, 314] width 15 height 41
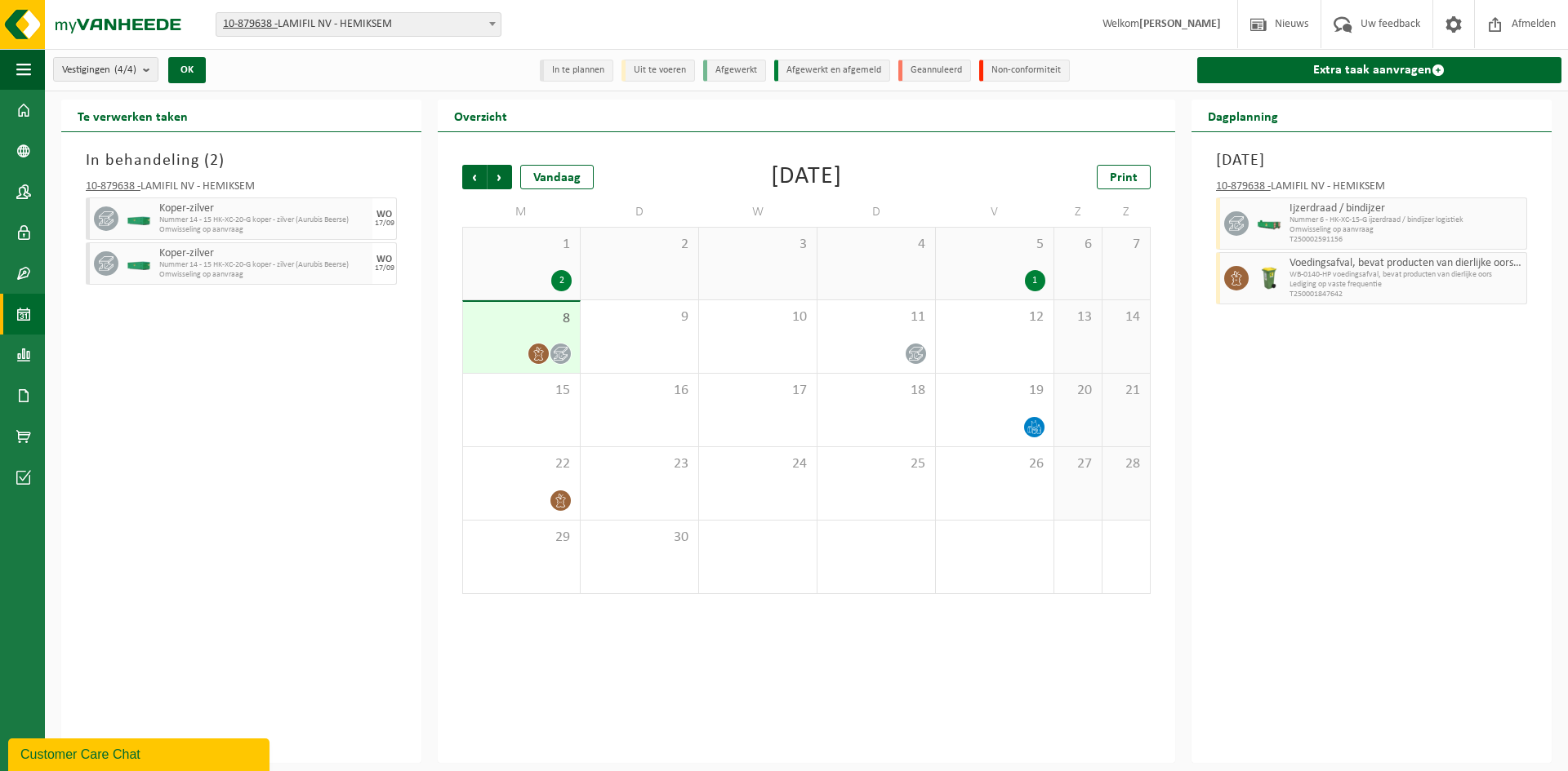
click at [351, 413] on div "In behandeling ( 2 ) 10-879638 - LAMIFIL NV - HEMIKSEM Koper-zilver Nummer 14 -…" at bounding box center [241, 447] width 360 height 631
click at [23, 24] on img at bounding box center [98, 25] width 196 height 49
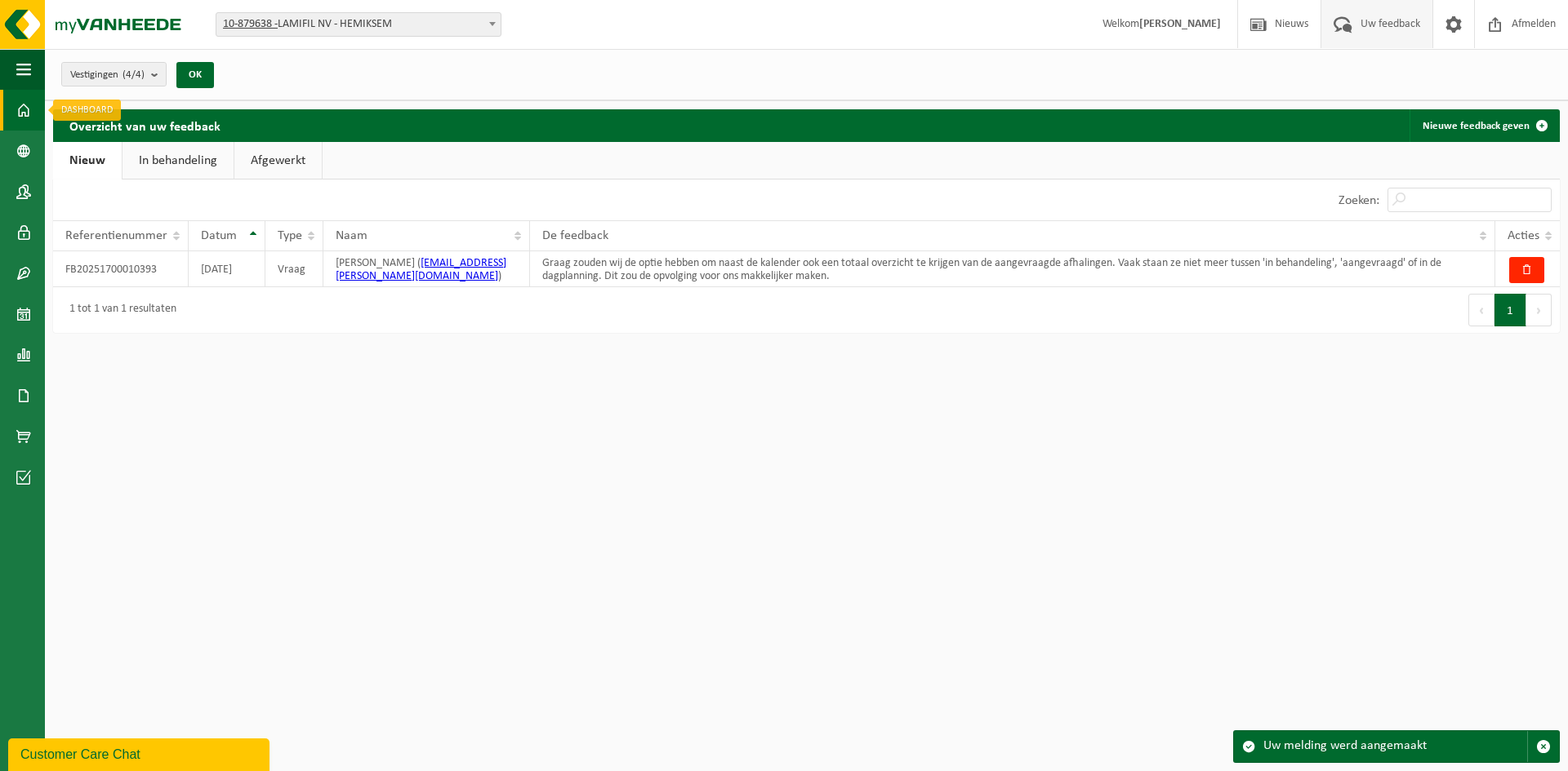
click at [6, 107] on link "Dashboard" at bounding box center [22, 110] width 45 height 41
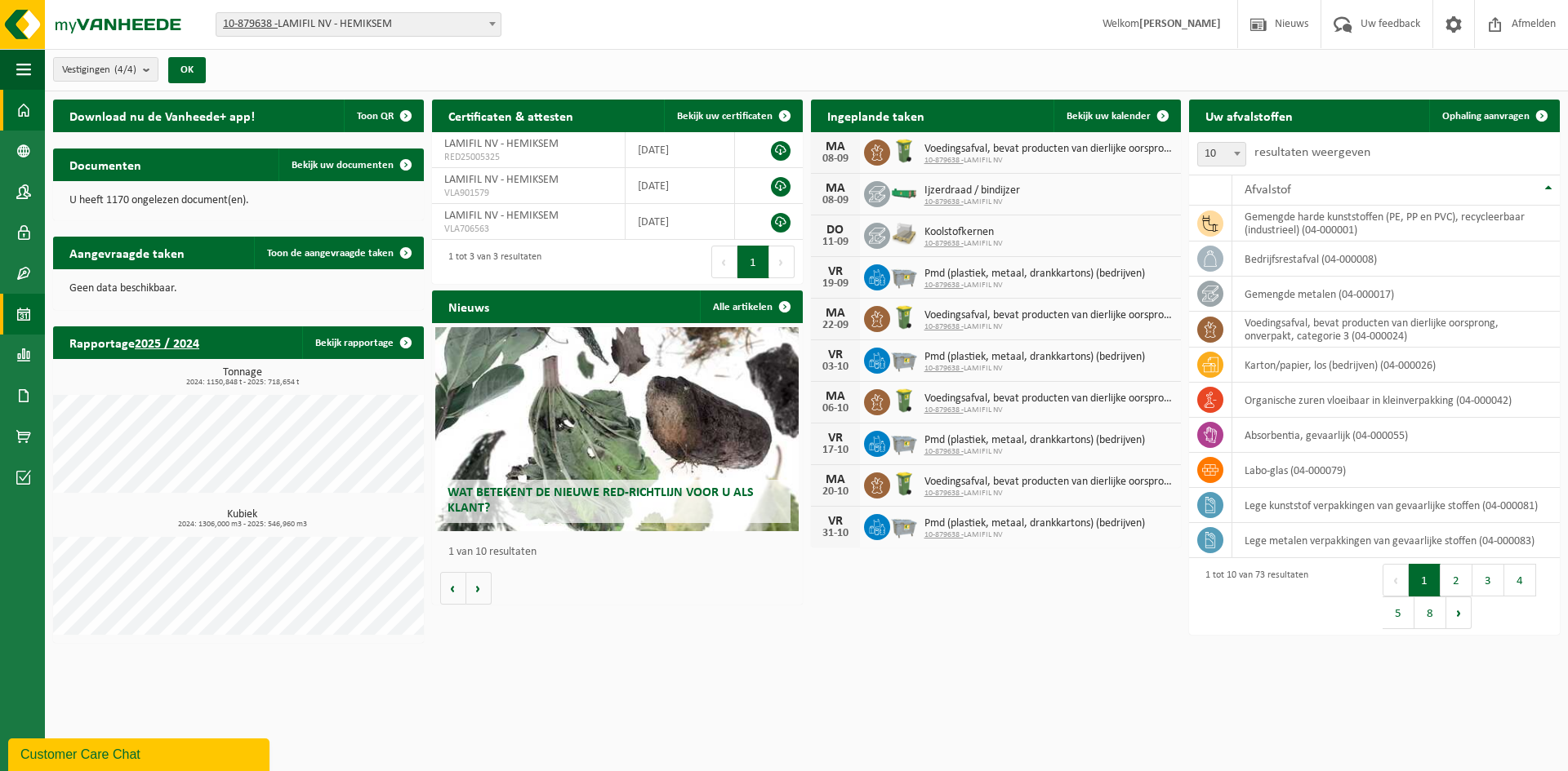
click at [23, 313] on span at bounding box center [24, 314] width 15 height 41
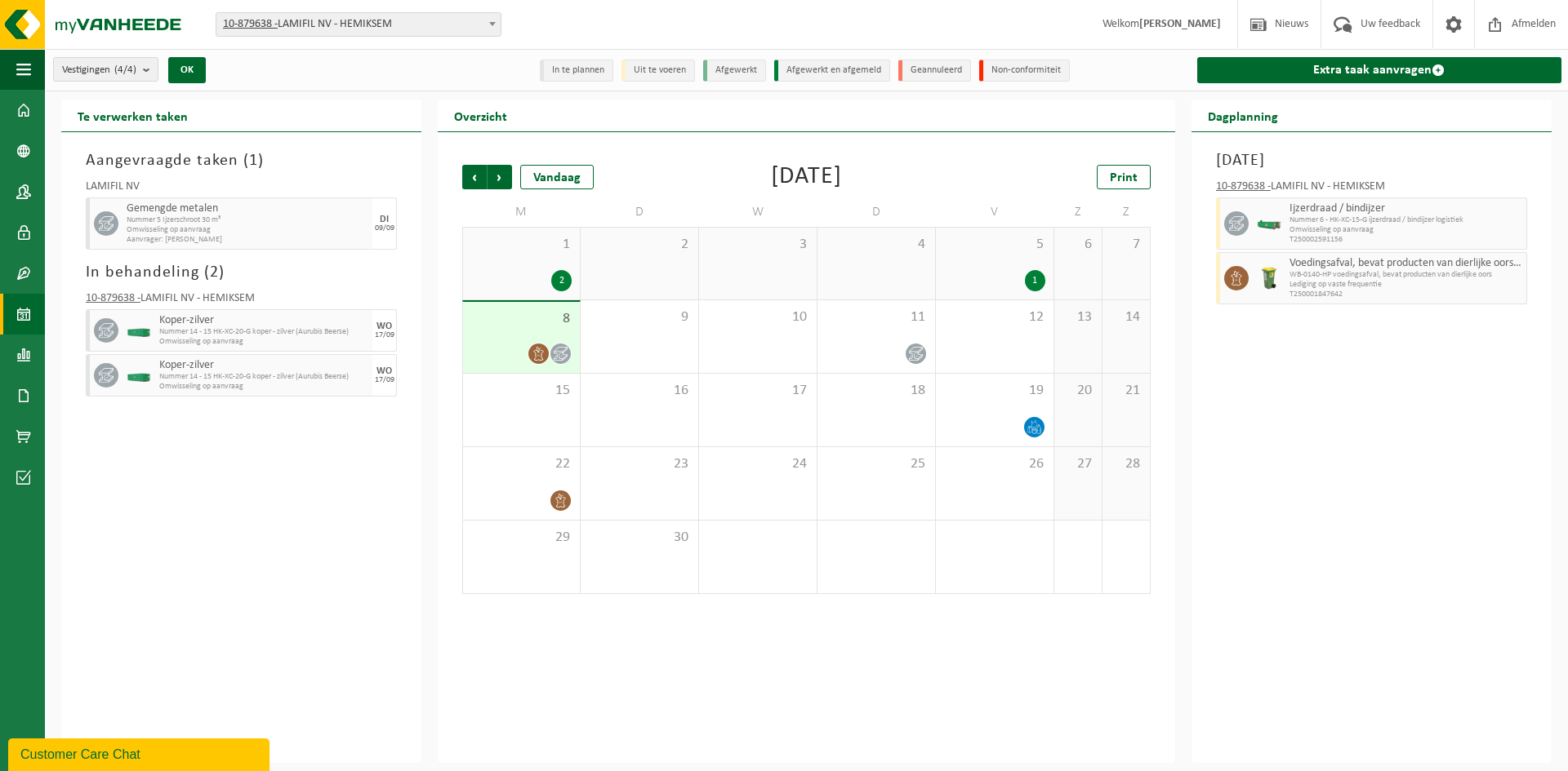
click at [499, 267] on div "1 2" at bounding box center [521, 263] width 116 height 71
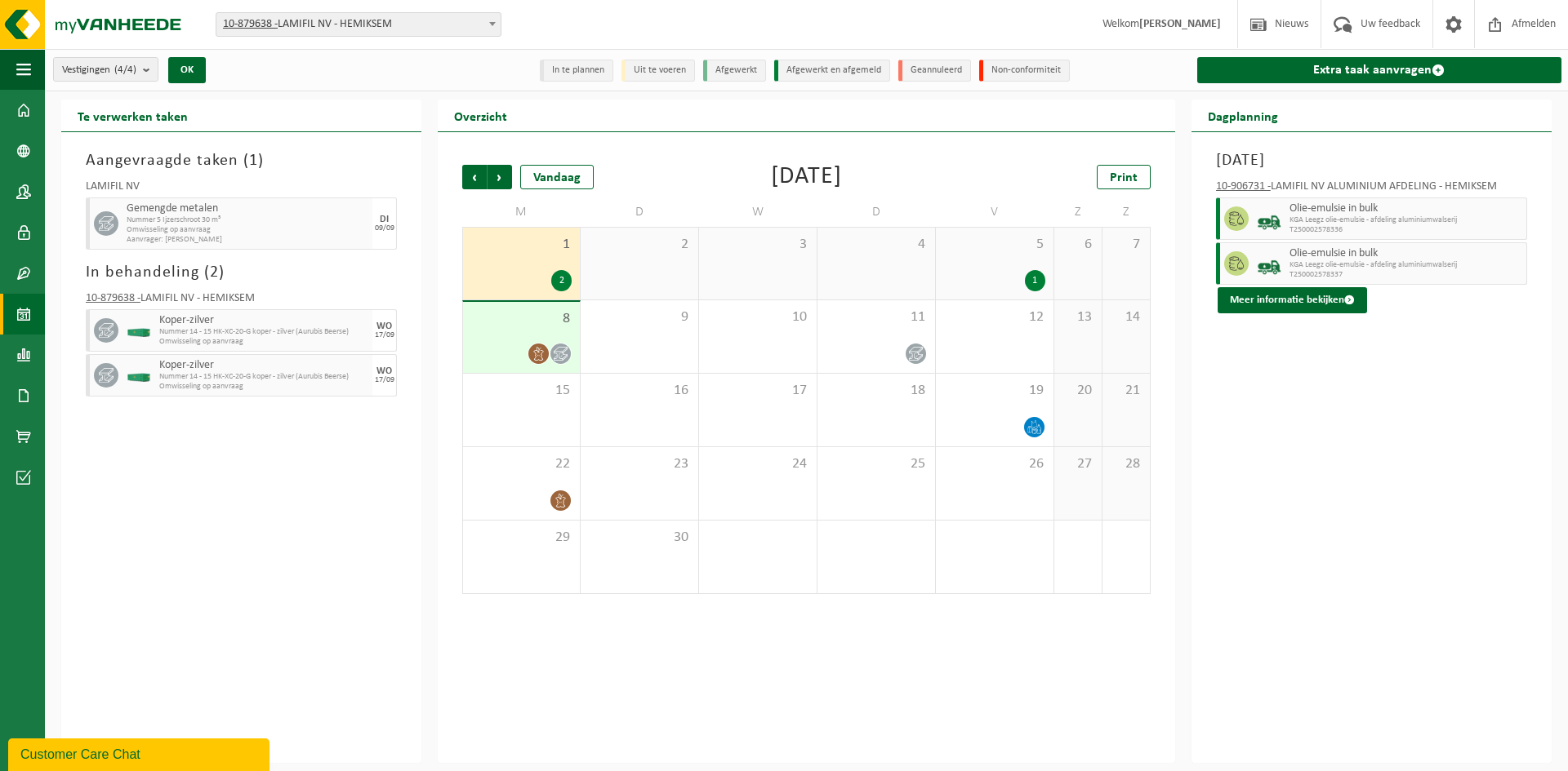
click at [647, 266] on div "2" at bounding box center [639, 263] width 117 height 71
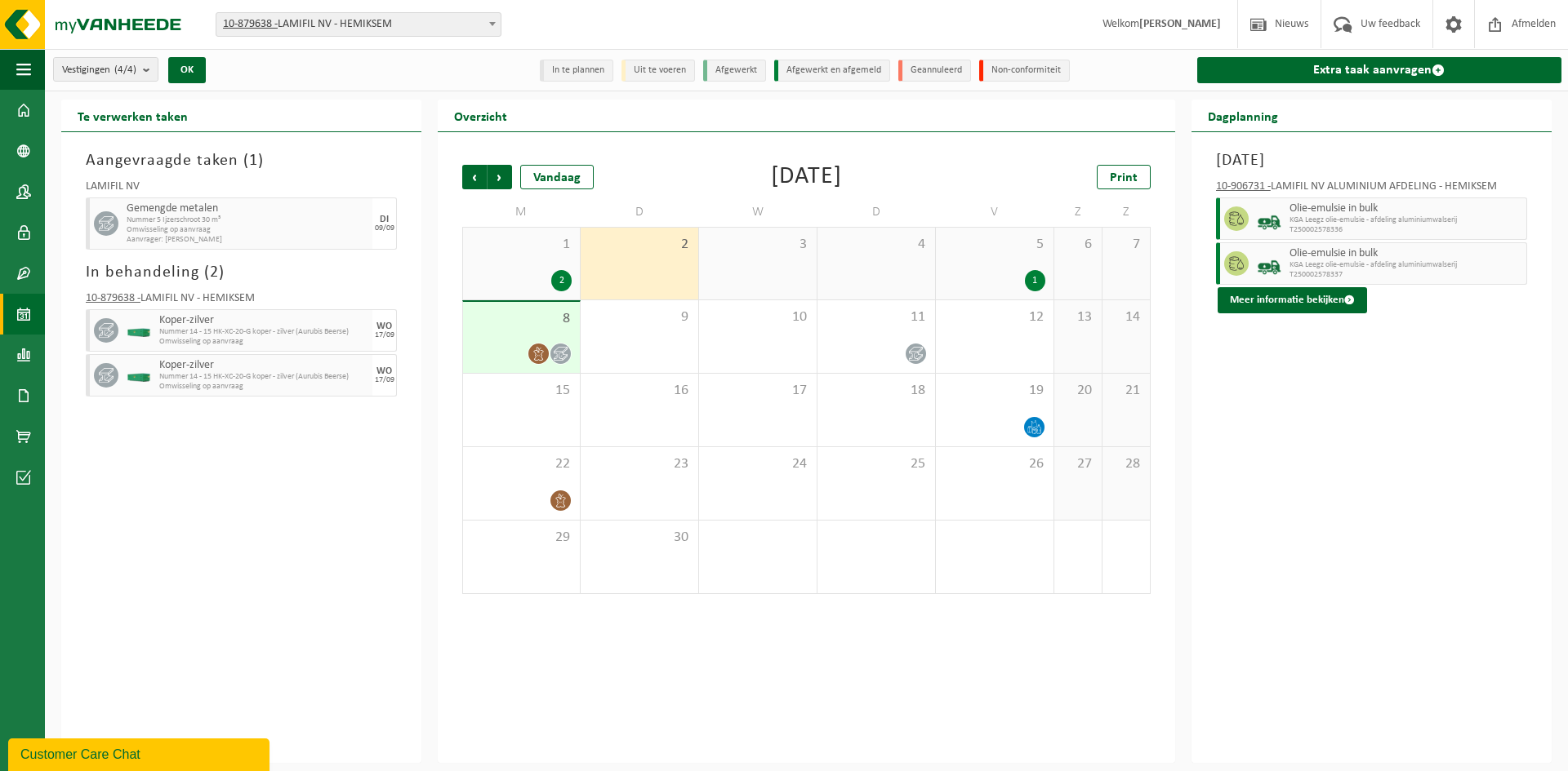
click at [739, 266] on div "3" at bounding box center [757, 263] width 117 height 71
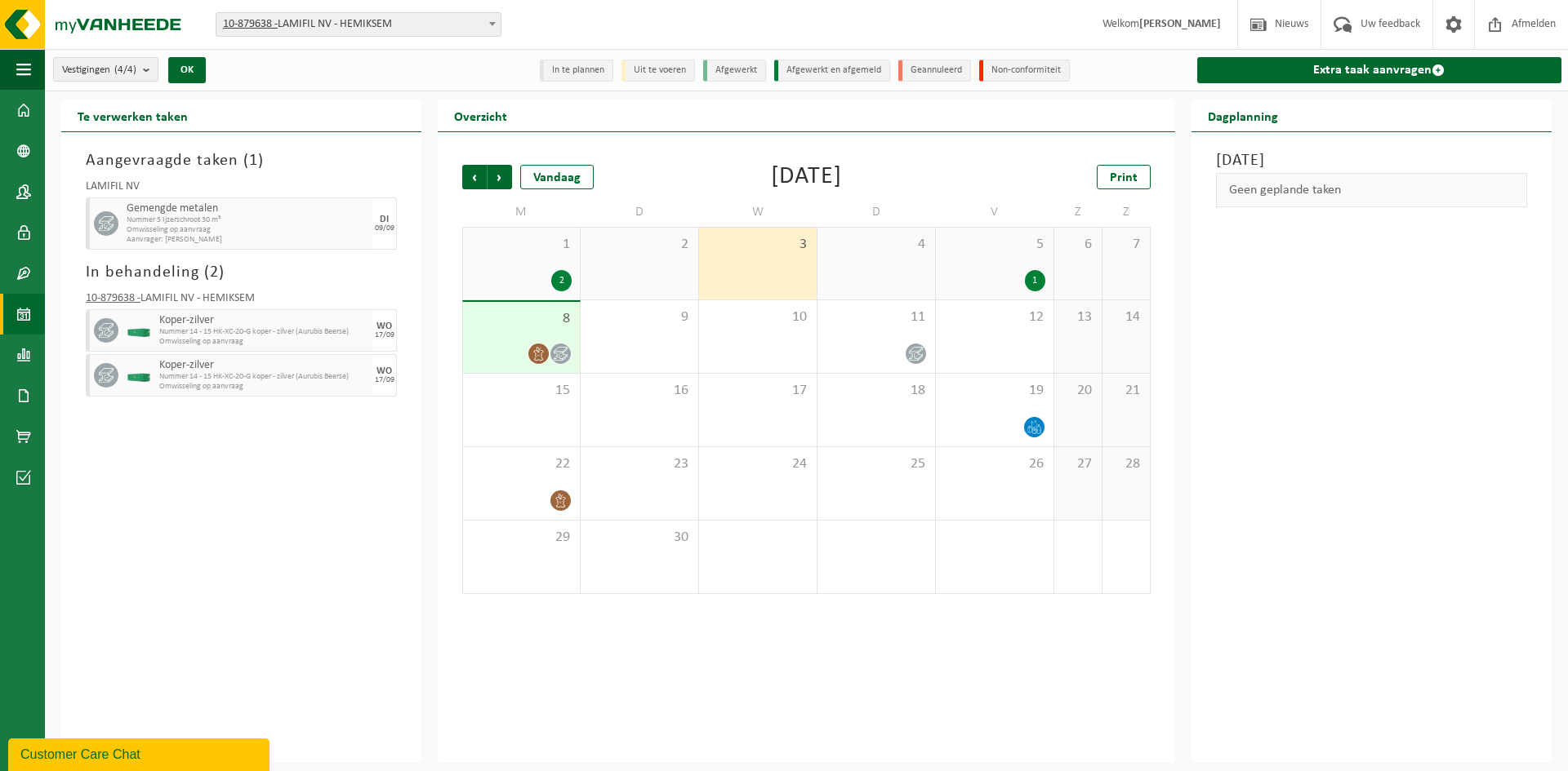
click at [874, 266] on div "4" at bounding box center [875, 263] width 117 height 71
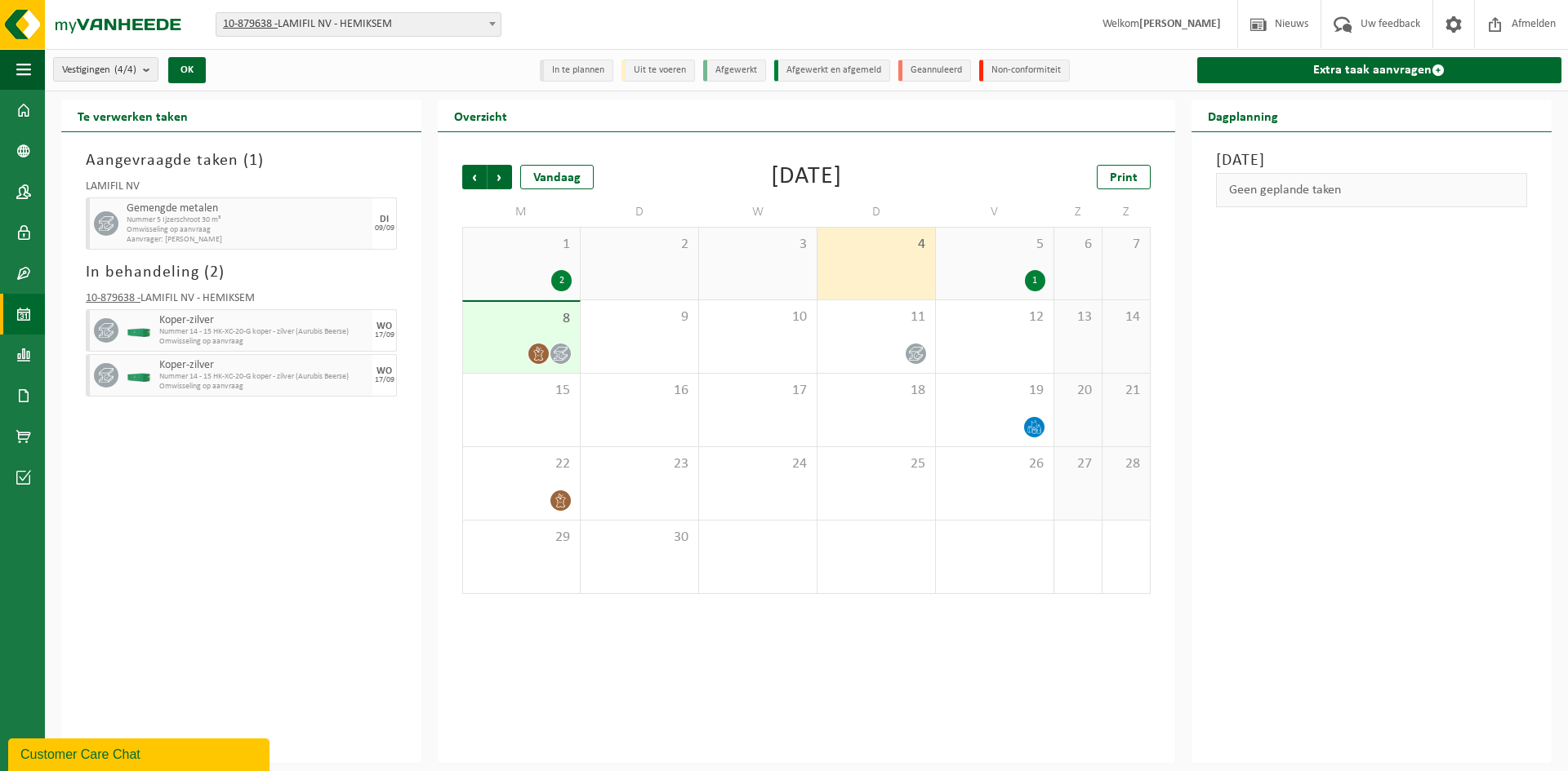
click at [994, 274] on div "1" at bounding box center [994, 281] width 101 height 21
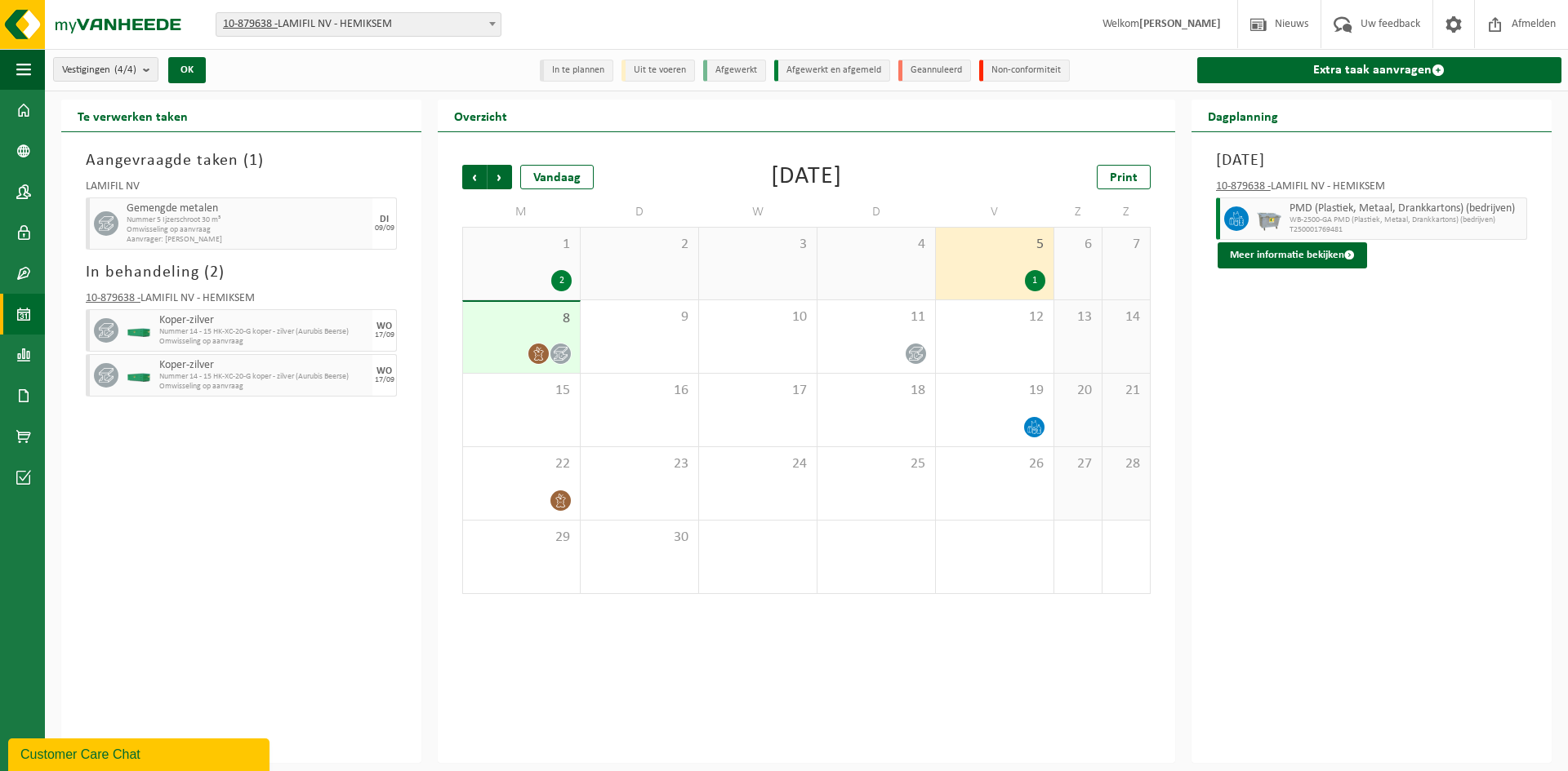
click at [479, 281] on div "2" at bounding box center [521, 281] width 101 height 21
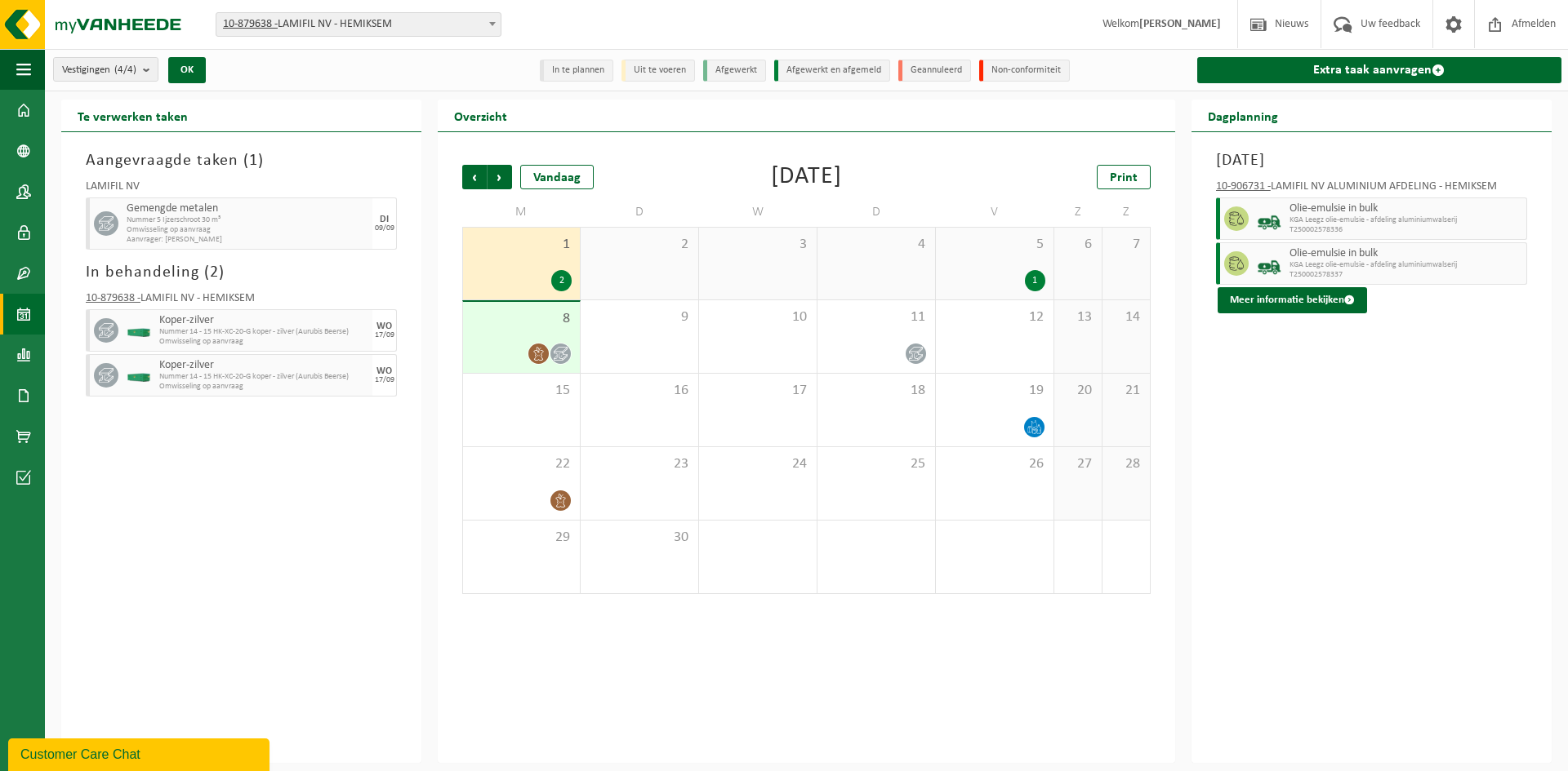
click at [1233, 481] on div "[DATE] 10-906731 - LAMIFIL NV ALUMINIUM AFDELING - HEMIKSEM Olie-emulsie in bul…" at bounding box center [1371, 447] width 360 height 631
click at [1118, 339] on div "14" at bounding box center [1126, 337] width 48 height 72
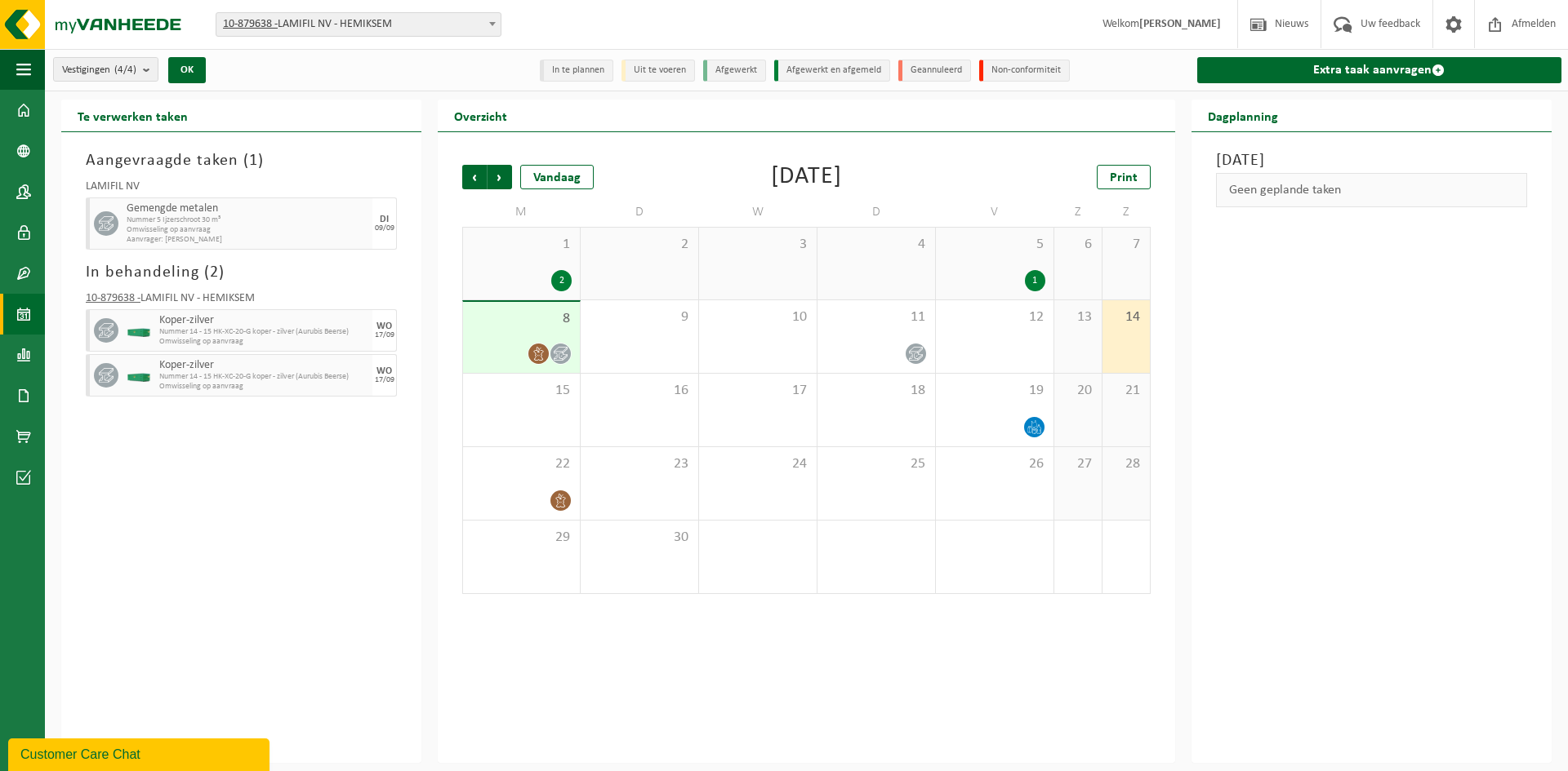
click at [1069, 322] on span "13" at bounding box center [1077, 318] width 31 height 18
click at [892, 323] on span "11" at bounding box center [876, 318] width 101 height 18
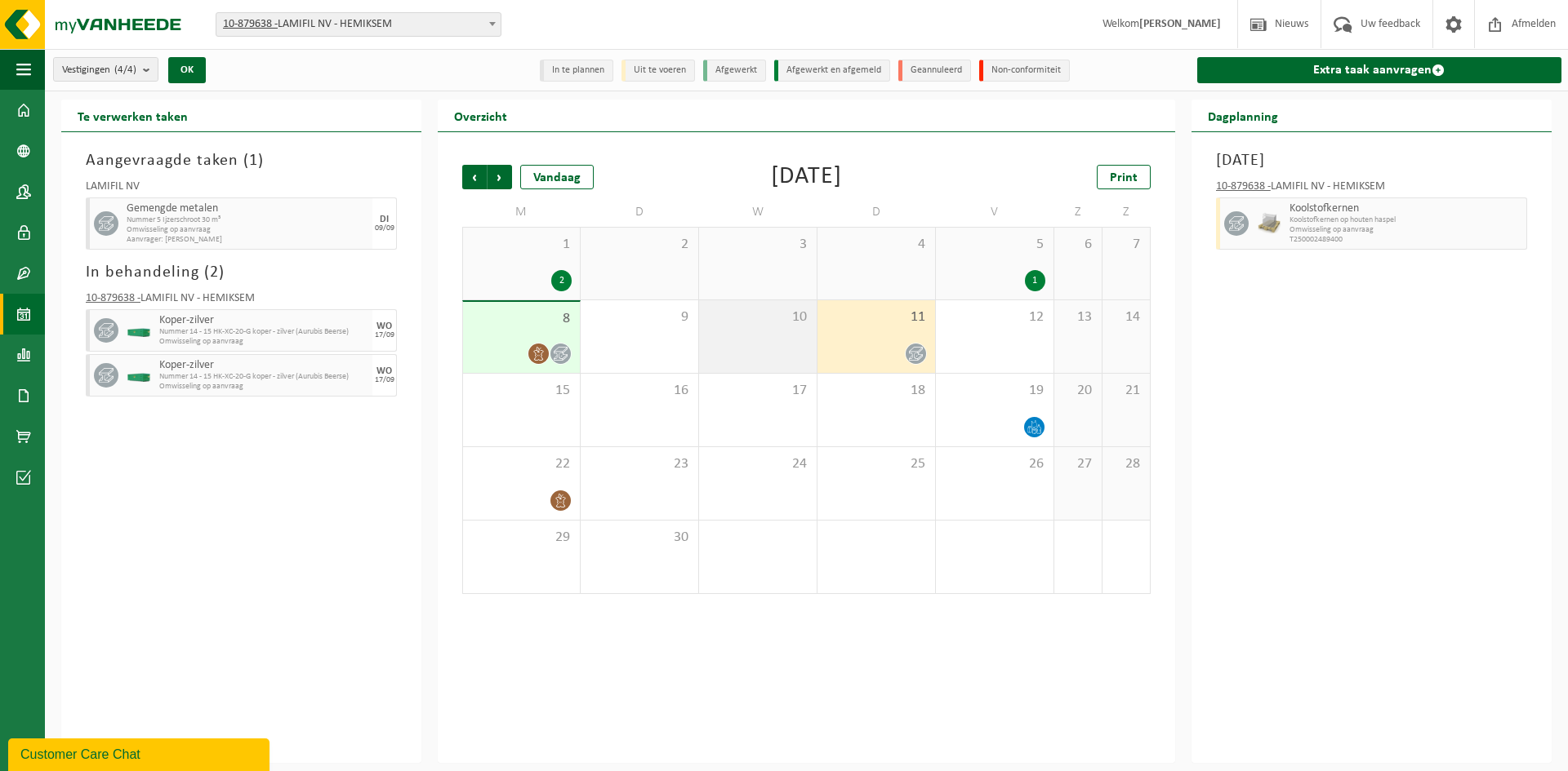
click at [739, 337] on div "10" at bounding box center [757, 337] width 117 height 72
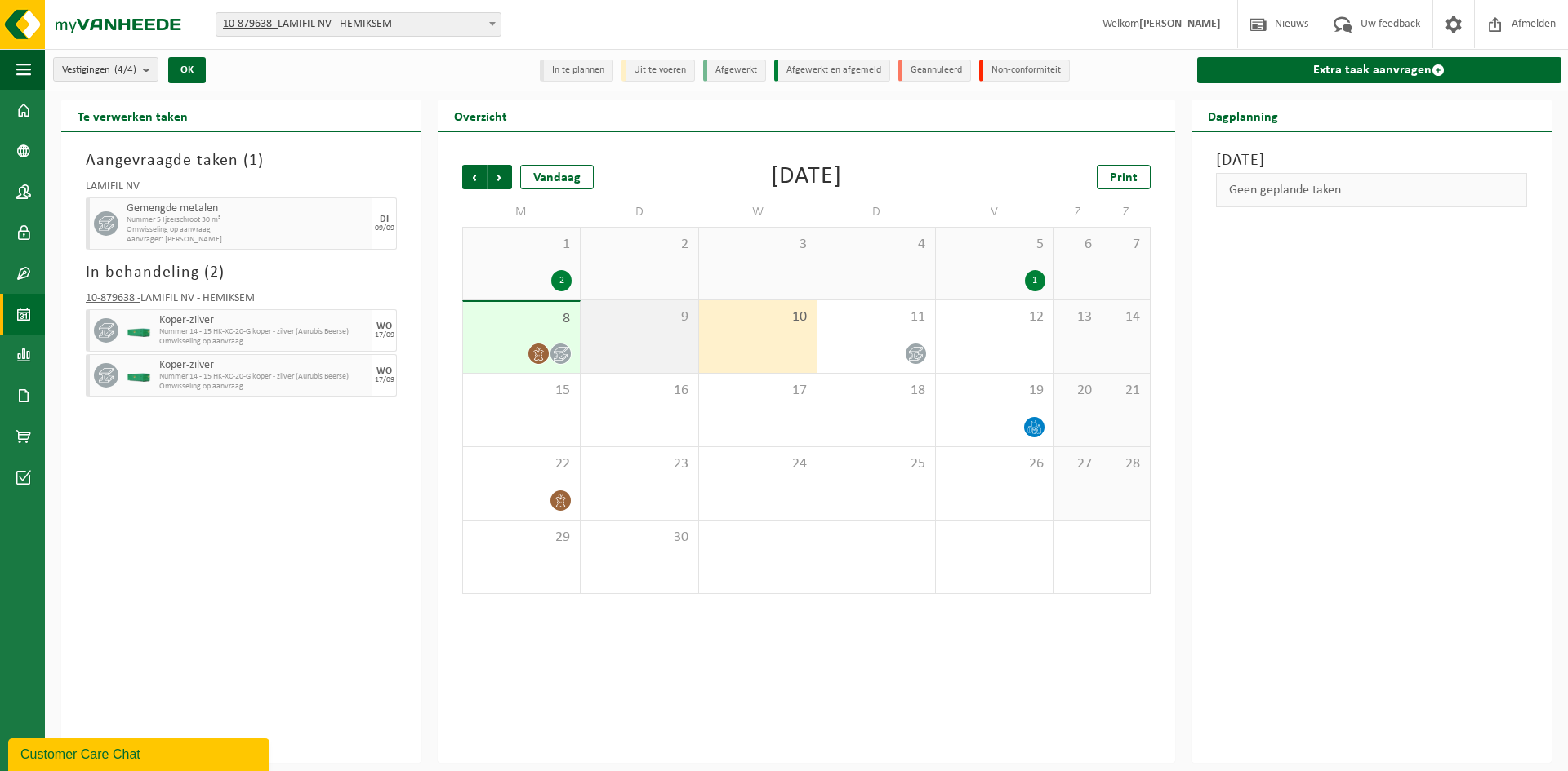
click at [626, 337] on div "9" at bounding box center [639, 337] width 117 height 72
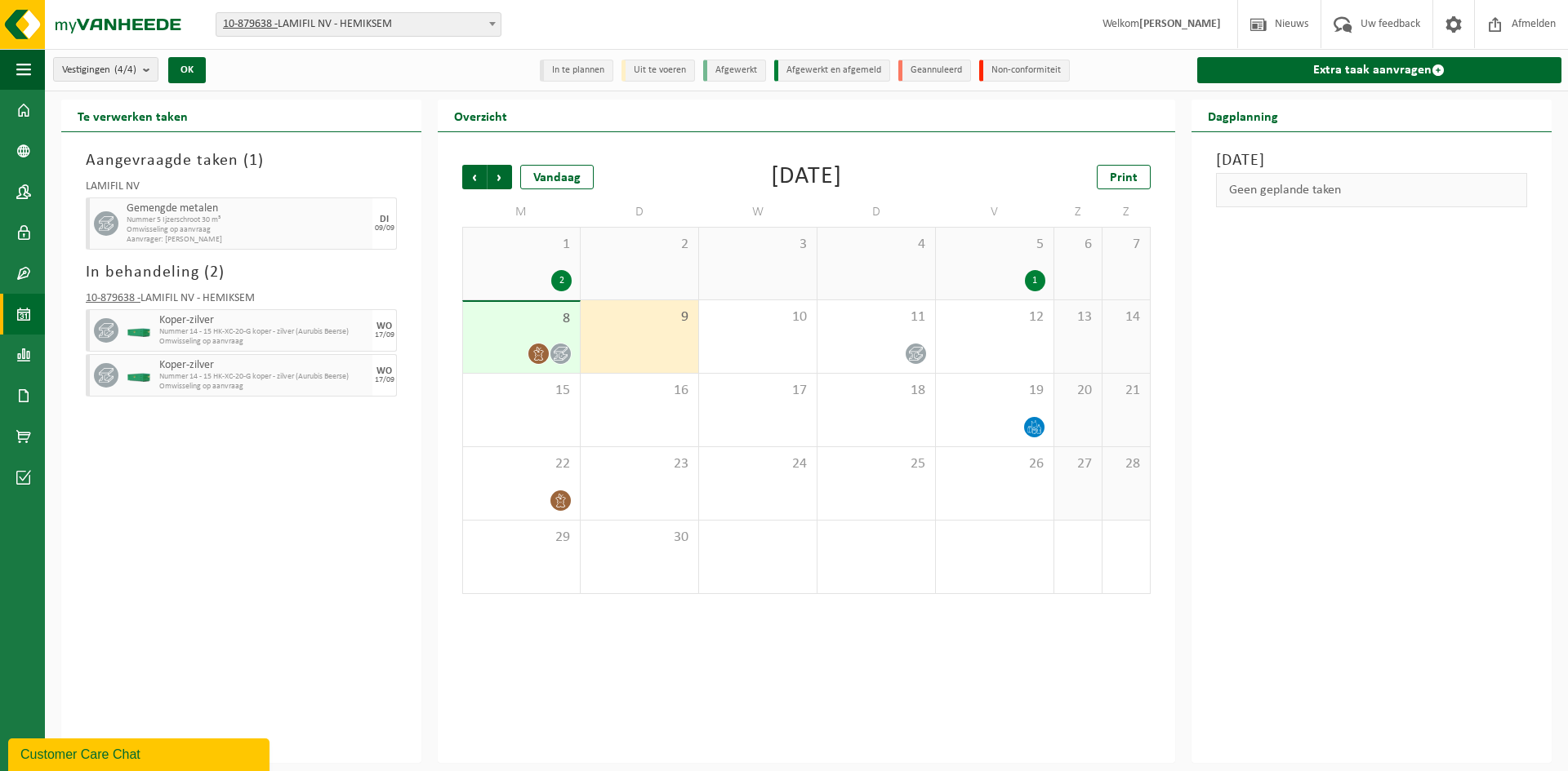
click at [524, 319] on span "8" at bounding box center [521, 319] width 101 height 18
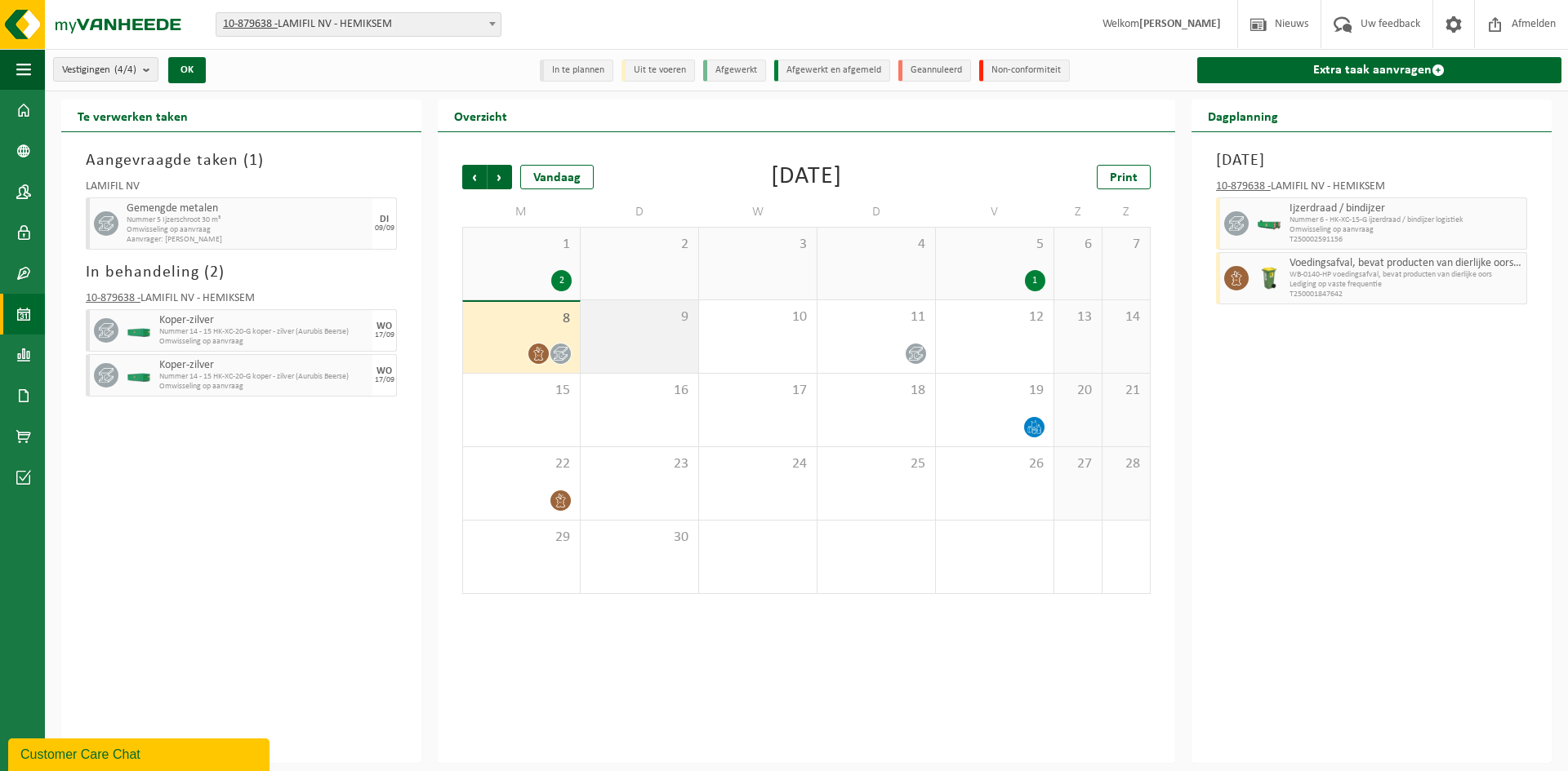
click at [603, 312] on span "9" at bounding box center [639, 318] width 101 height 18
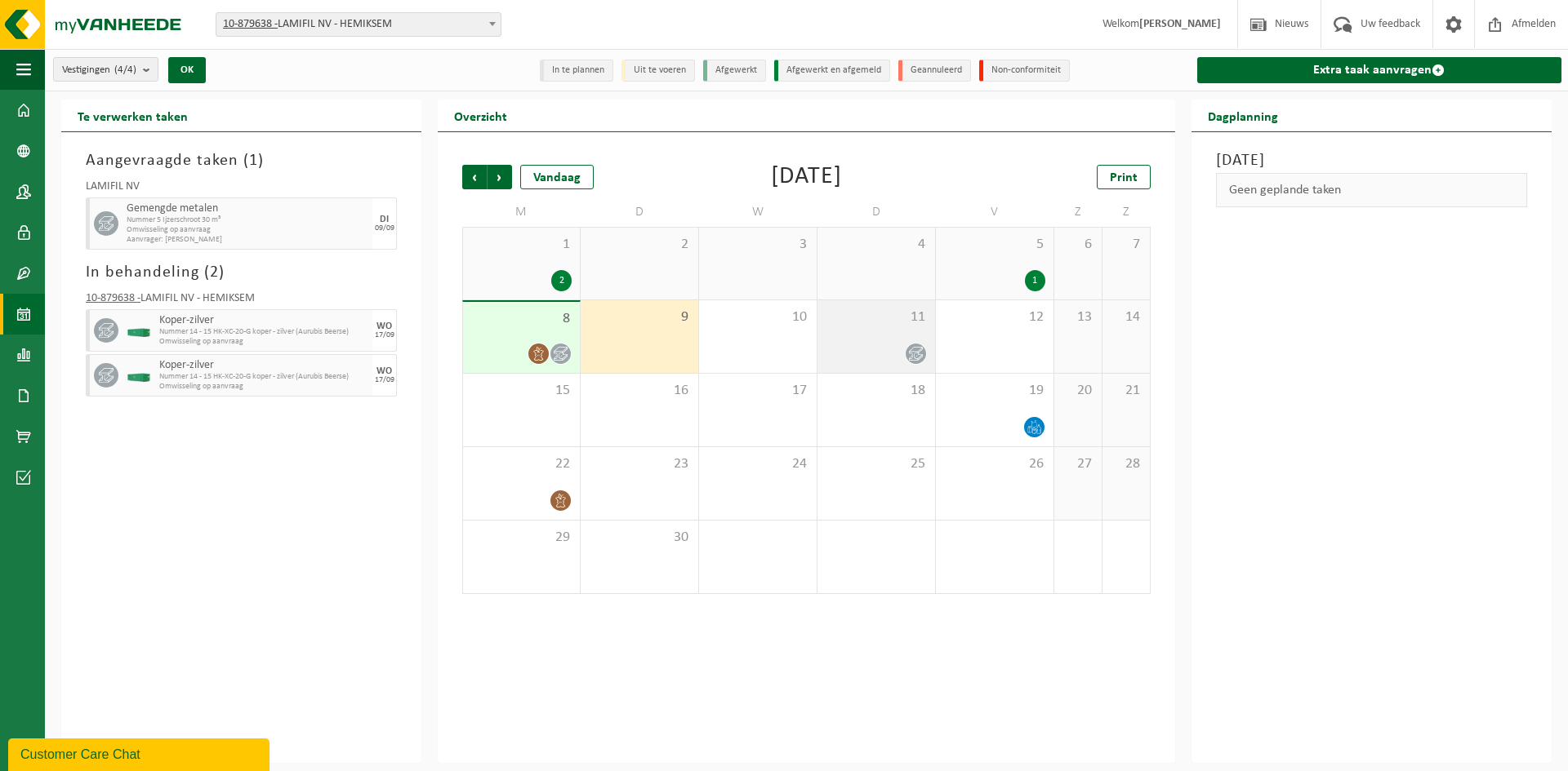
click at [866, 332] on div "11" at bounding box center [875, 337] width 117 height 72
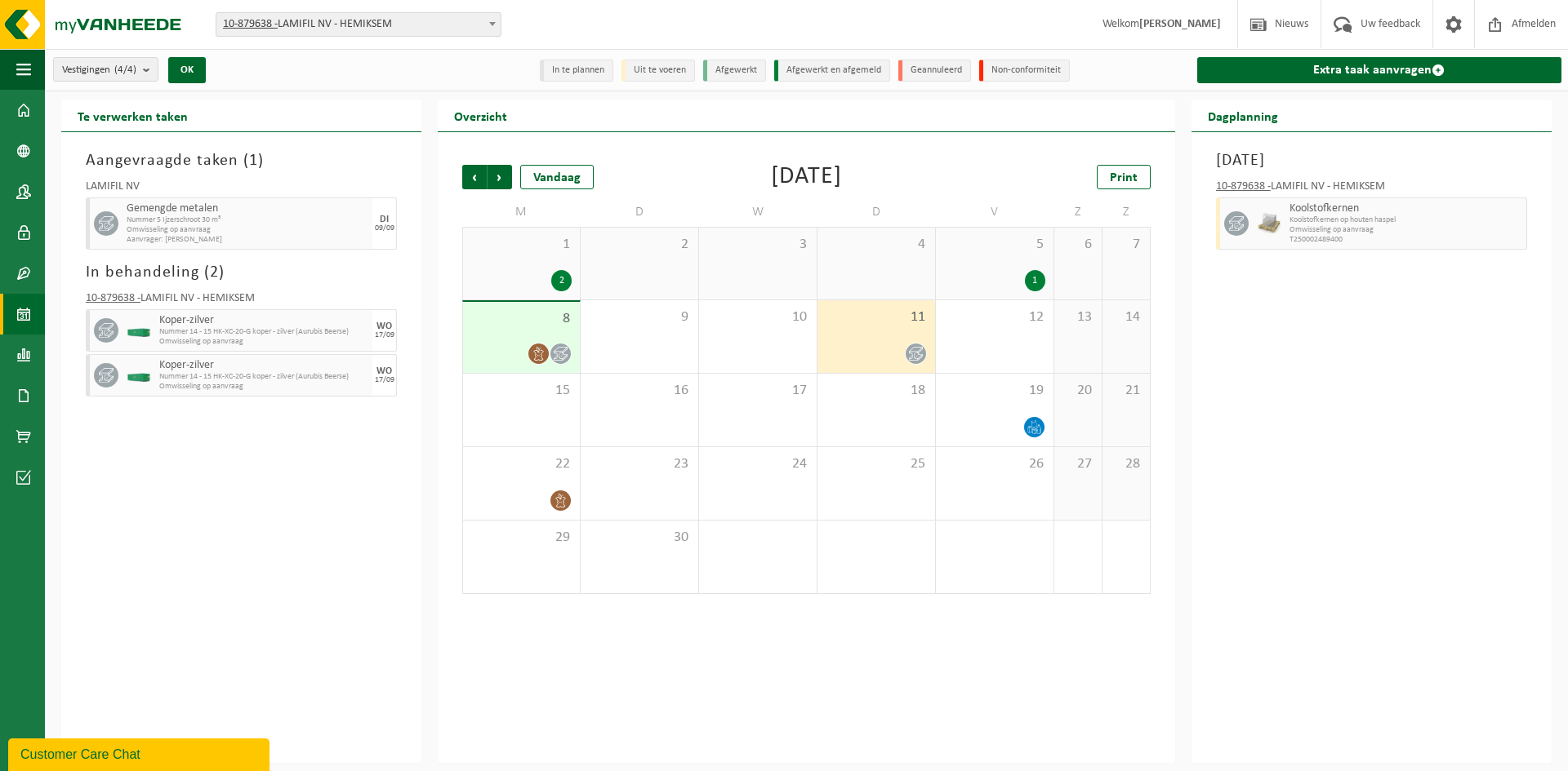
click at [487, 178] on div "Volgende" at bounding box center [499, 177] width 26 height 25
click at [479, 178] on span "Vorige" at bounding box center [475, 177] width 25 height 25
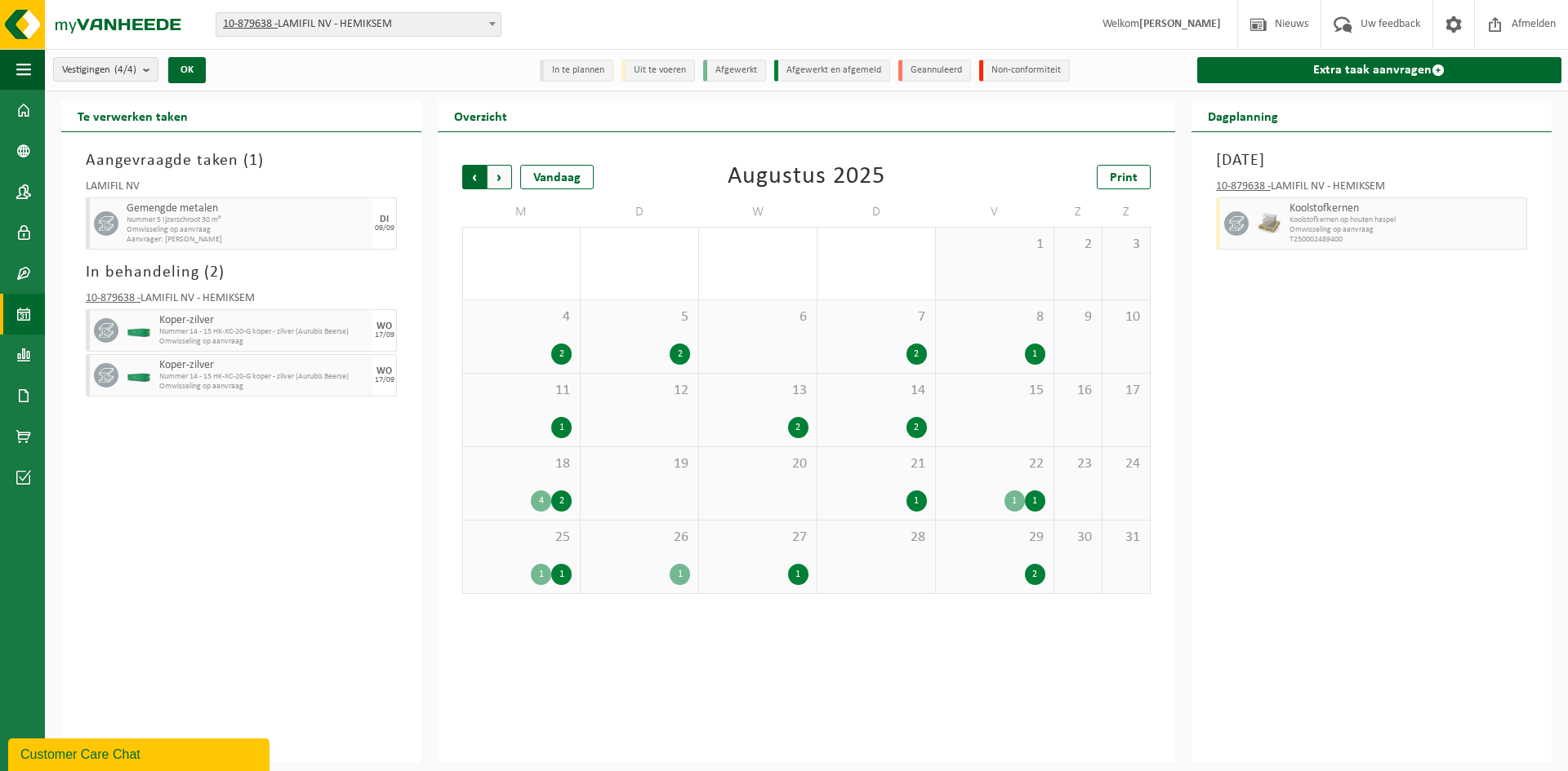
click at [498, 176] on span "Volgende" at bounding box center [499, 177] width 25 height 25
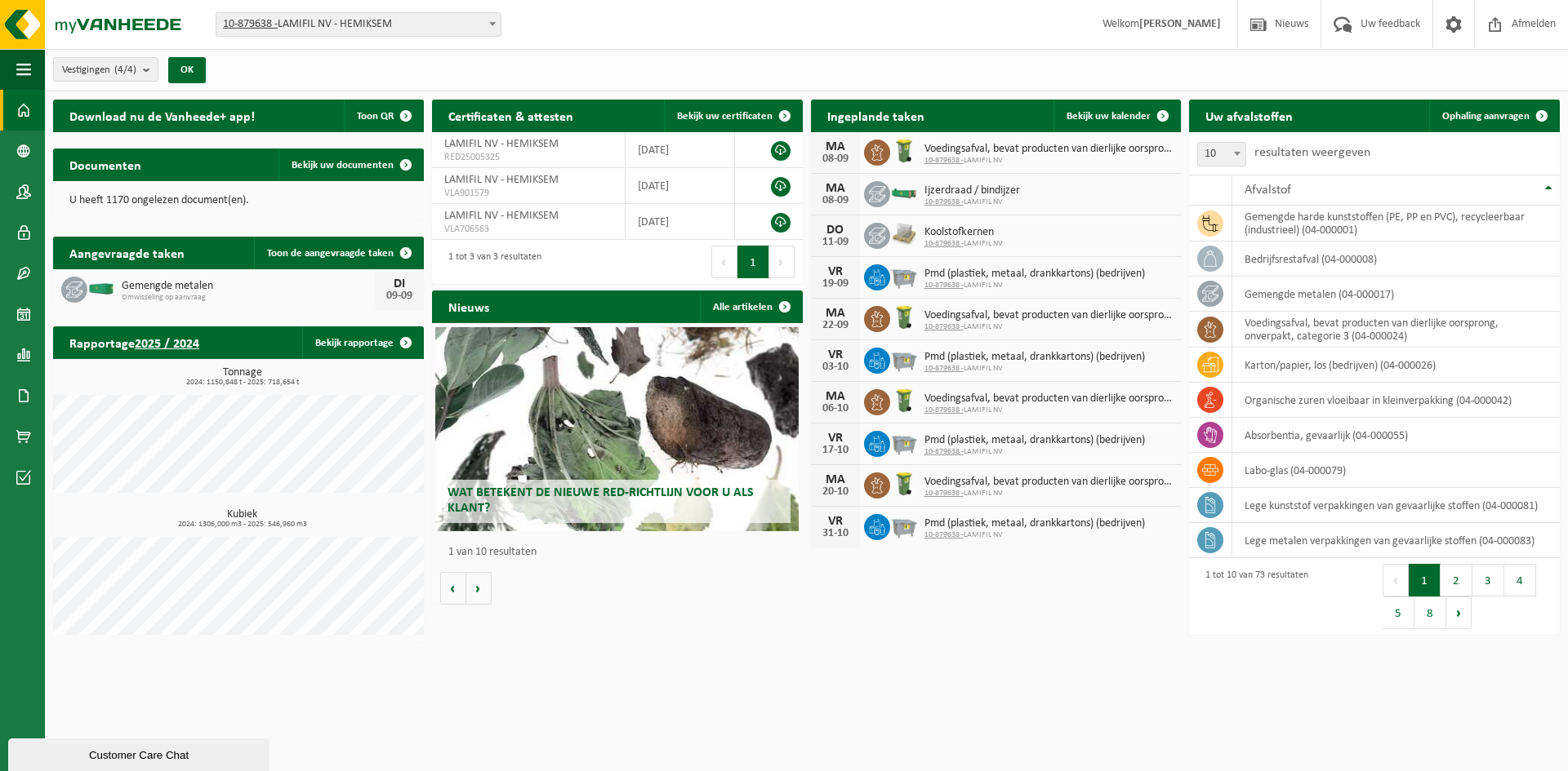
click at [586, 14] on div "Vestiging: 10-879638 - LAMIFIL NV - HEMIKSEM 10-907268 - LAMIFIL - DRAAD/KABEL …" at bounding box center [784, 25] width 1568 height 49
click at [735, 596] on div "Wat betekent de nieuwe RED-richtlijn voor u als klant? Market update Market upd…" at bounding box center [618, 463] width 371 height 281
click at [685, 651] on html "Vestiging: 10-879638 - LAMIFIL NV - HEMIKSEM 10-907268 - LAMIFIL - DRAAD/KABEL …" at bounding box center [784, 386] width 1568 height 771
